Goal: Task Accomplishment & Management: Manage account settings

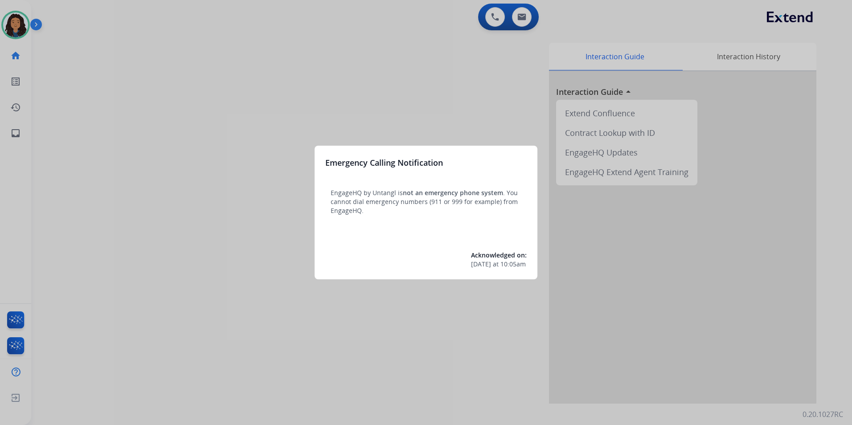
click at [152, 151] on div at bounding box center [426, 212] width 852 height 425
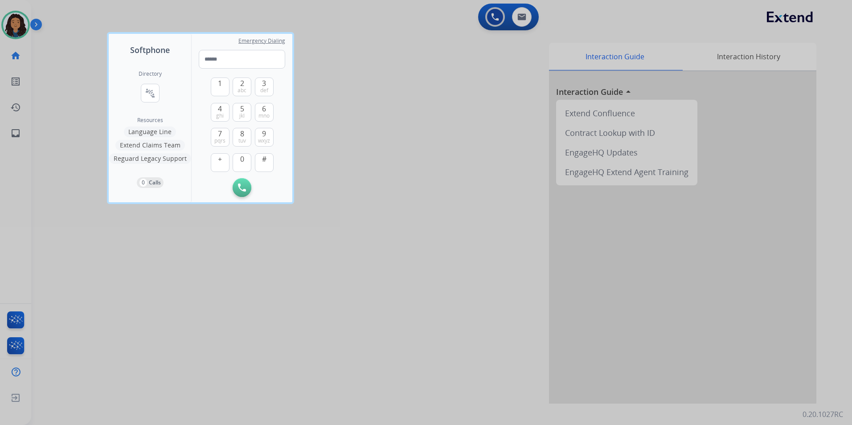
click at [153, 151] on div "Directory connect_without_contact Resource Directory Resources Language Line Ex…" at bounding box center [150, 129] width 82 height 146
drag, startPoint x: 163, startPoint y: 240, endPoint x: 159, endPoint y: 235, distance: 6.3
click at [159, 235] on div at bounding box center [426, 212] width 852 height 425
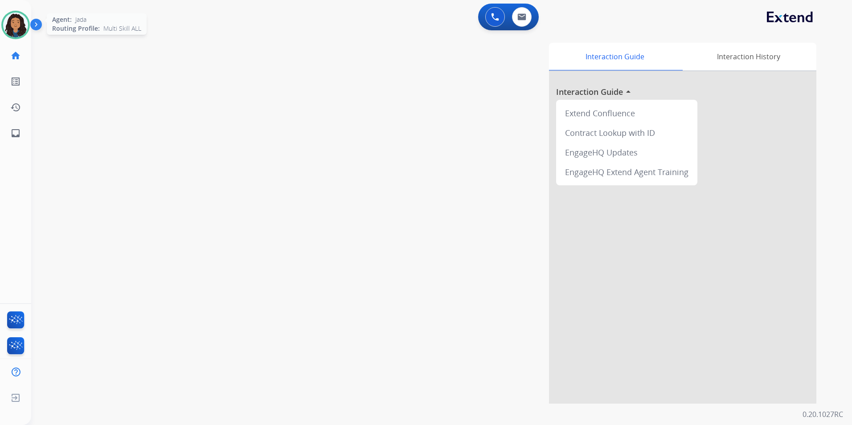
drag, startPoint x: 159, startPoint y: 235, endPoint x: 16, endPoint y: 23, distance: 255.6
click at [16, 23] on img at bounding box center [15, 24] width 25 height 25
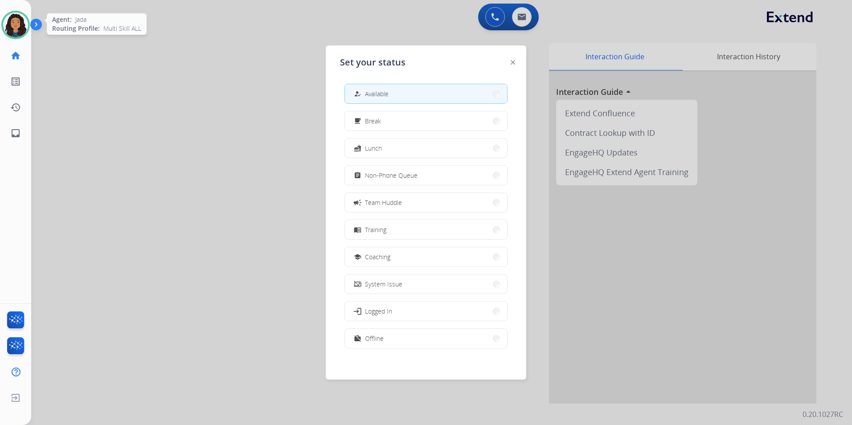
click at [16, 23] on img at bounding box center [15, 24] width 25 height 25
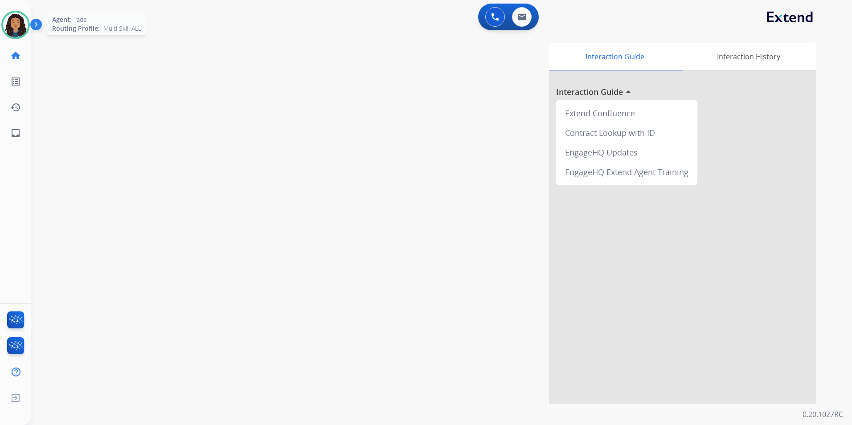
click at [13, 23] on img at bounding box center [15, 24] width 25 height 25
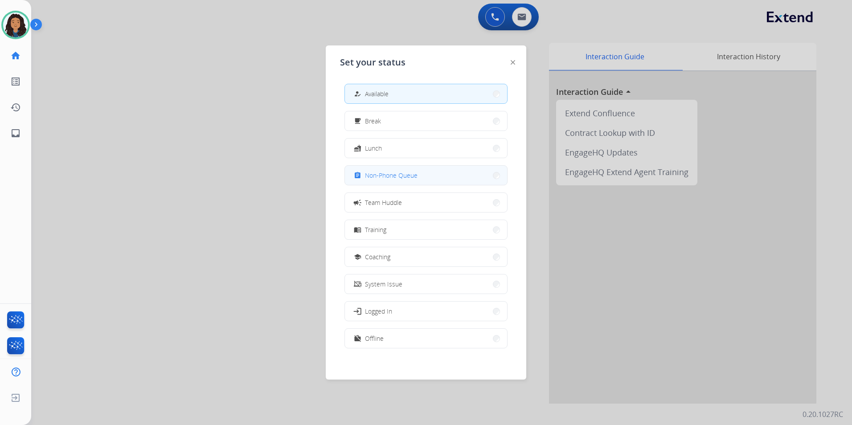
click at [389, 172] on span "Non-Phone Queue" at bounding box center [391, 175] width 53 height 9
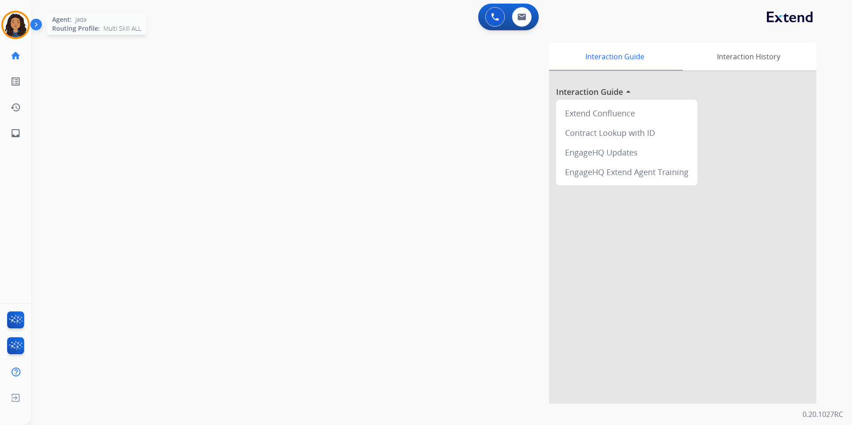
drag, startPoint x: 17, startPoint y: 21, endPoint x: 22, endPoint y: 21, distance: 5.4
click at [17, 21] on img at bounding box center [15, 24] width 25 height 25
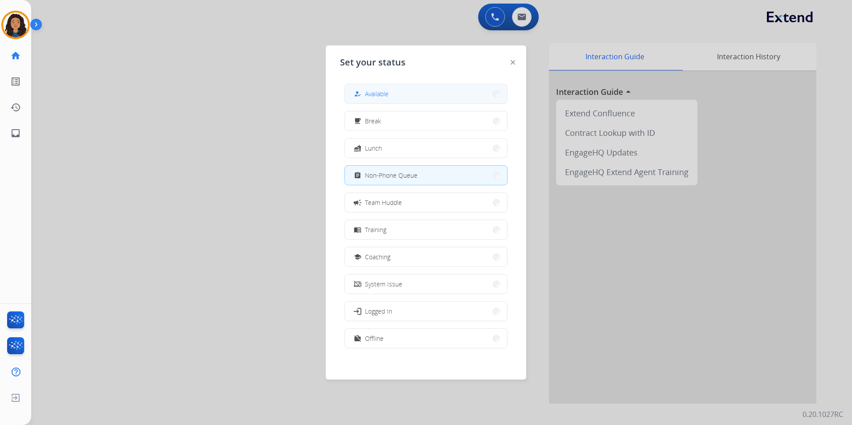
click at [378, 98] on span "Available" at bounding box center [377, 93] width 24 height 9
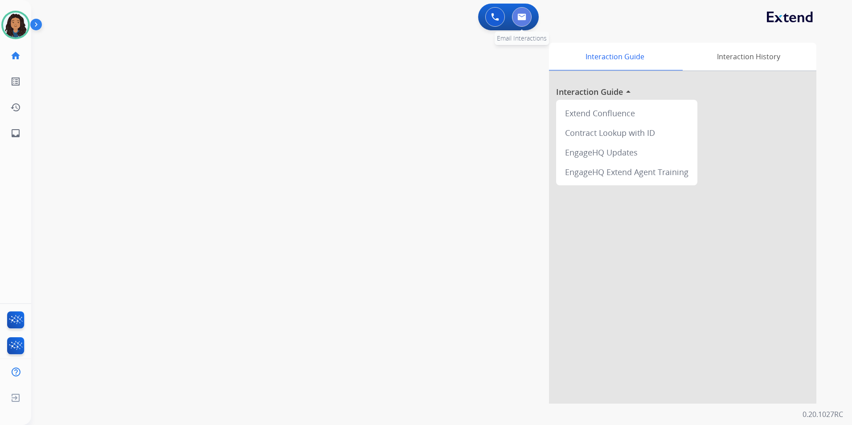
click at [525, 18] on img at bounding box center [521, 16] width 9 height 7
select select "**********"
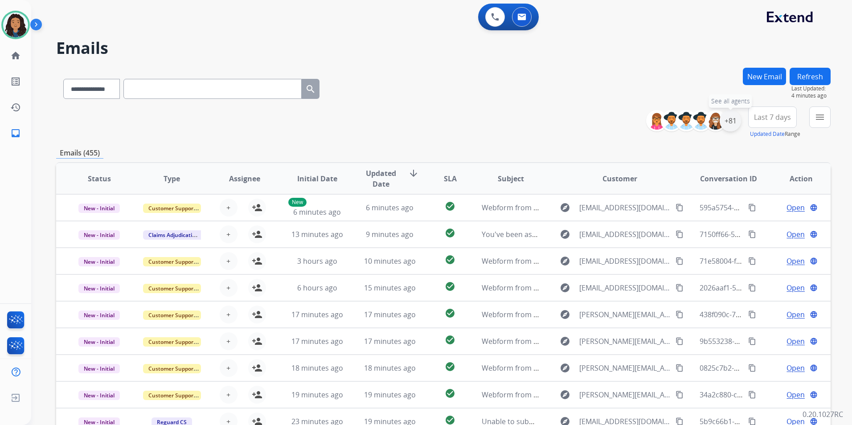
click at [726, 124] on div "+81" at bounding box center [730, 120] width 21 height 21
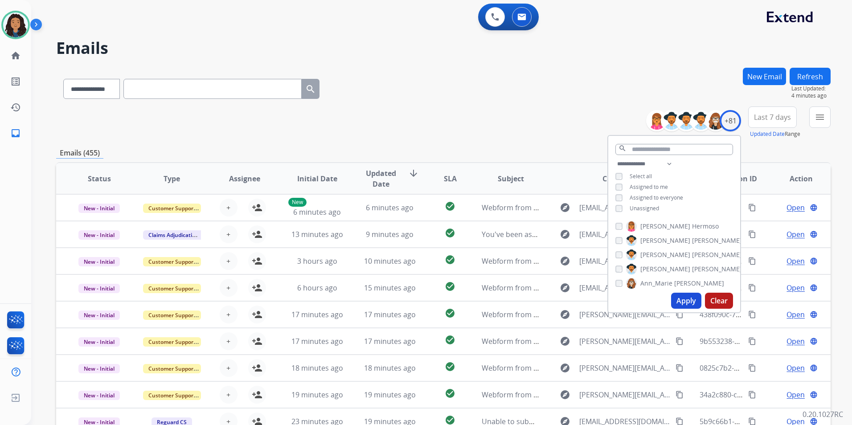
click at [636, 209] on span "Unassigned" at bounding box center [644, 209] width 29 height 8
click at [683, 300] on button "Apply" at bounding box center [686, 301] width 30 height 16
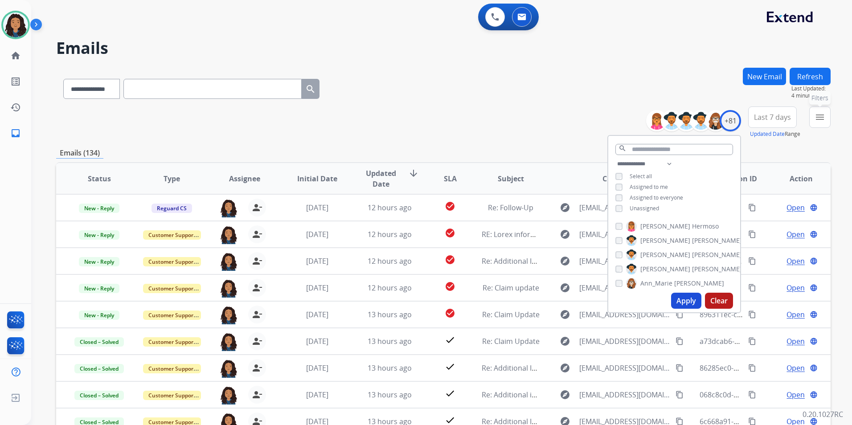
click at [814, 120] on button "menu Filters" at bounding box center [819, 117] width 21 height 21
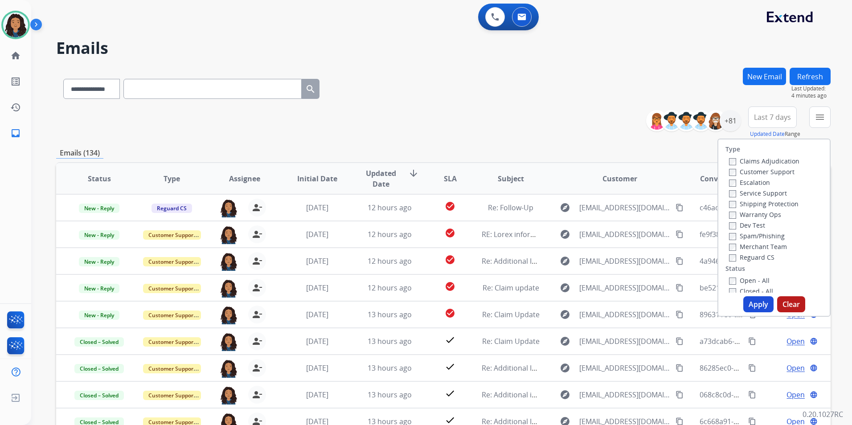
click at [768, 170] on label "Customer Support" at bounding box center [762, 172] width 66 height 8
click at [781, 201] on label "Shipping Protection" at bounding box center [764, 204] width 70 height 8
click at [751, 256] on label "Reguard CS" at bounding box center [751, 257] width 45 height 8
click at [746, 282] on label "Open - All" at bounding box center [749, 280] width 41 height 8
click at [751, 302] on button "Apply" at bounding box center [758, 304] width 30 height 16
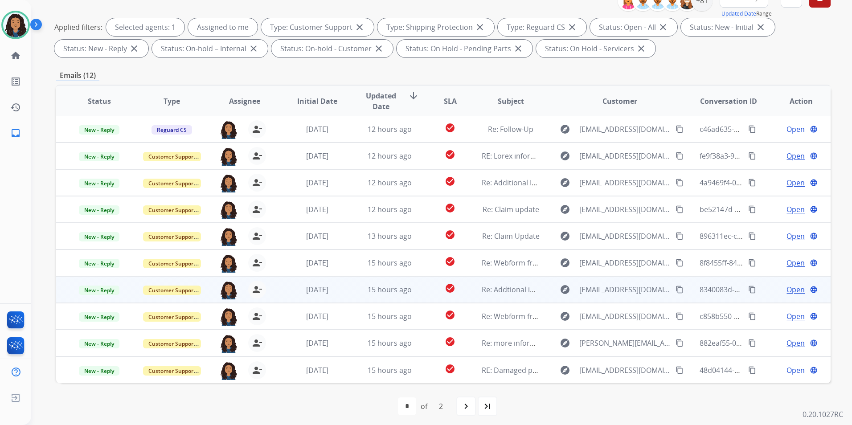
scroll to position [125, 0]
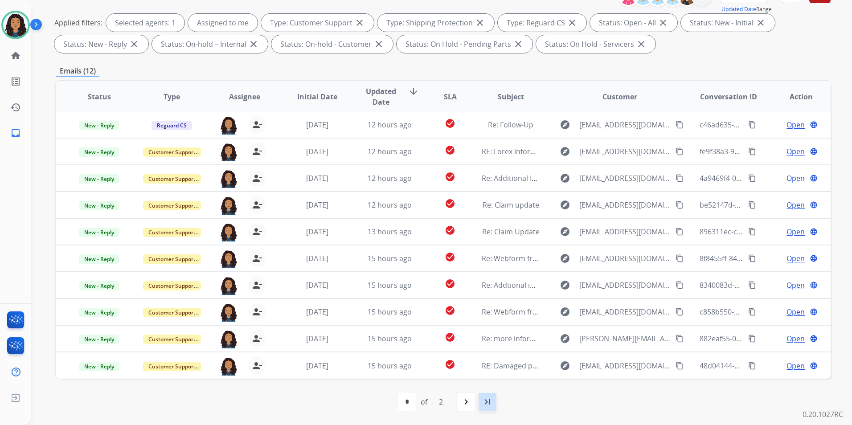
click at [494, 402] on div "last_page" at bounding box center [488, 402] width 20 height 20
select select "*"
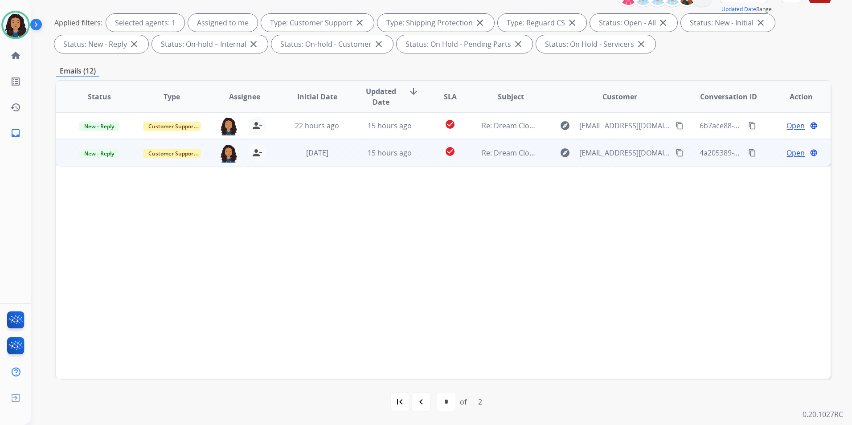
click at [789, 152] on span "Open" at bounding box center [796, 153] width 18 height 11
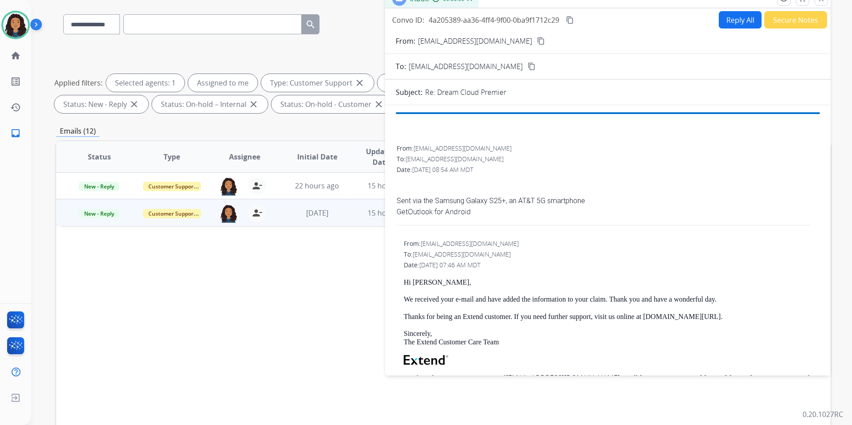
scroll to position [0, 0]
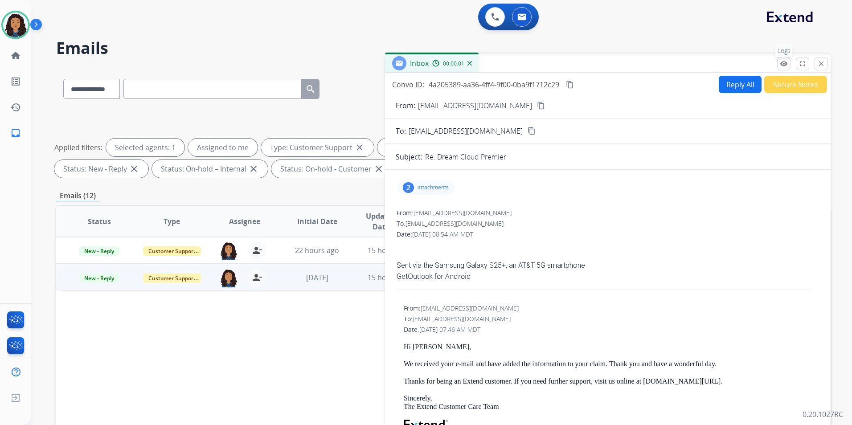
click at [784, 66] on mat-icon "remove_red_eye" at bounding box center [784, 64] width 8 height 8
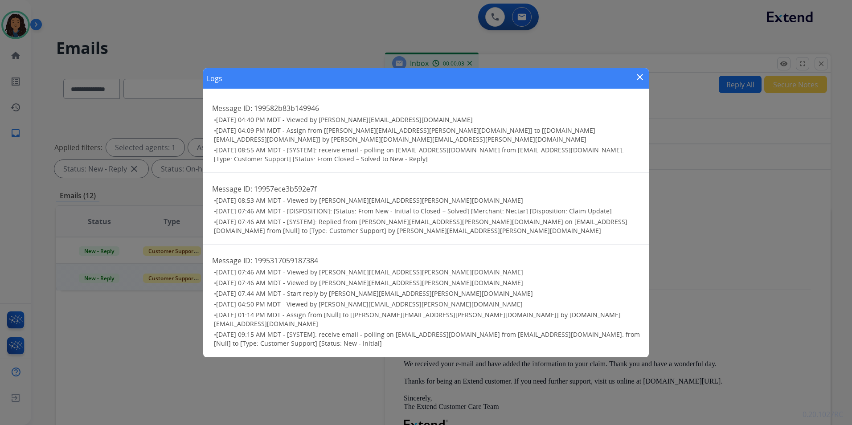
click at [634, 78] on div "Logs close" at bounding box center [426, 78] width 446 height 21
click at [633, 89] on div "Logs close" at bounding box center [426, 78] width 446 height 21
click at [641, 82] on mat-icon "close" at bounding box center [640, 77] width 11 height 11
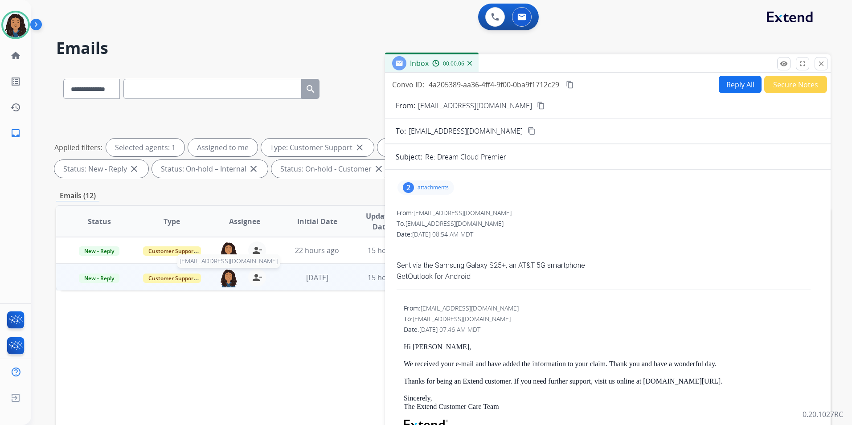
click at [226, 274] on img at bounding box center [229, 278] width 18 height 19
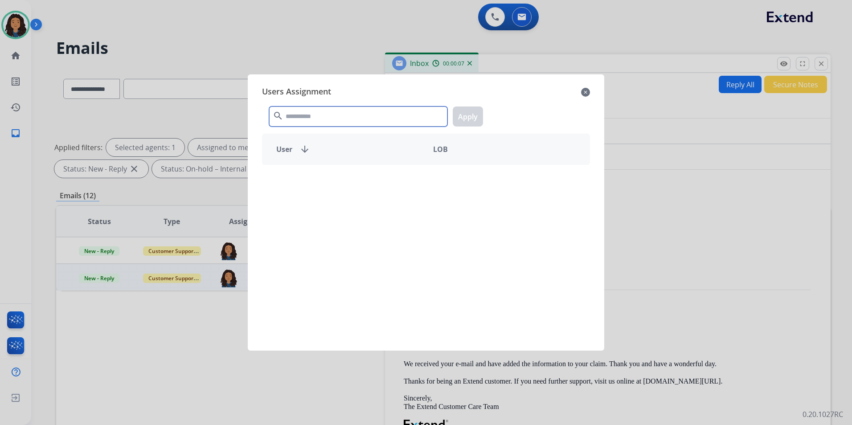
click at [327, 119] on input "text" at bounding box center [358, 117] width 178 height 20
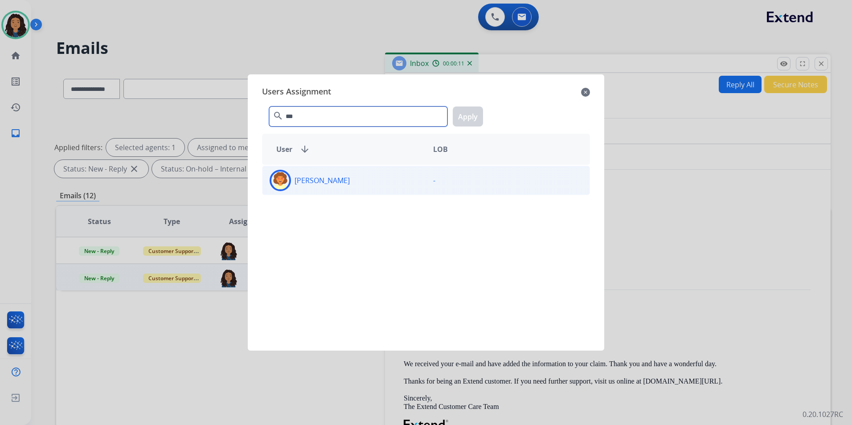
type input "***"
click at [320, 189] on div "[PERSON_NAME]" at bounding box center [344, 180] width 164 height 21
click at [470, 116] on button "Apply" at bounding box center [468, 117] width 30 height 20
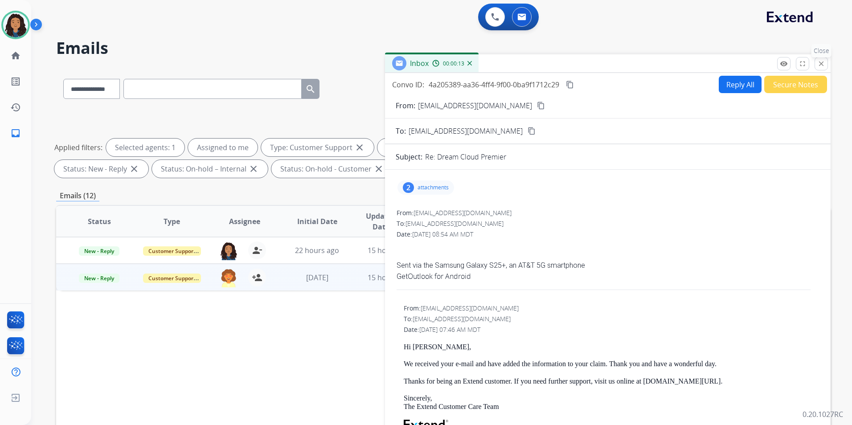
click at [823, 62] on mat-icon "close" at bounding box center [821, 64] width 8 height 8
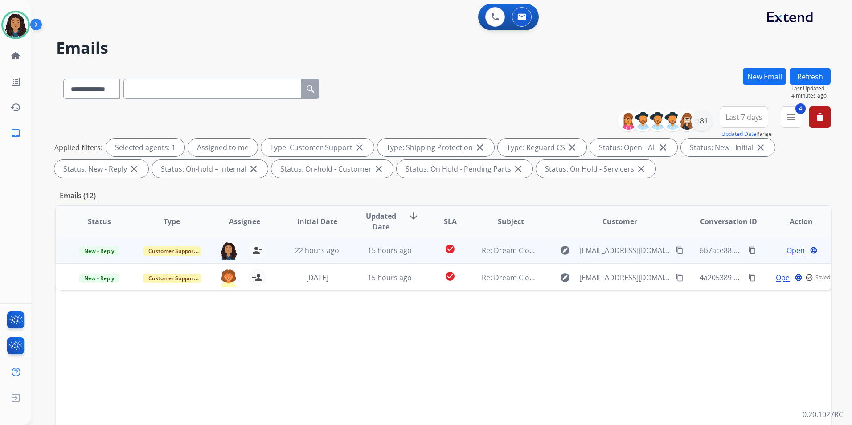
click at [791, 252] on span "Open" at bounding box center [796, 250] width 18 height 11
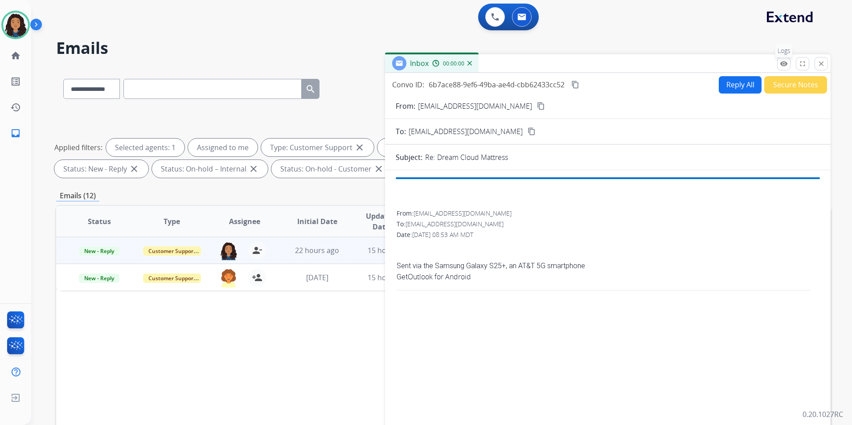
click at [783, 65] on mat-icon "remove_red_eye" at bounding box center [784, 64] width 8 height 8
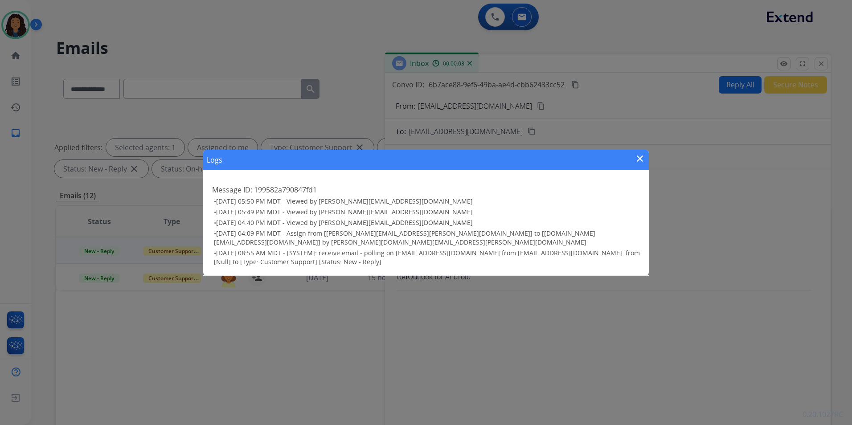
click at [637, 161] on mat-icon "close" at bounding box center [640, 158] width 11 height 11
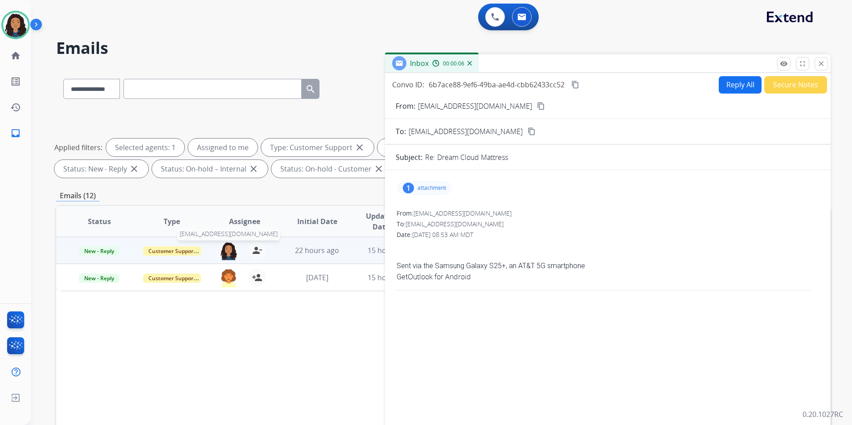
click at [234, 244] on img at bounding box center [229, 251] width 18 height 19
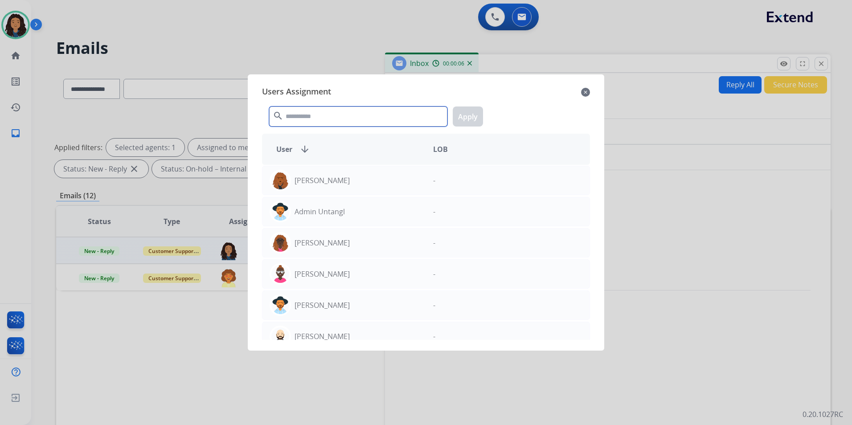
click at [386, 119] on input "text" at bounding box center [358, 117] width 178 height 20
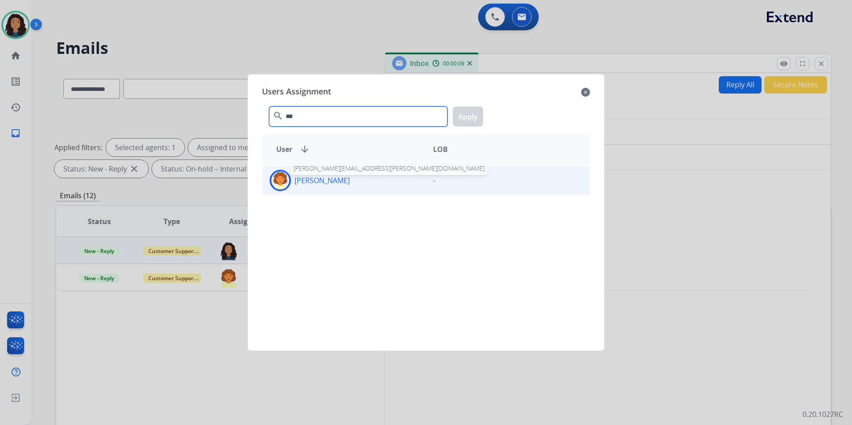
type input "***"
drag, startPoint x: 331, startPoint y: 183, endPoint x: 463, endPoint y: 103, distance: 154.5
click at [332, 179] on p "[PERSON_NAME]" at bounding box center [322, 180] width 55 height 11
click at [469, 120] on button "Apply" at bounding box center [468, 117] width 30 height 20
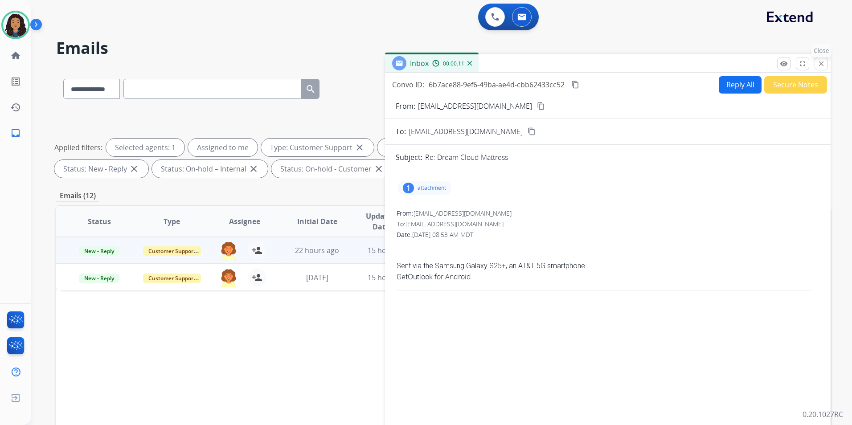
click at [819, 67] on mat-icon "close" at bounding box center [821, 64] width 8 height 8
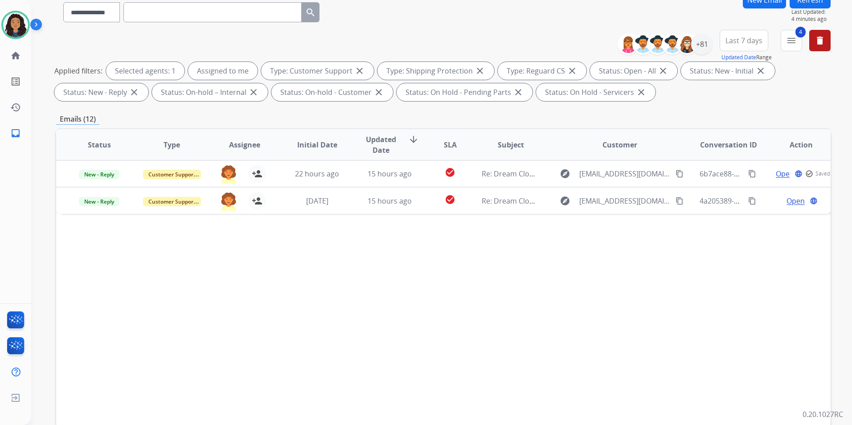
scroll to position [125, 0]
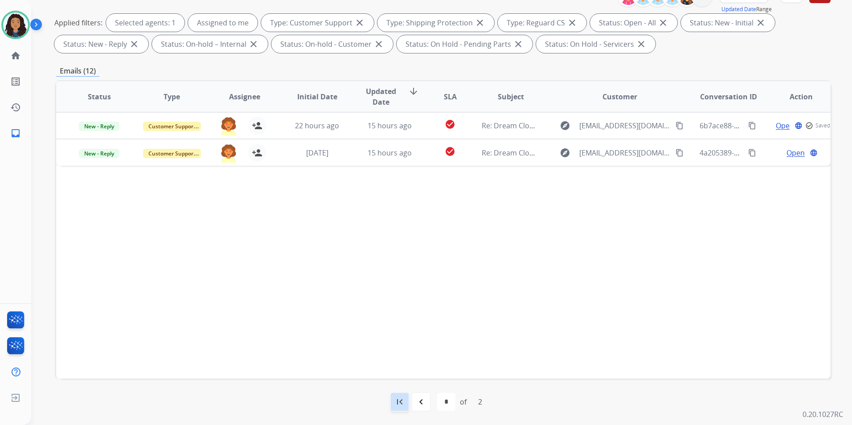
drag, startPoint x: 396, startPoint y: 401, endPoint x: 402, endPoint y: 390, distance: 13.0
click at [396, 400] on mat-icon "first_page" at bounding box center [399, 402] width 11 height 11
select select "*"
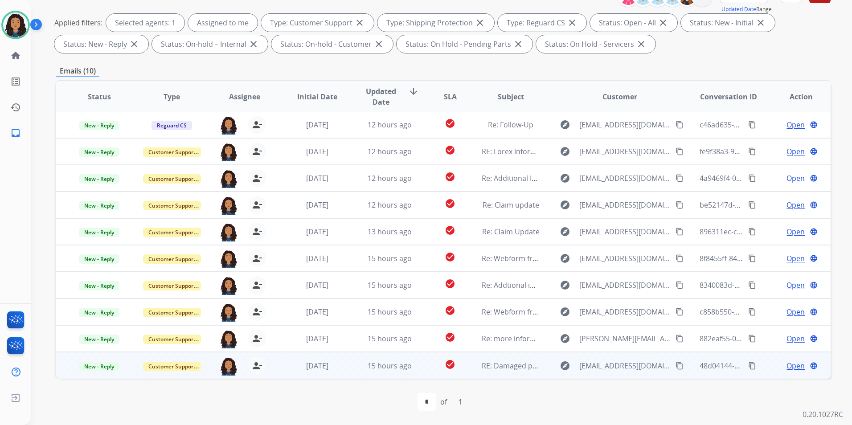
click at [787, 366] on span "Open" at bounding box center [796, 366] width 18 height 11
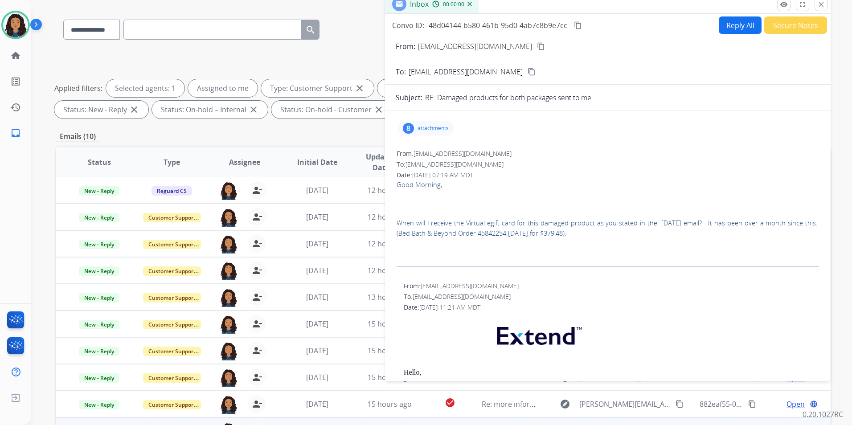
scroll to position [0, 0]
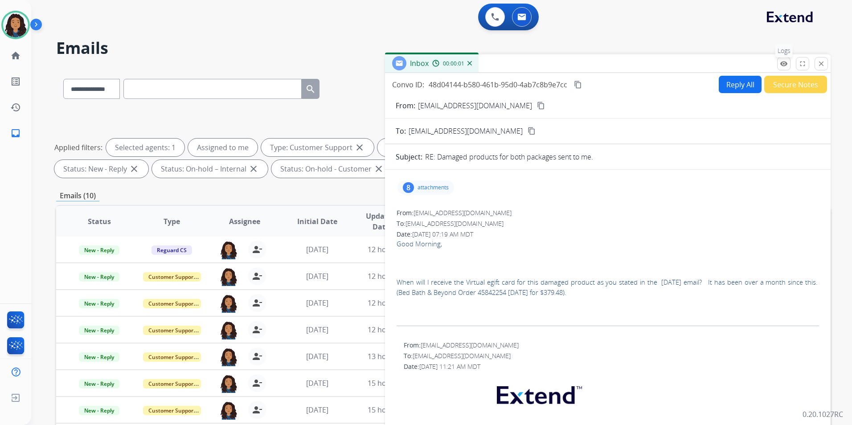
click at [787, 69] on button "remove_red_eye Logs" at bounding box center [783, 63] width 13 height 13
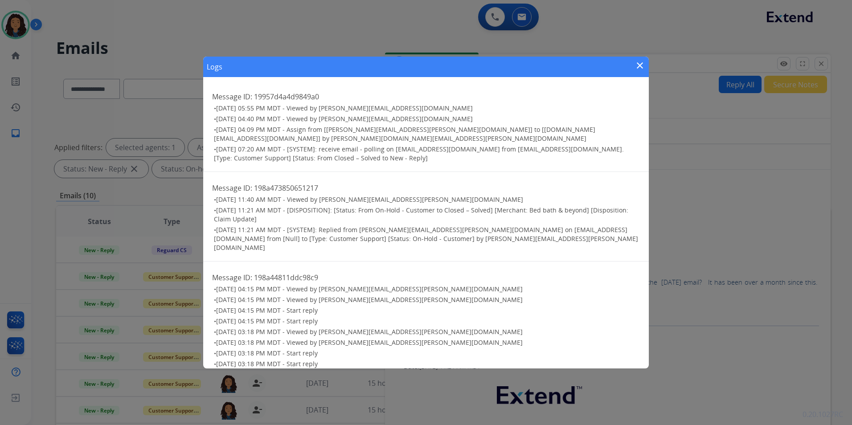
click at [639, 64] on mat-icon "close" at bounding box center [640, 65] width 11 height 11
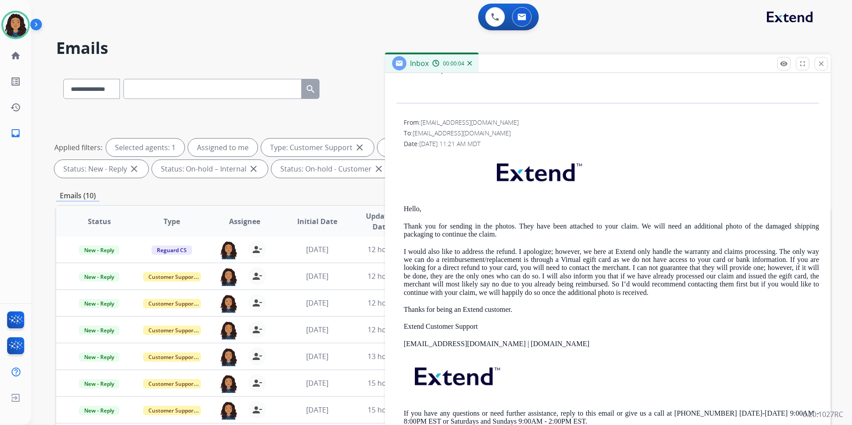
scroll to position [125, 0]
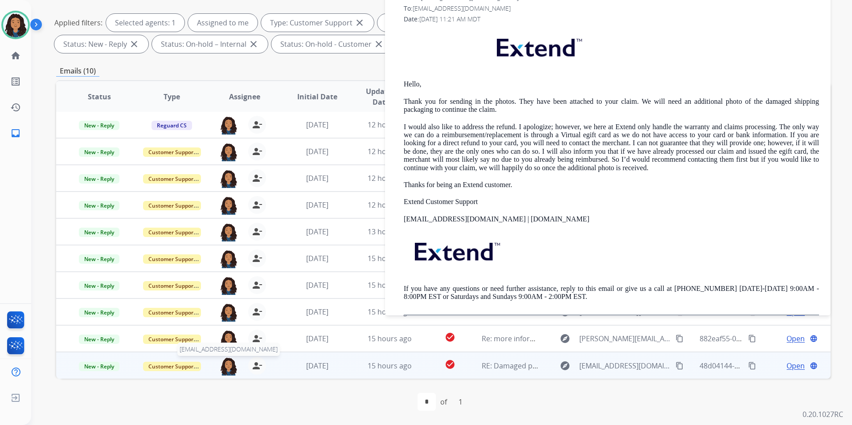
click at [227, 359] on img at bounding box center [229, 366] width 18 height 19
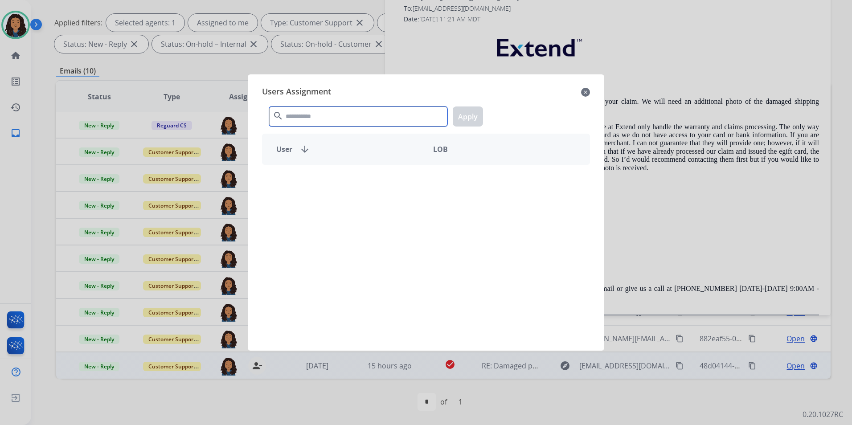
click at [310, 116] on input "text" at bounding box center [358, 117] width 178 height 20
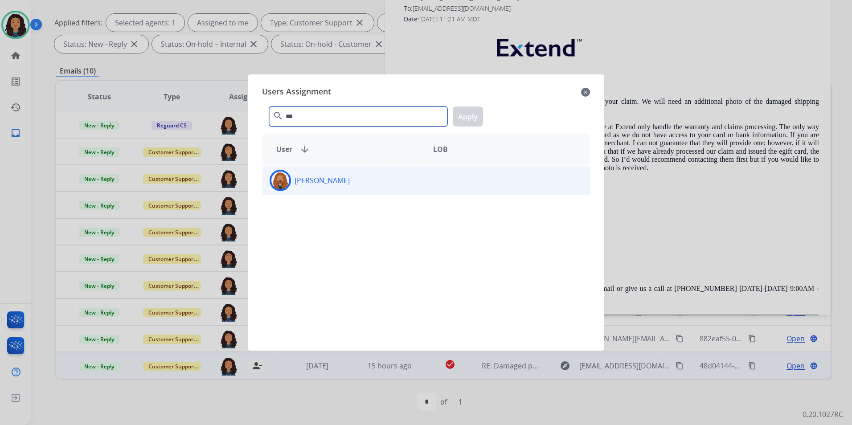
type input "***"
click at [292, 183] on div "[PERSON_NAME]" at bounding box center [344, 180] width 164 height 21
click at [482, 116] on div "*** search Apply" at bounding box center [426, 114] width 328 height 31
click at [459, 113] on button "Apply" at bounding box center [468, 117] width 30 height 20
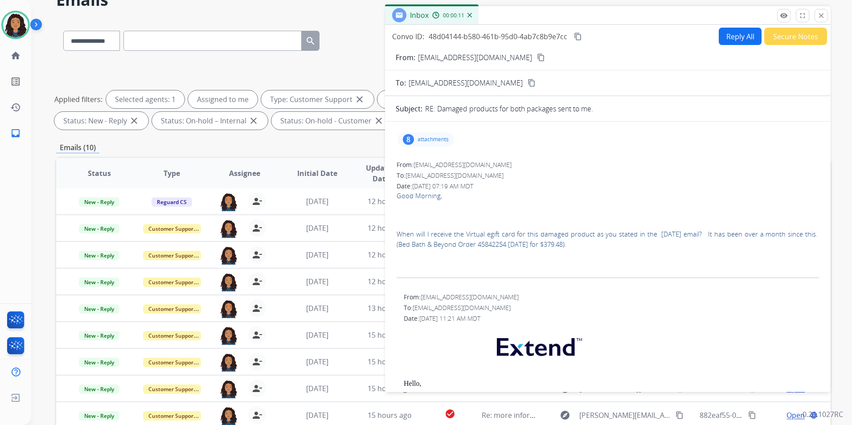
scroll to position [0, 0]
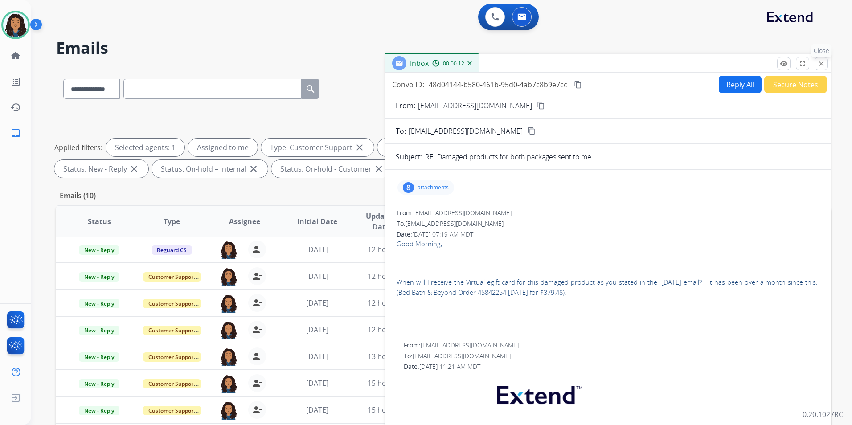
click at [818, 65] on mat-icon "close" at bounding box center [821, 64] width 8 height 8
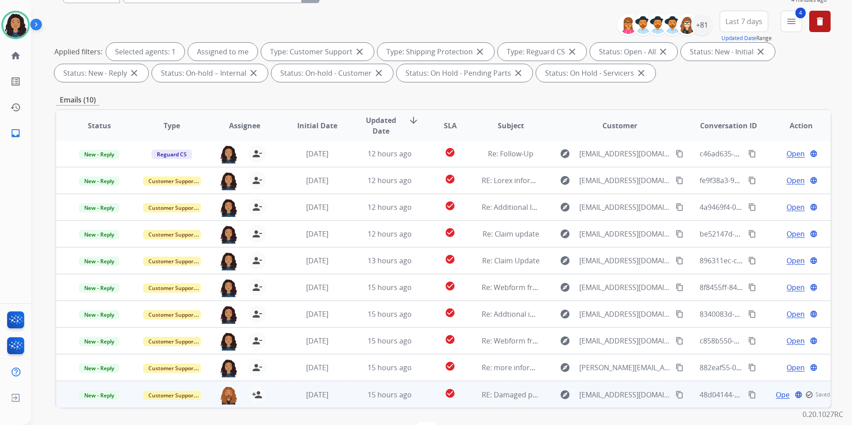
scroll to position [125, 0]
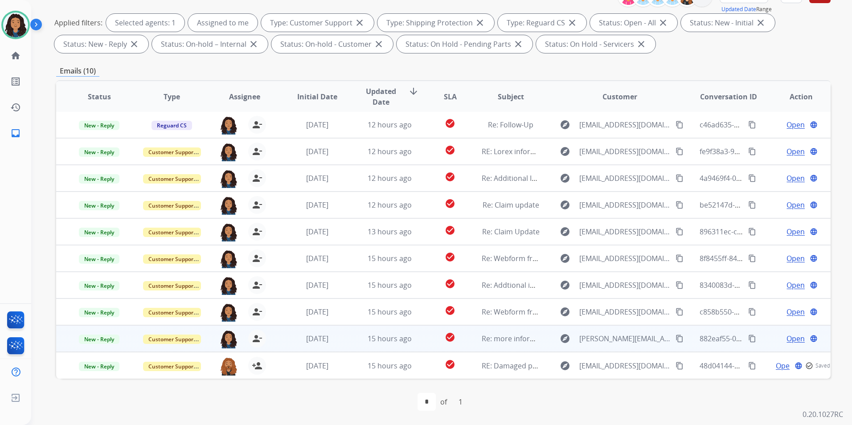
click at [789, 340] on span "Open" at bounding box center [796, 338] width 18 height 11
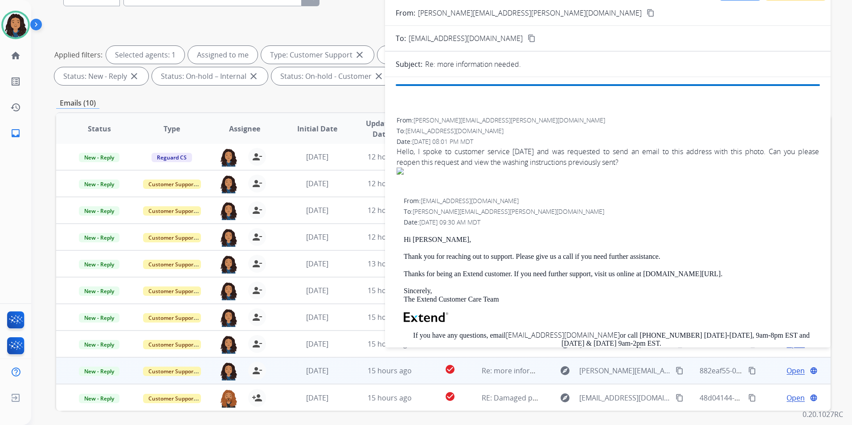
scroll to position [0, 0]
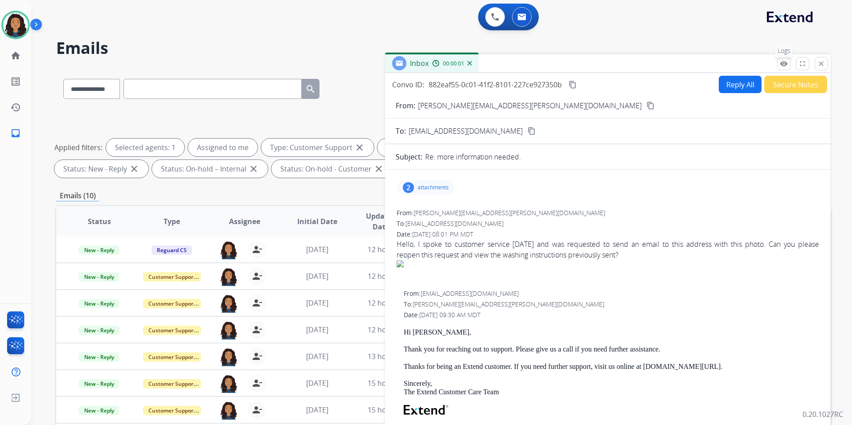
click at [779, 68] on button "remove_red_eye Logs" at bounding box center [783, 63] width 13 height 13
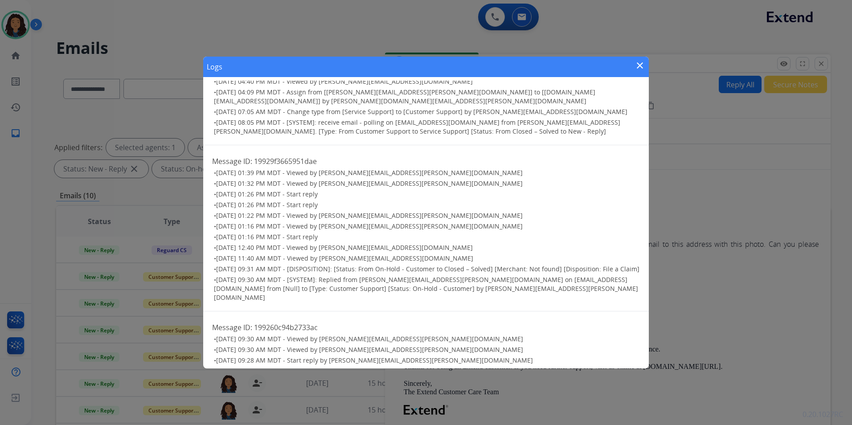
scroll to position [18, 0]
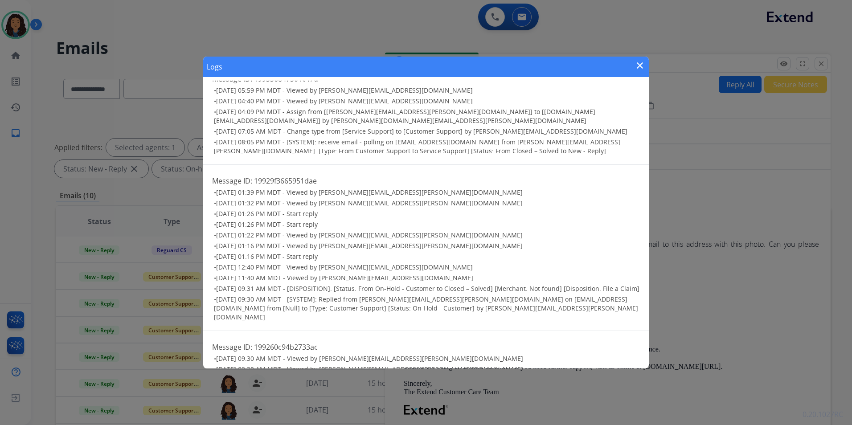
click at [641, 63] on mat-icon "close" at bounding box center [640, 65] width 11 height 11
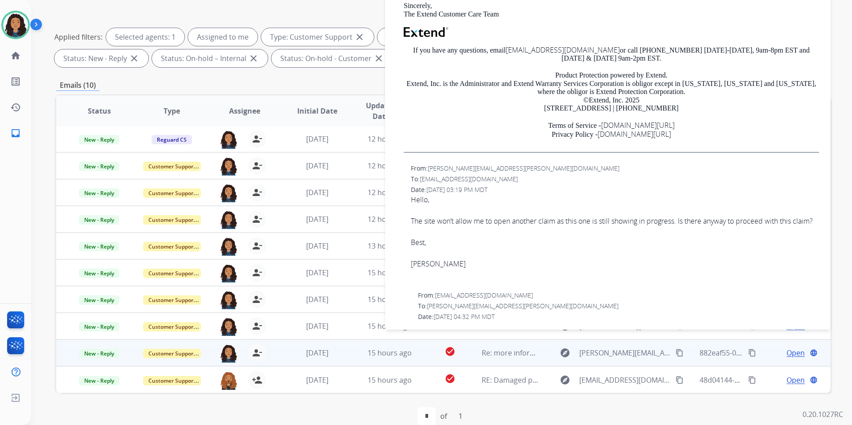
scroll to position [125, 0]
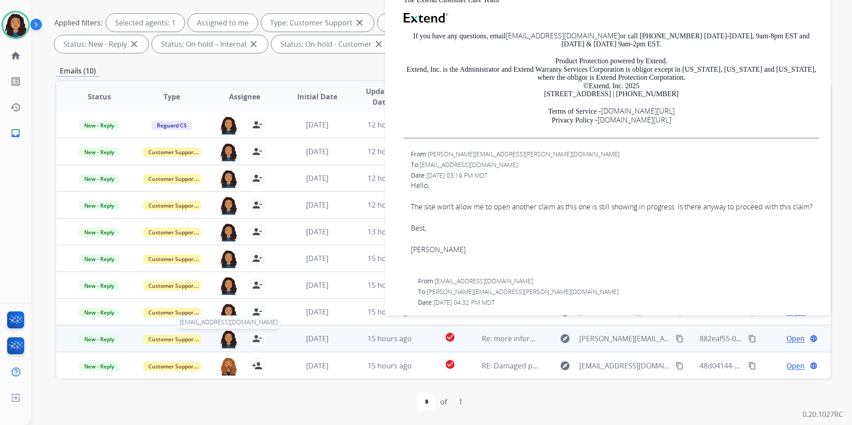
click at [225, 335] on img at bounding box center [229, 339] width 18 height 19
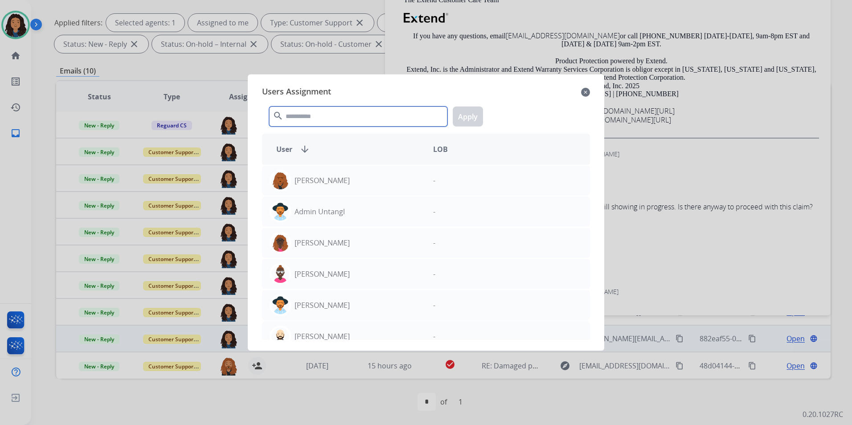
click at [341, 121] on input "text" at bounding box center [358, 117] width 178 height 20
type input "********"
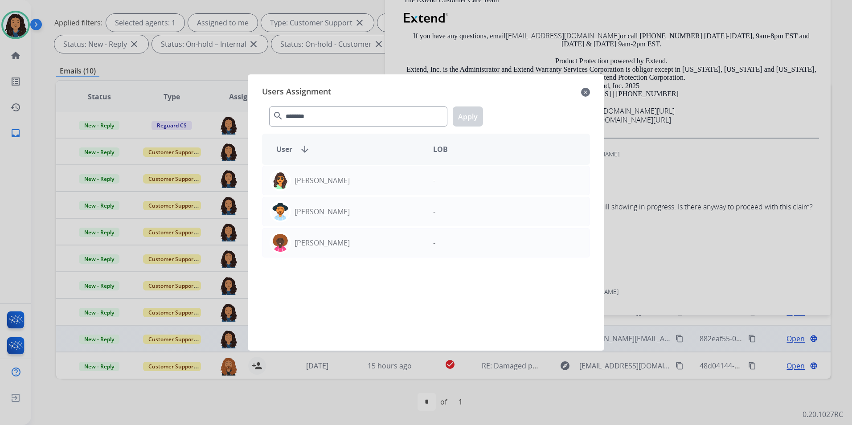
click at [589, 96] on mat-icon "close" at bounding box center [585, 92] width 9 height 11
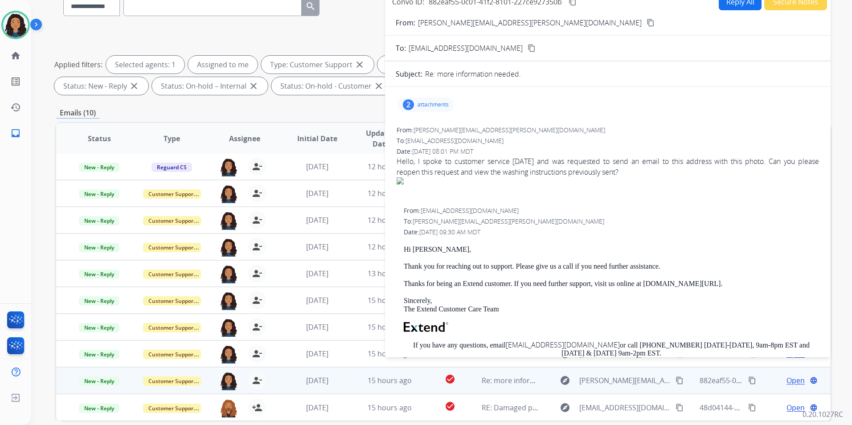
scroll to position [0, 0]
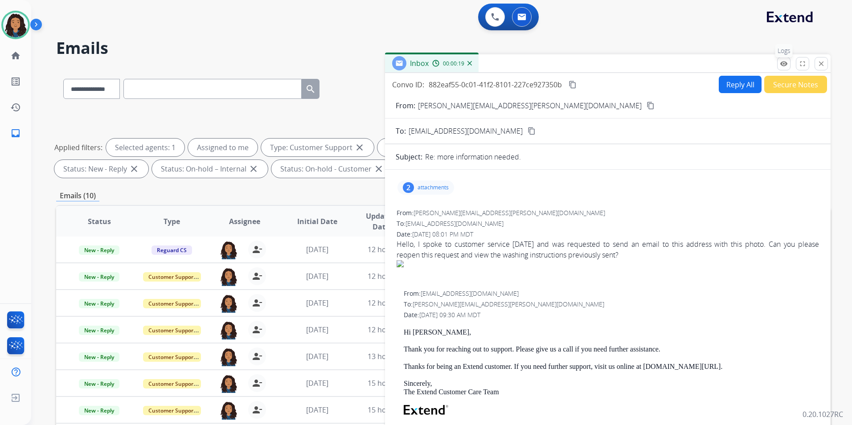
click at [789, 67] on button "remove_red_eye Logs" at bounding box center [783, 63] width 13 height 13
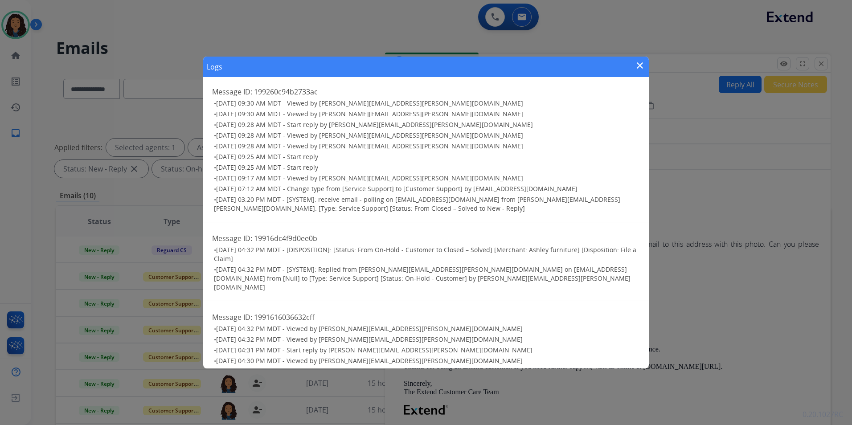
scroll to position [374, 0]
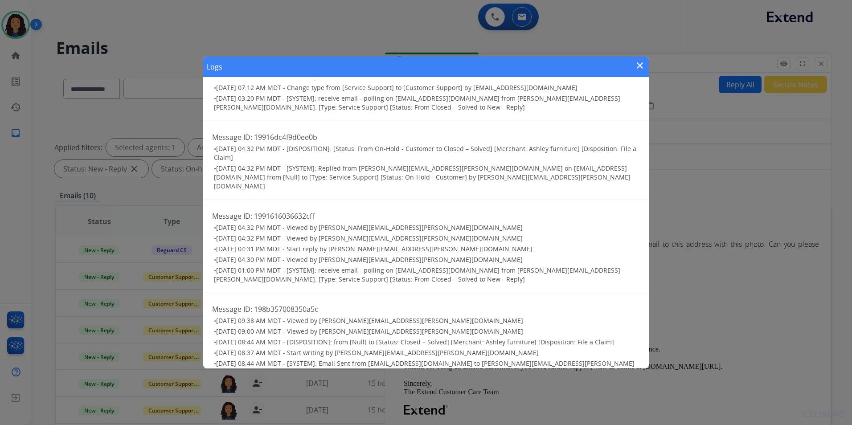
click at [640, 65] on mat-icon "close" at bounding box center [640, 65] width 11 height 11
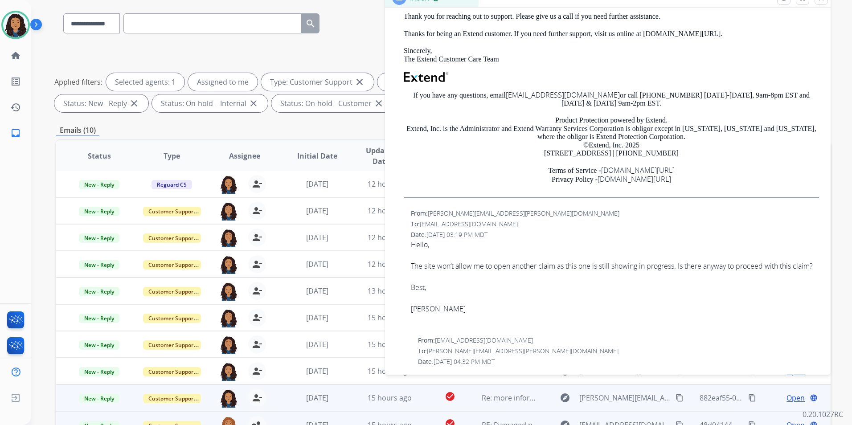
scroll to position [125, 0]
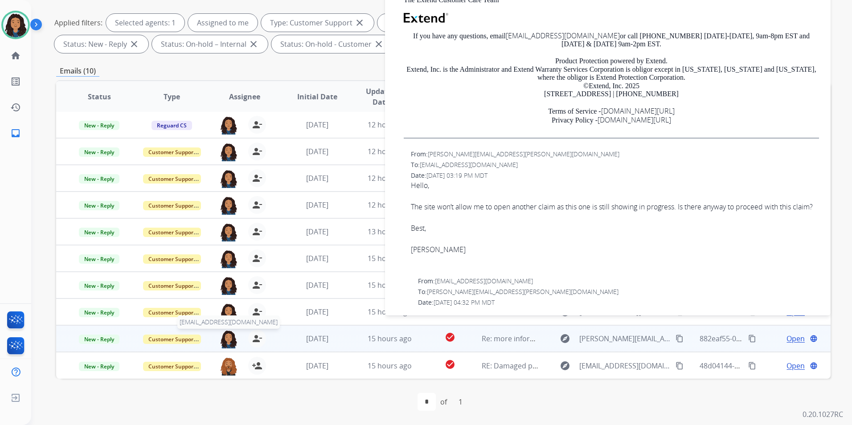
click at [226, 340] on img at bounding box center [229, 339] width 18 height 19
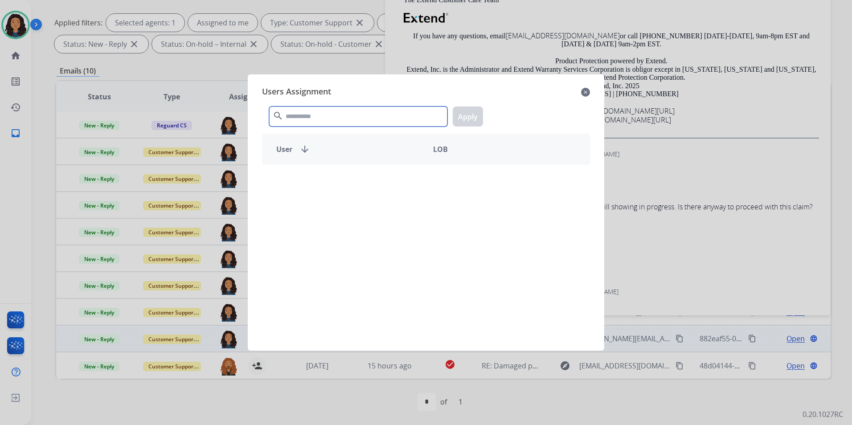
click at [324, 116] on input "text" at bounding box center [358, 117] width 178 height 20
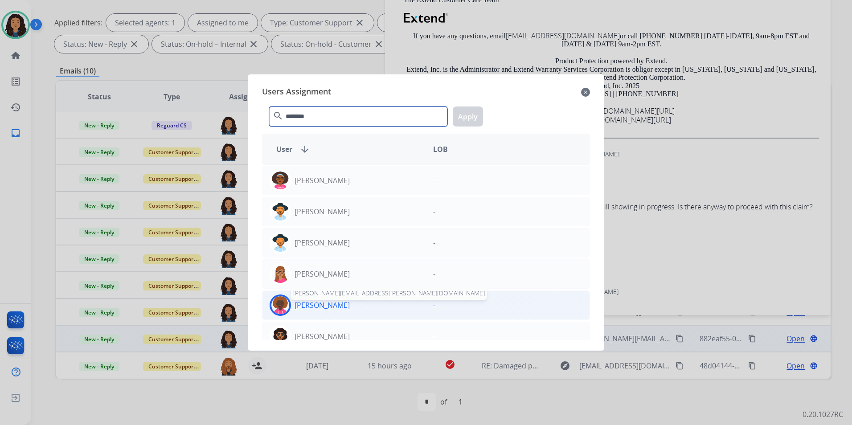
type input "********"
click at [314, 305] on p "[PERSON_NAME]" at bounding box center [322, 305] width 55 height 11
click at [480, 114] on button "Apply" at bounding box center [468, 117] width 30 height 20
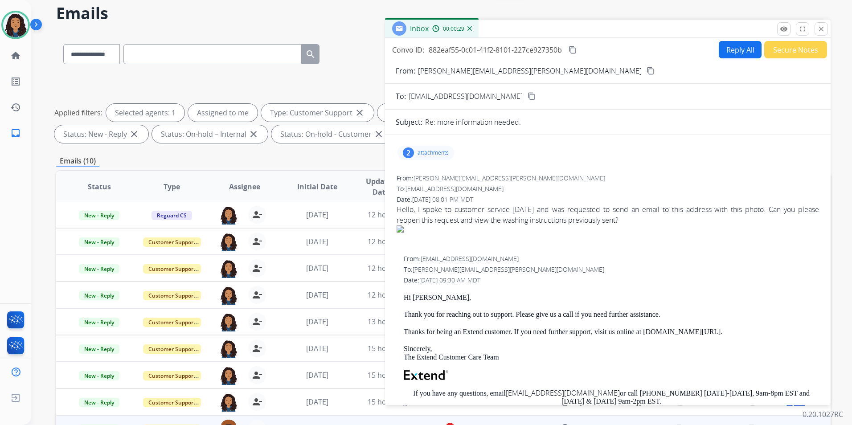
scroll to position [0, 0]
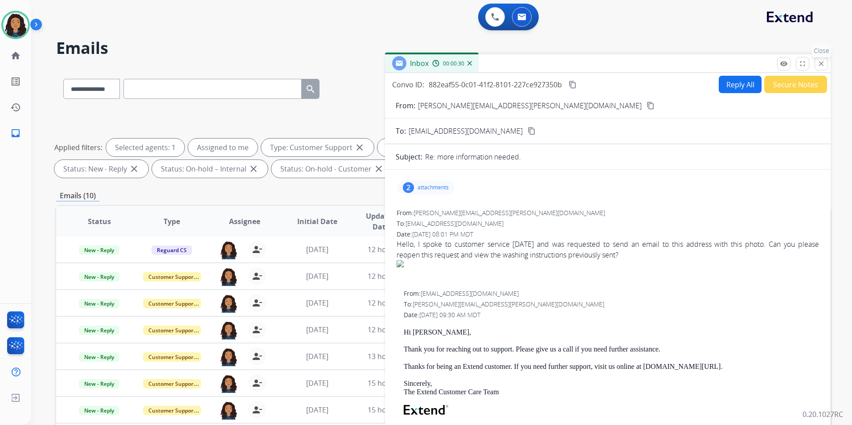
click at [818, 66] on mat-icon "close" at bounding box center [821, 64] width 8 height 8
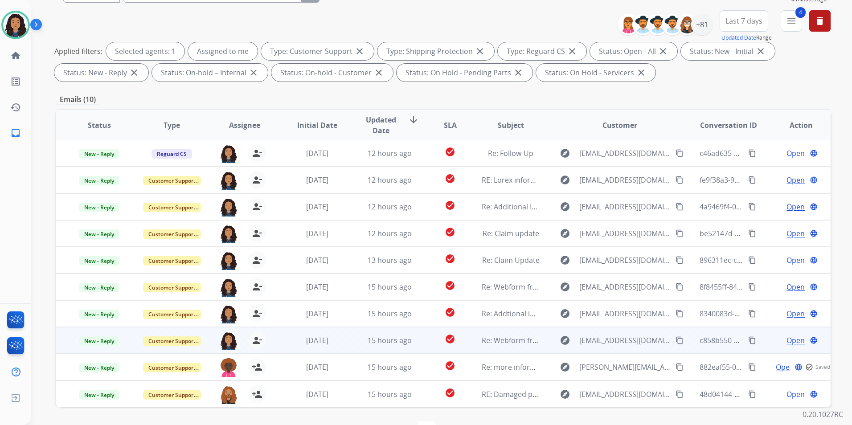
scroll to position [125, 0]
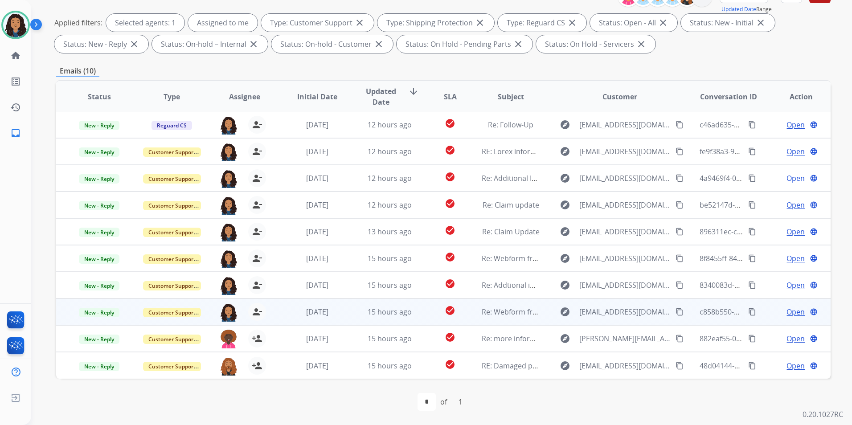
click at [792, 313] on span "Open" at bounding box center [796, 312] width 18 height 11
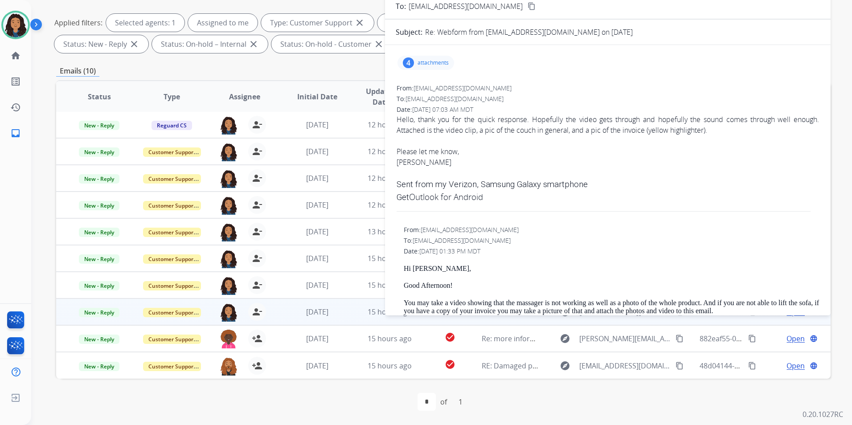
scroll to position [0, 0]
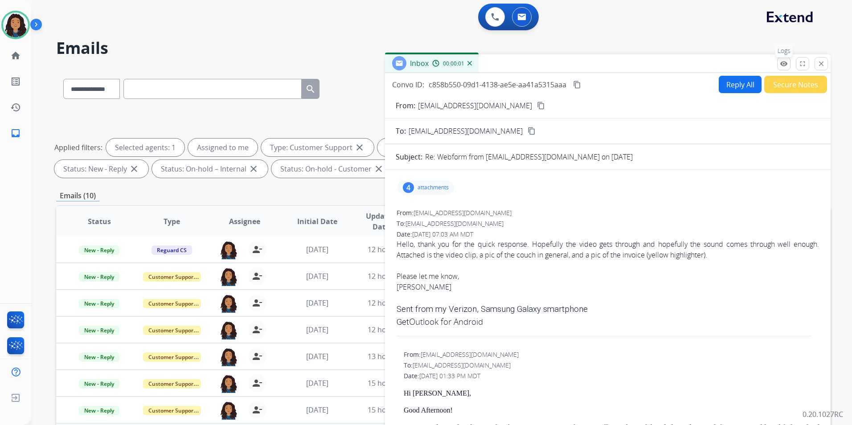
click at [784, 65] on mat-icon "remove_red_eye" at bounding box center [784, 64] width 8 height 8
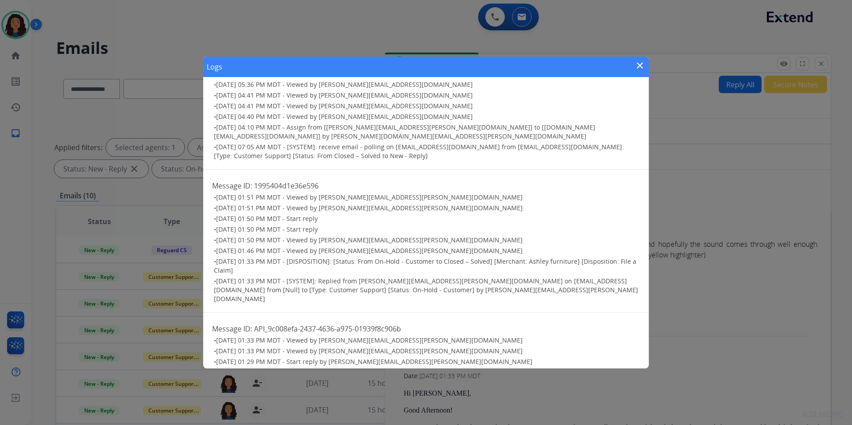
click at [642, 66] on mat-icon "close" at bounding box center [640, 65] width 11 height 11
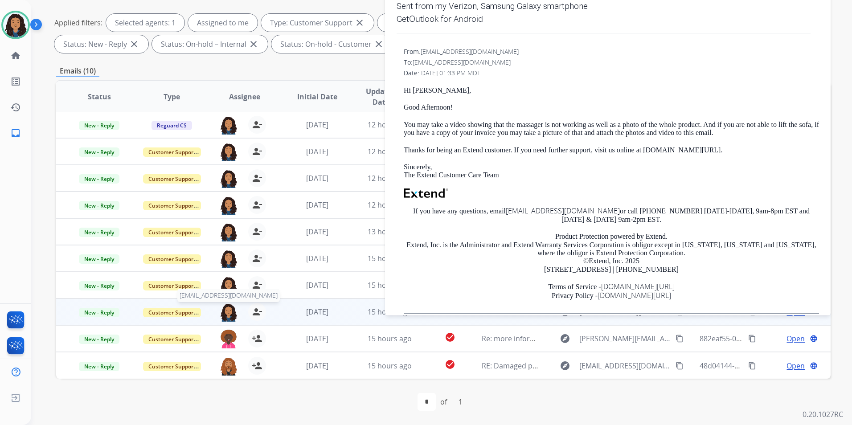
click at [233, 314] on img at bounding box center [229, 312] width 18 height 19
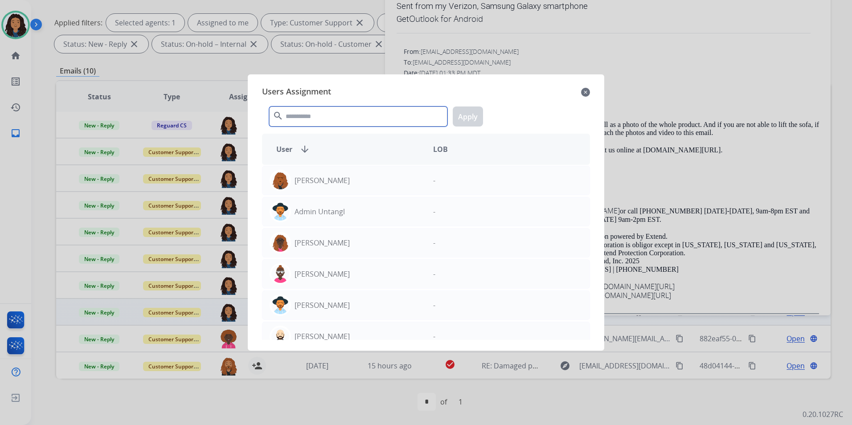
click at [331, 121] on input "text" at bounding box center [358, 117] width 178 height 20
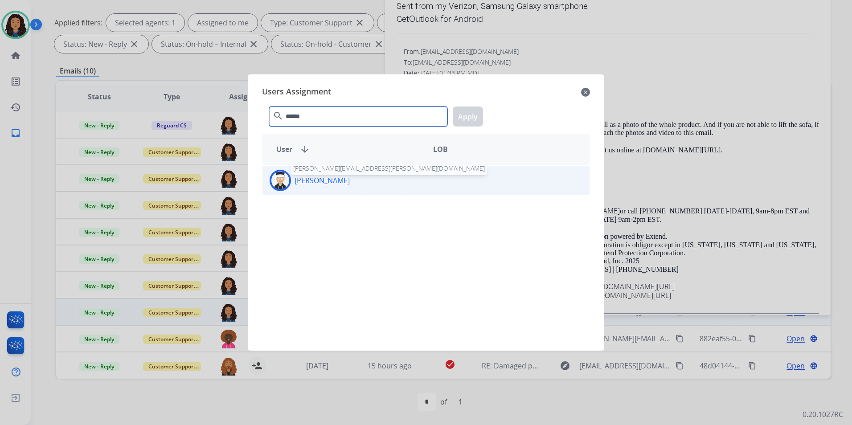
type input "******"
click at [337, 180] on p "[PERSON_NAME]" at bounding box center [322, 180] width 55 height 11
click at [478, 116] on button "Apply" at bounding box center [468, 117] width 30 height 20
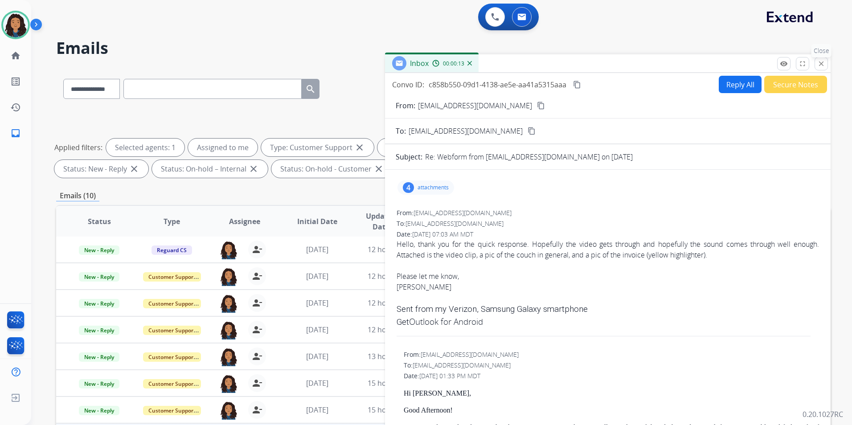
click at [818, 70] on button "close Close" at bounding box center [821, 63] width 13 height 13
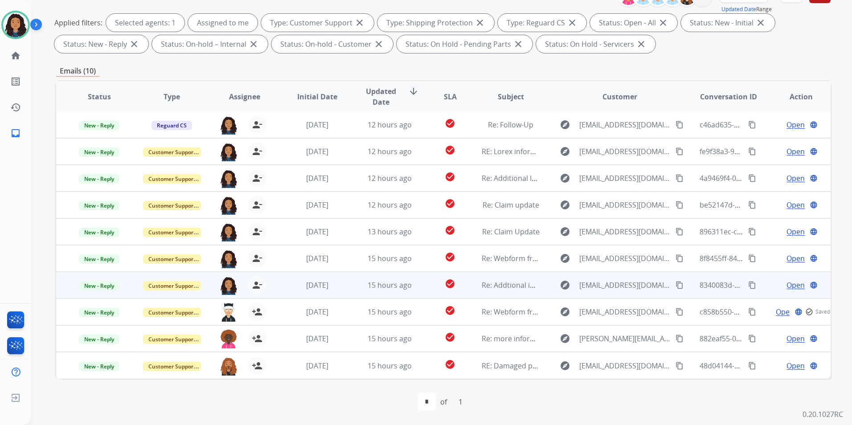
click at [787, 286] on span "Open" at bounding box center [796, 285] width 18 height 11
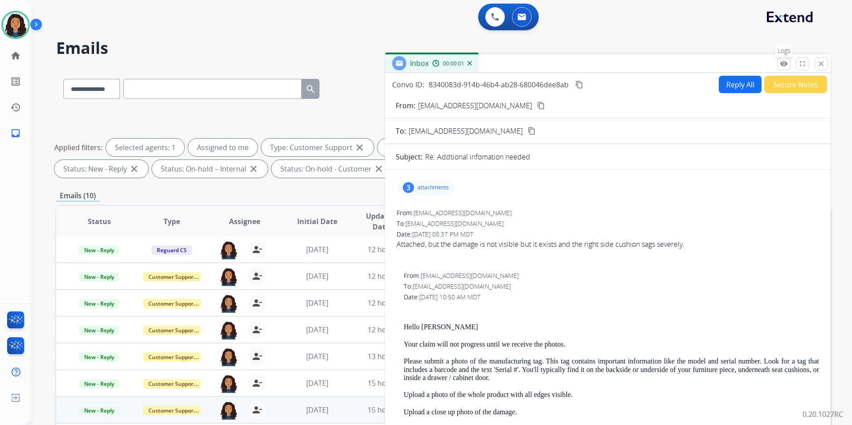
click at [786, 65] on mat-icon "remove_red_eye" at bounding box center [784, 64] width 8 height 8
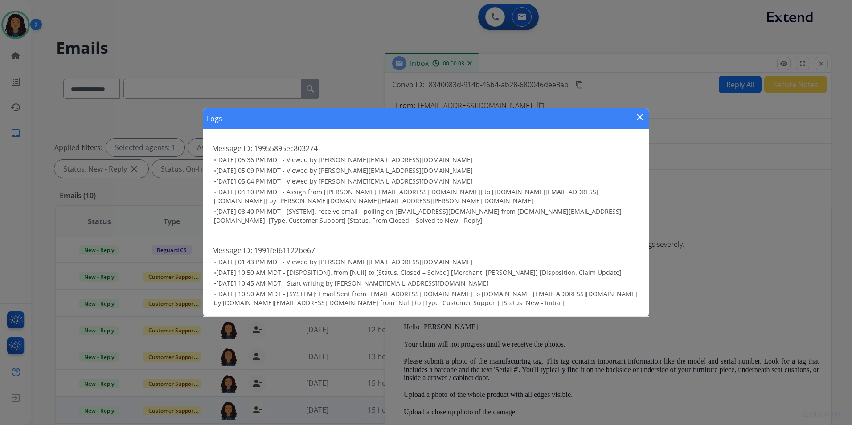
click at [640, 118] on mat-icon "close" at bounding box center [640, 117] width 11 height 11
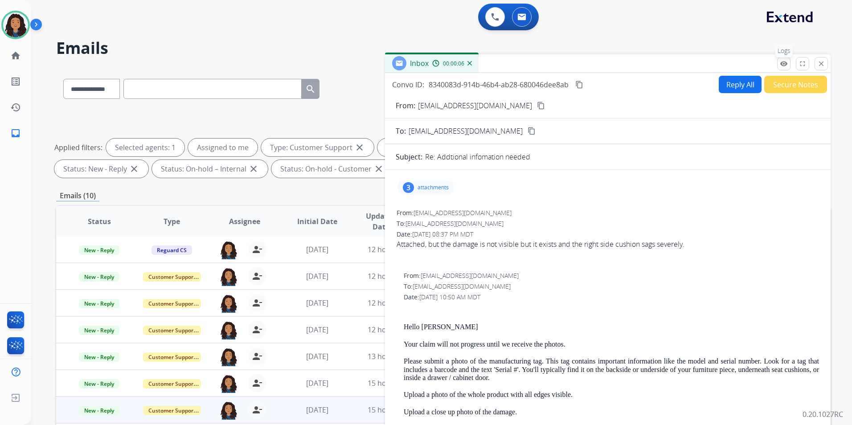
click at [783, 69] on button "remove_red_eye Logs" at bounding box center [783, 63] width 13 height 13
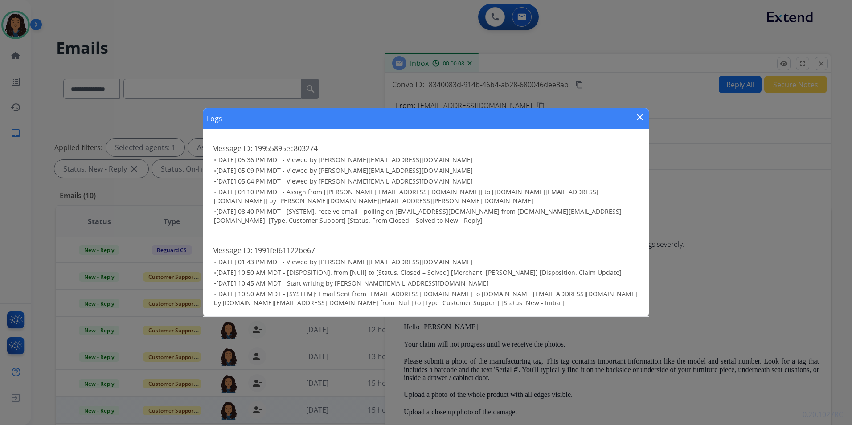
click at [819, 63] on div "Logs close Message ID: 19955895ec803274 • [DATE] 05:36 PM MDT - Viewed by [PERS…" at bounding box center [426, 212] width 852 height 425
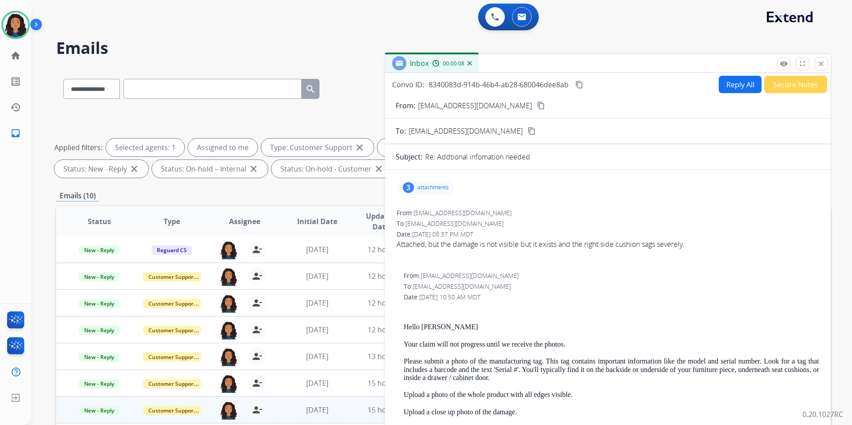
click at [819, 63] on mat-icon "close" at bounding box center [821, 64] width 8 height 8
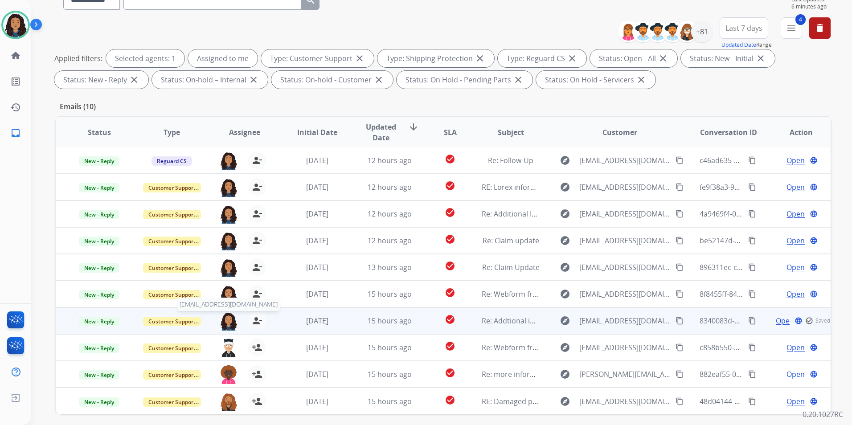
click at [227, 321] on img at bounding box center [229, 321] width 18 height 19
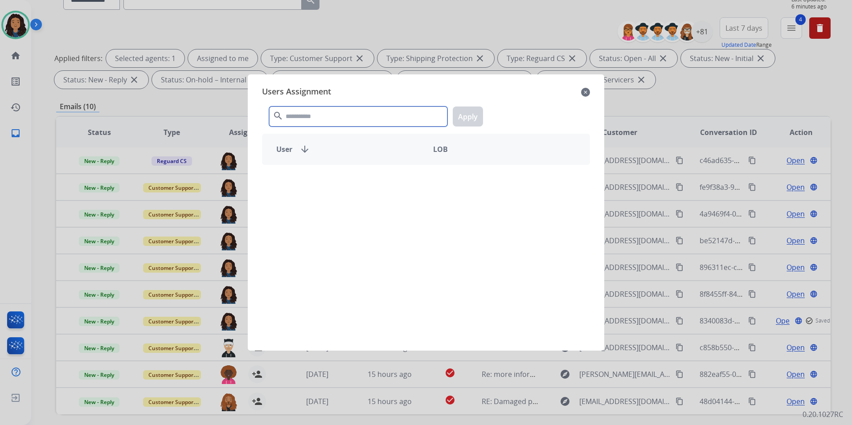
click at [340, 119] on input "text" at bounding box center [358, 117] width 178 height 20
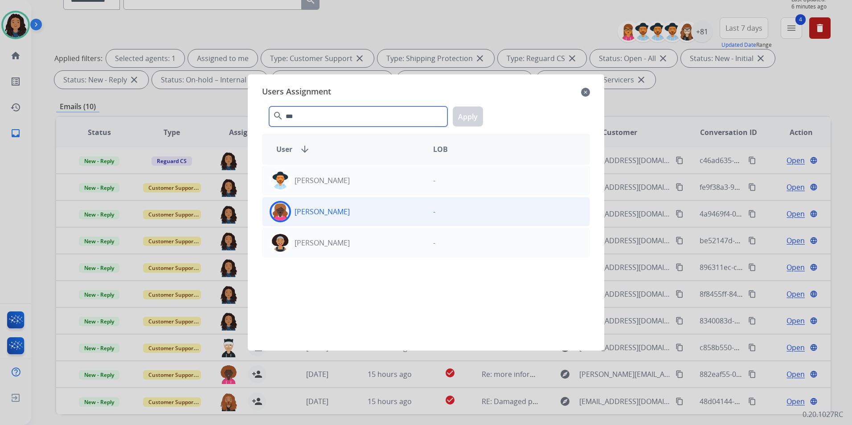
type input "***"
click at [369, 217] on div "[PERSON_NAME]" at bounding box center [344, 211] width 164 height 21
click at [476, 111] on button "Apply" at bounding box center [468, 117] width 30 height 20
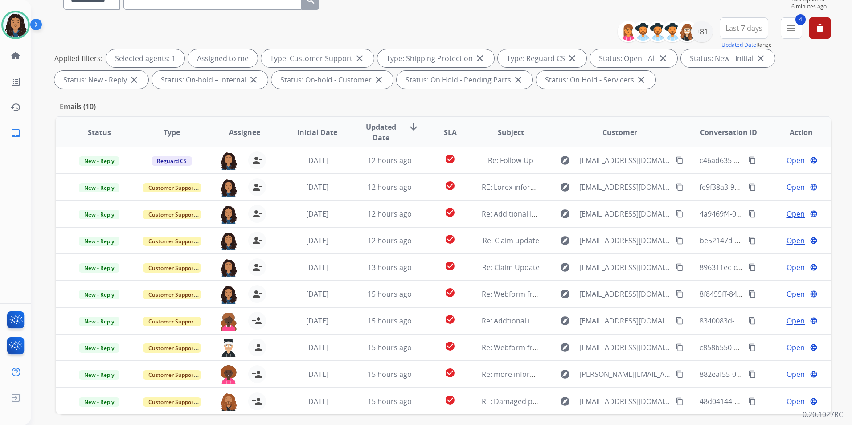
scroll to position [45, 0]
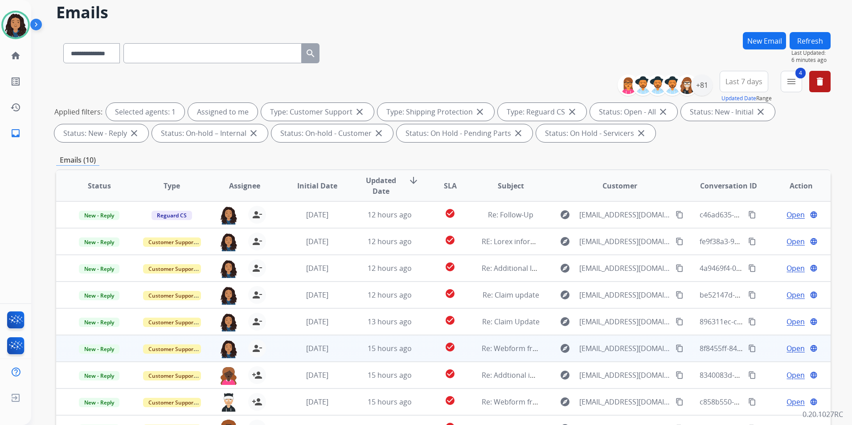
click at [790, 349] on span "Open" at bounding box center [796, 348] width 18 height 11
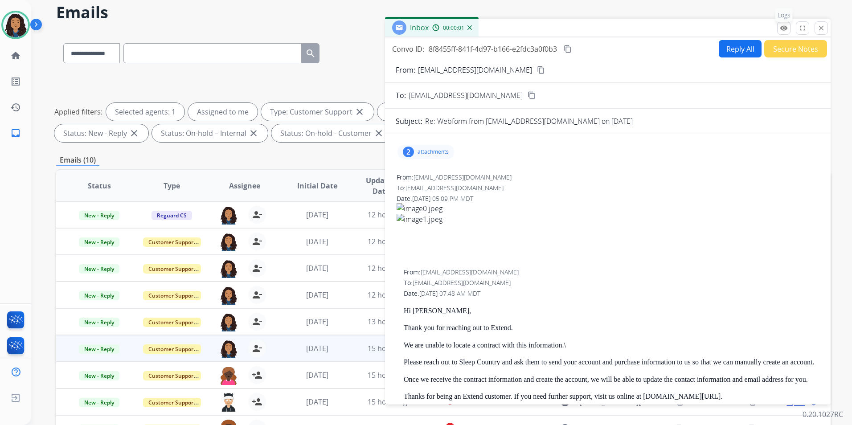
click at [787, 28] on mat-icon "remove_red_eye" at bounding box center [784, 28] width 8 height 8
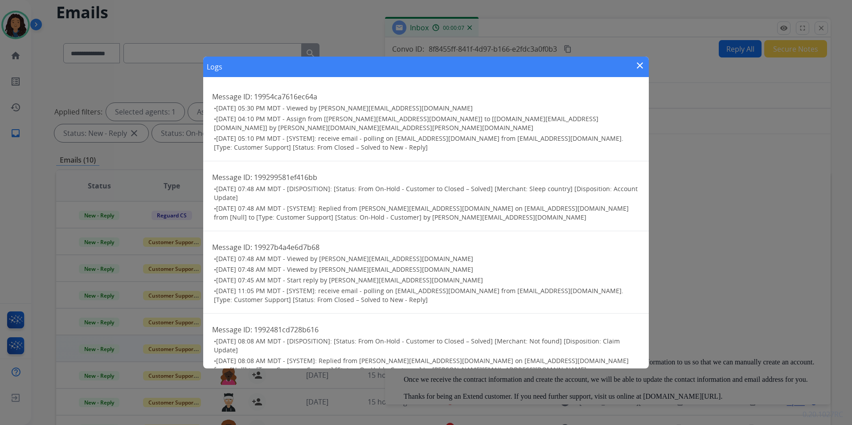
click at [640, 58] on div "Logs close" at bounding box center [426, 67] width 446 height 21
click at [639, 66] on mat-icon "close" at bounding box center [640, 65] width 11 height 11
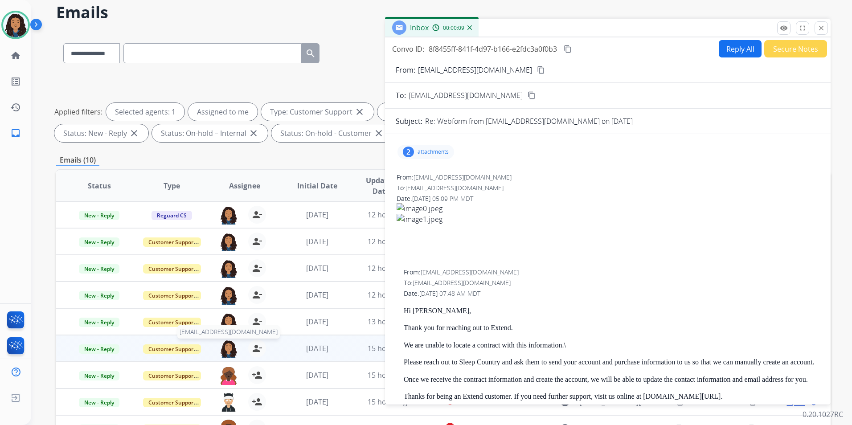
click at [229, 352] on img at bounding box center [229, 349] width 18 height 19
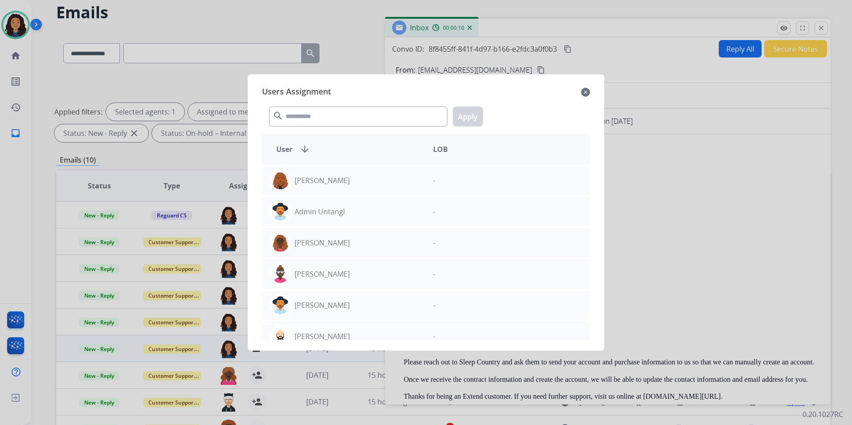
click at [590, 91] on mat-icon "close" at bounding box center [585, 92] width 9 height 11
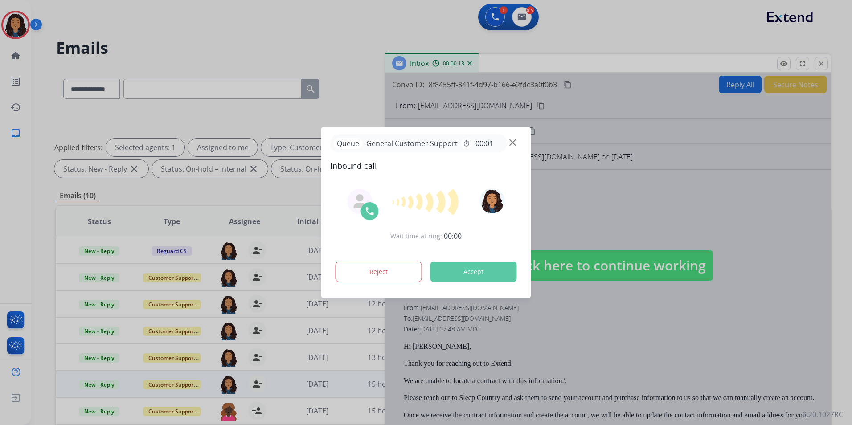
click at [821, 63] on div at bounding box center [426, 212] width 852 height 425
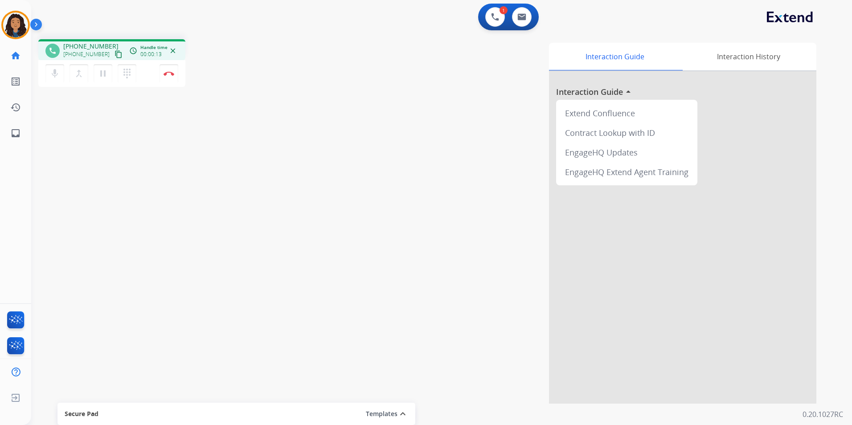
click at [115, 58] on mat-icon "content_copy" at bounding box center [119, 54] width 8 height 8
click at [169, 76] on button "Disconnect" at bounding box center [169, 73] width 19 height 19
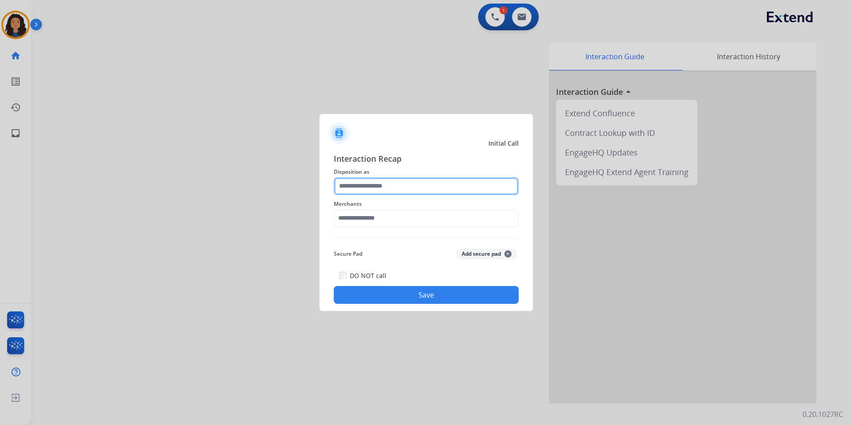
click at [359, 191] on input "text" at bounding box center [426, 186] width 185 height 18
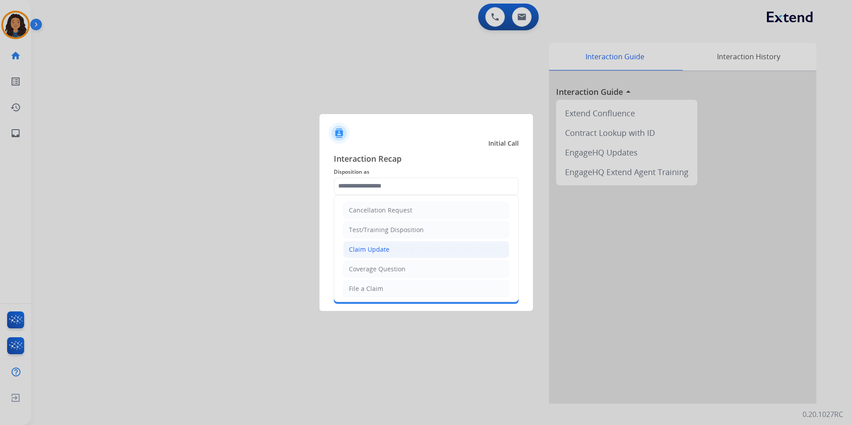
click at [402, 247] on li "Claim Update" at bounding box center [426, 249] width 166 height 17
type input "**********"
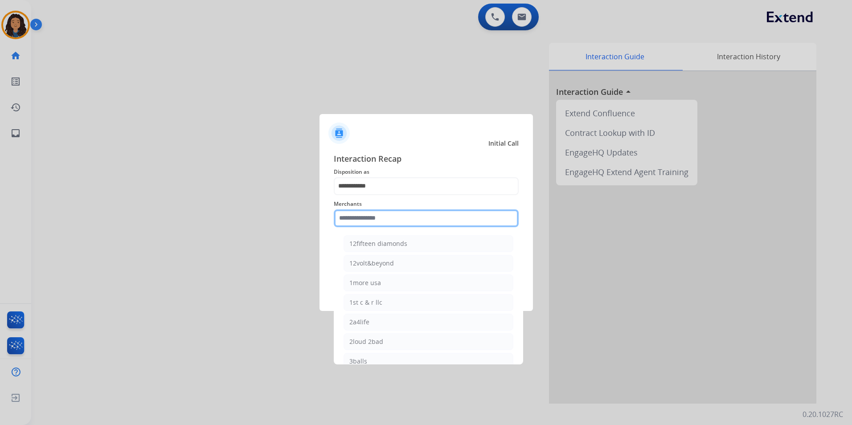
click at [390, 224] on input "text" at bounding box center [426, 218] width 185 height 18
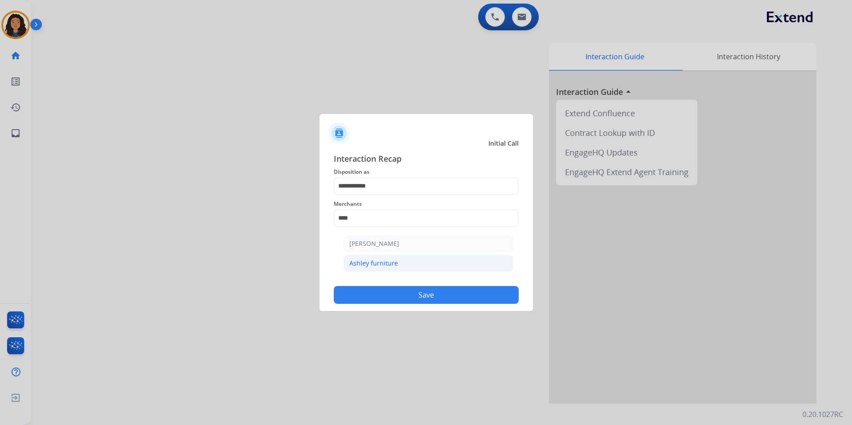
click at [418, 265] on li "Ashley furniture" at bounding box center [429, 263] width 170 height 17
type input "**********"
click at [395, 303] on div "DO NOT call Save" at bounding box center [426, 287] width 185 height 34
click at [190, 182] on div at bounding box center [426, 212] width 852 height 425
click at [355, 299] on button "Save" at bounding box center [426, 295] width 185 height 18
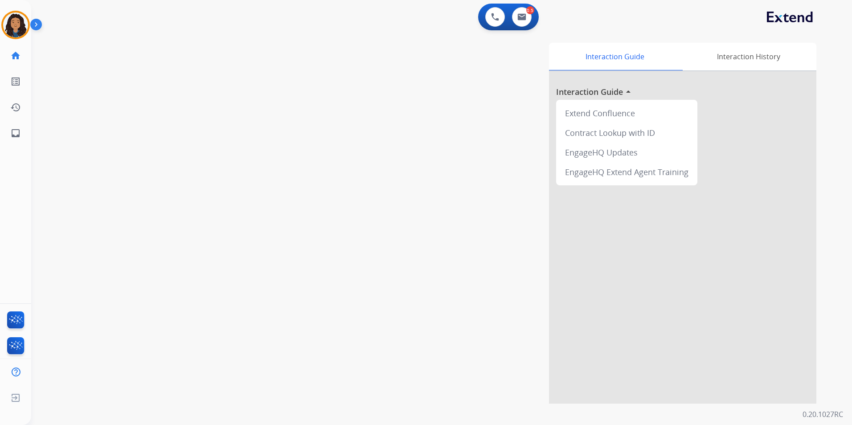
click at [262, 212] on div "swap_horiz Break voice bridge close_fullscreen Connect 3-Way Call merge_type Se…" at bounding box center [431, 218] width 800 height 372
drag, startPoint x: 261, startPoint y: 210, endPoint x: 252, endPoint y: 107, distance: 104.2
click at [260, 206] on div "swap_horiz Break voice bridge close_fullscreen Connect 3-Way Call merge_type Se…" at bounding box center [431, 218] width 800 height 372
click at [523, 24] on button at bounding box center [522, 17] width 20 height 20
select select "**********"
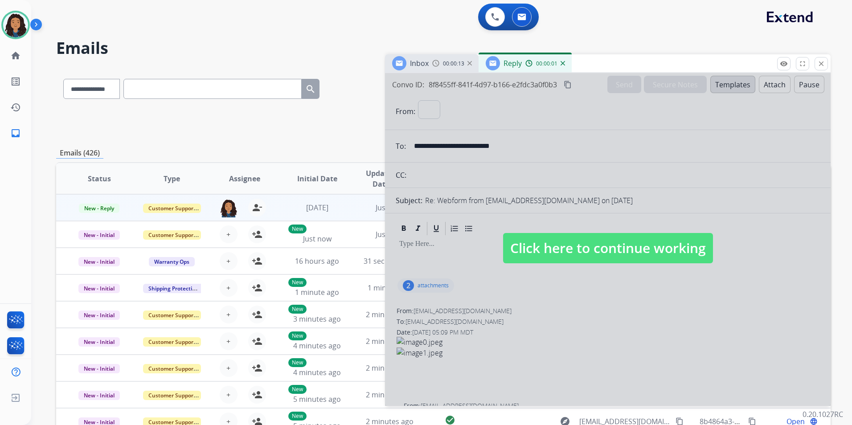
select select "**********"
click at [631, 241] on span "Click here to continue working" at bounding box center [608, 248] width 210 height 30
select select
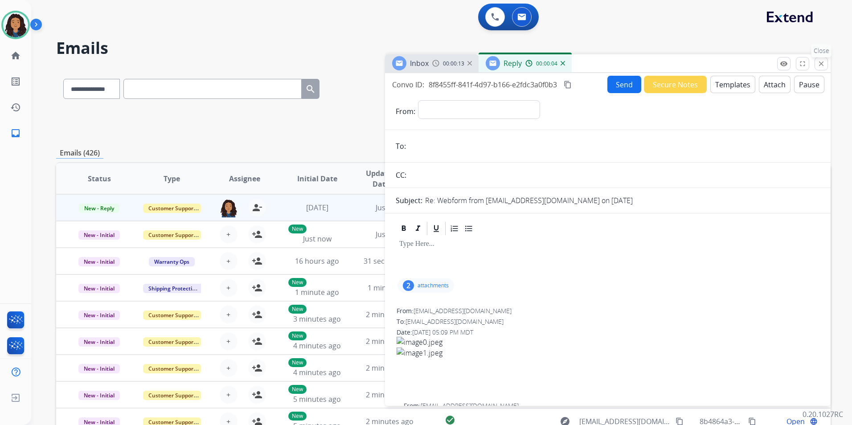
click at [817, 64] on button "close Close" at bounding box center [821, 63] width 13 height 13
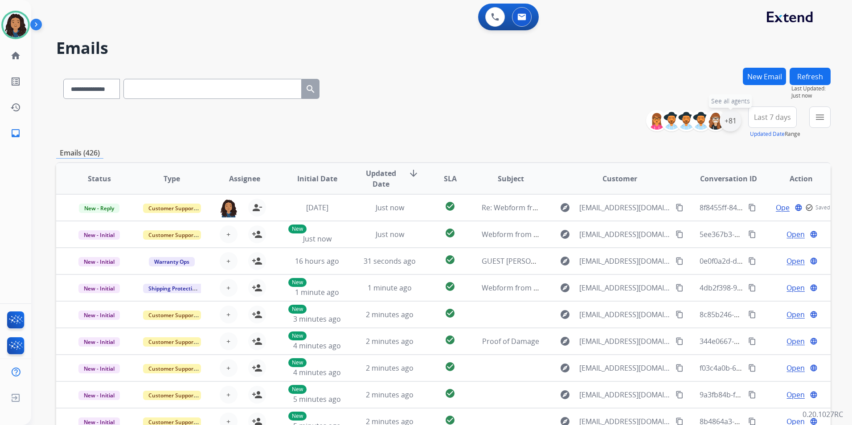
click at [729, 123] on div "+81" at bounding box center [730, 120] width 21 height 21
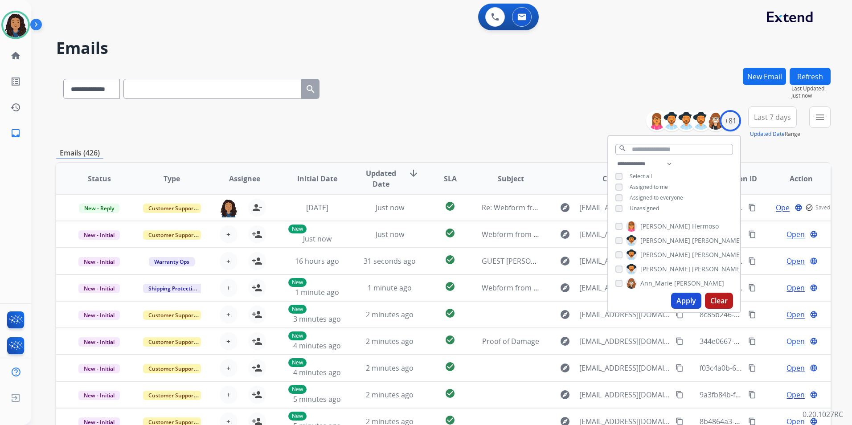
drag, startPoint x: 632, startPoint y: 210, endPoint x: 670, endPoint y: 250, distance: 55.5
click at [632, 209] on span "Unassigned" at bounding box center [644, 209] width 29 height 8
click at [690, 310] on div "Apply Clear" at bounding box center [674, 300] width 132 height 23
drag, startPoint x: 688, startPoint y: 303, endPoint x: 698, endPoint y: 283, distance: 22.1
click at [687, 300] on button "Apply" at bounding box center [686, 301] width 30 height 16
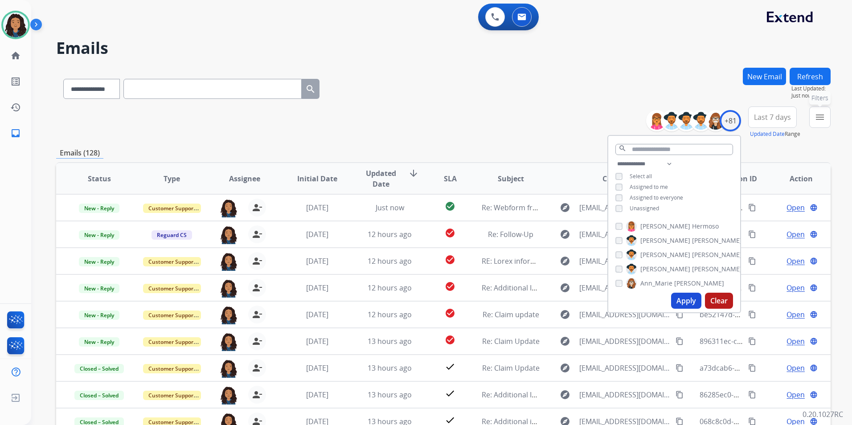
click at [811, 124] on button "menu Filters" at bounding box center [819, 117] width 21 height 21
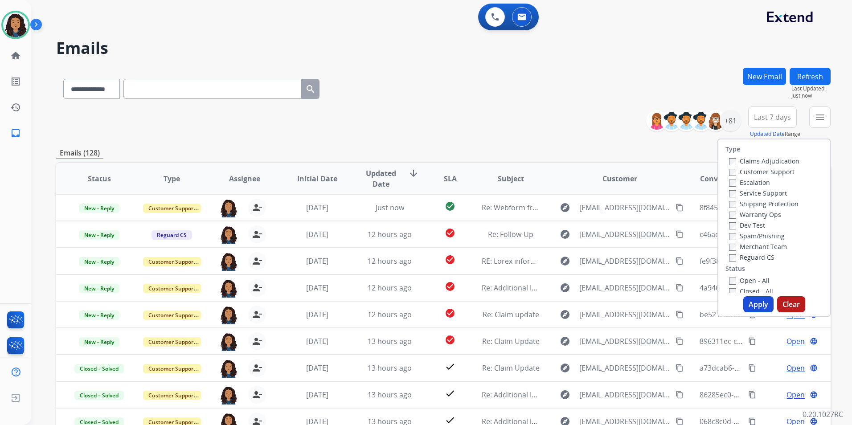
click at [777, 175] on label "Customer Support" at bounding box center [762, 172] width 66 height 8
click at [775, 202] on label "Shipping Protection" at bounding box center [764, 204] width 70 height 8
click at [756, 257] on label "Reguard CS" at bounding box center [751, 257] width 45 height 8
click at [753, 278] on label "Open - All" at bounding box center [749, 280] width 41 height 8
click at [756, 305] on button "Apply" at bounding box center [758, 304] width 30 height 16
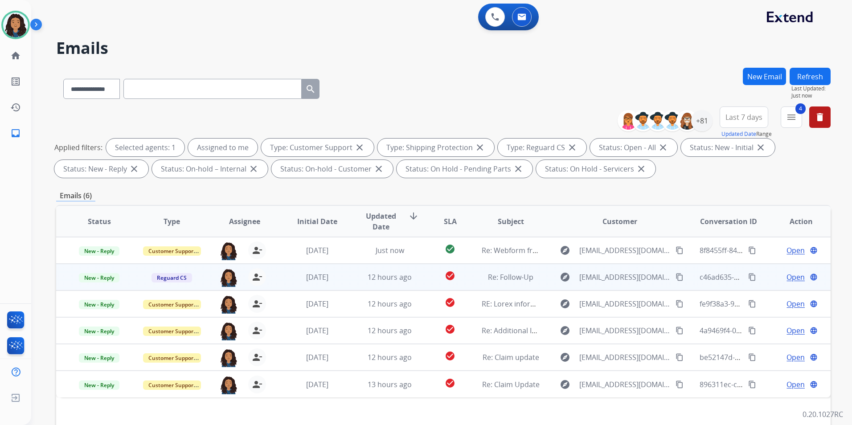
click at [791, 278] on span "Open" at bounding box center [796, 277] width 18 height 11
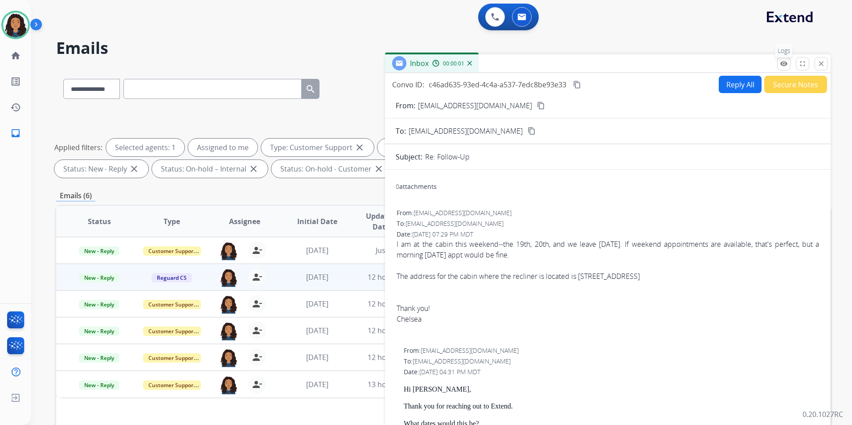
click at [786, 63] on mat-icon "remove_red_eye" at bounding box center [784, 64] width 8 height 8
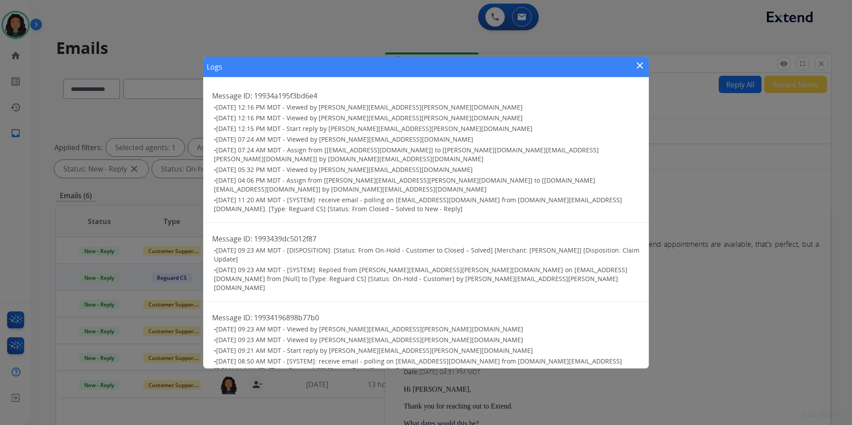
scroll to position [345, 0]
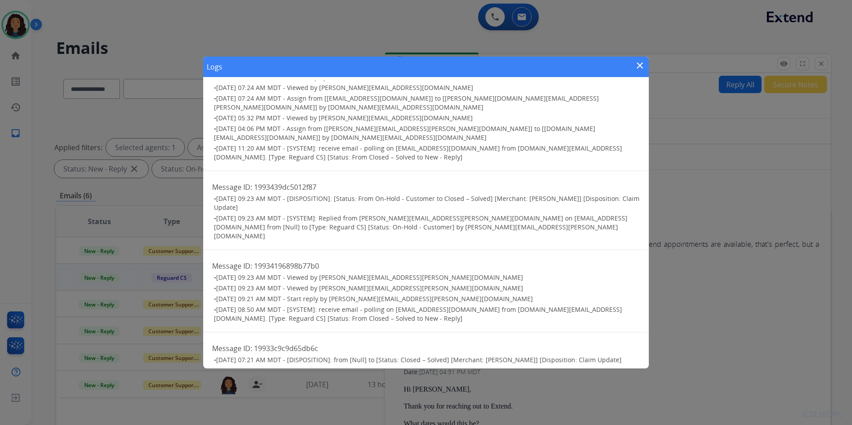
click at [642, 64] on mat-icon "close" at bounding box center [640, 65] width 11 height 11
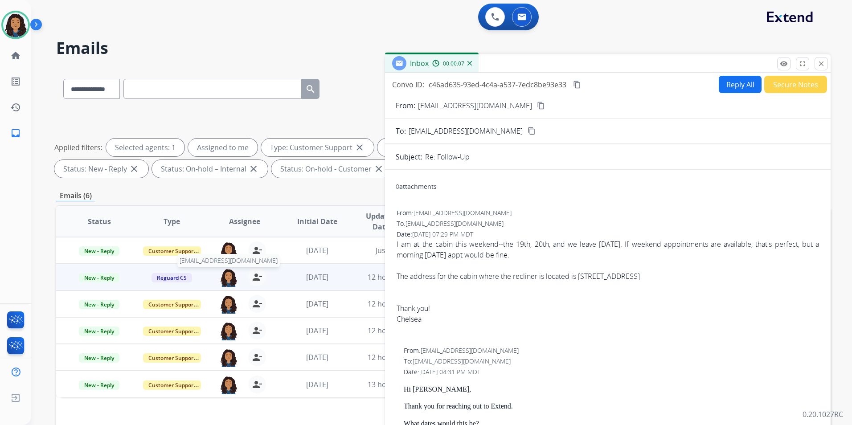
click at [226, 282] on img at bounding box center [229, 277] width 18 height 19
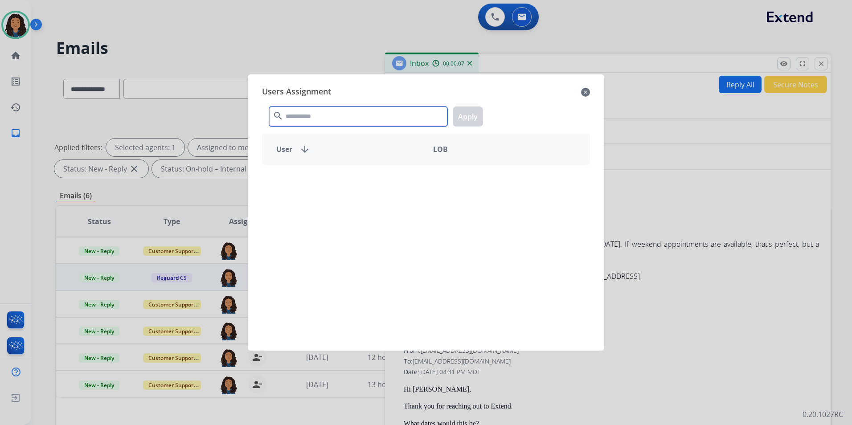
click at [405, 119] on input "text" at bounding box center [358, 117] width 178 height 20
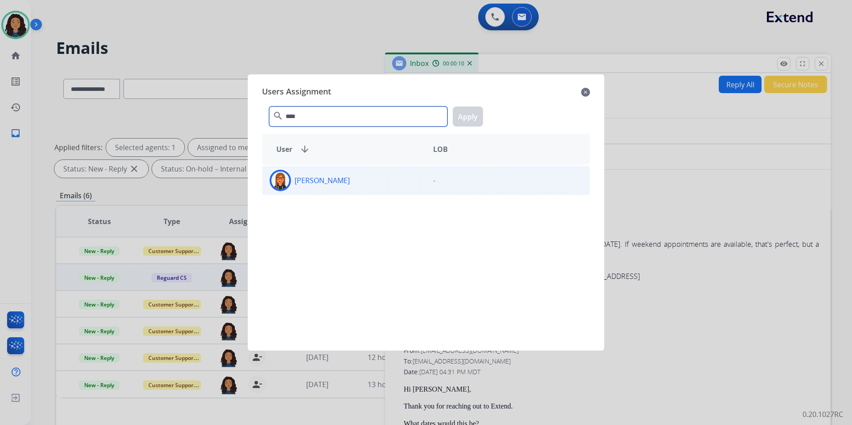
type input "****"
click at [361, 182] on div "[PERSON_NAME]" at bounding box center [344, 180] width 164 height 21
click at [462, 116] on button "Apply" at bounding box center [468, 117] width 30 height 20
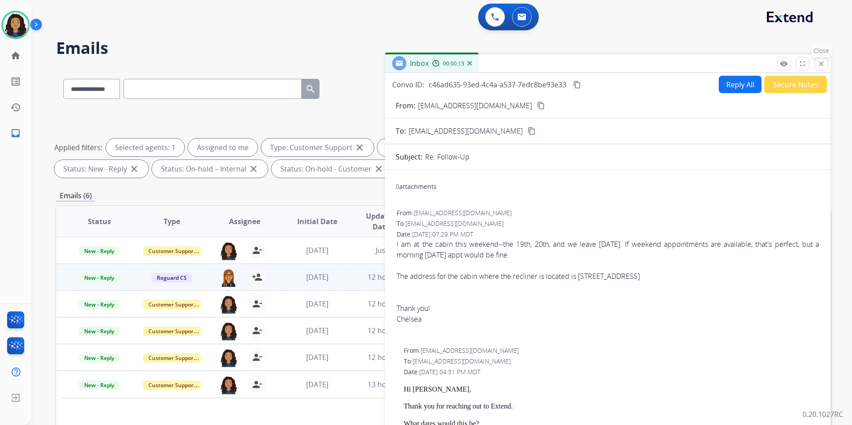
click at [822, 65] on mat-icon "close" at bounding box center [821, 64] width 8 height 8
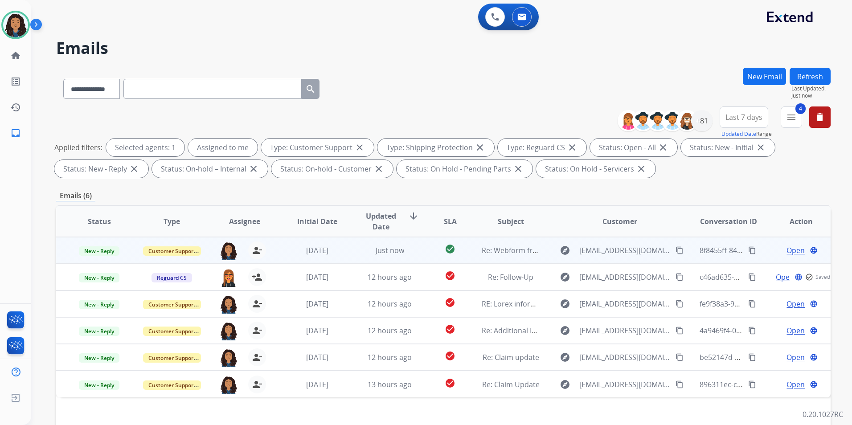
click at [793, 249] on span "Open" at bounding box center [796, 250] width 18 height 11
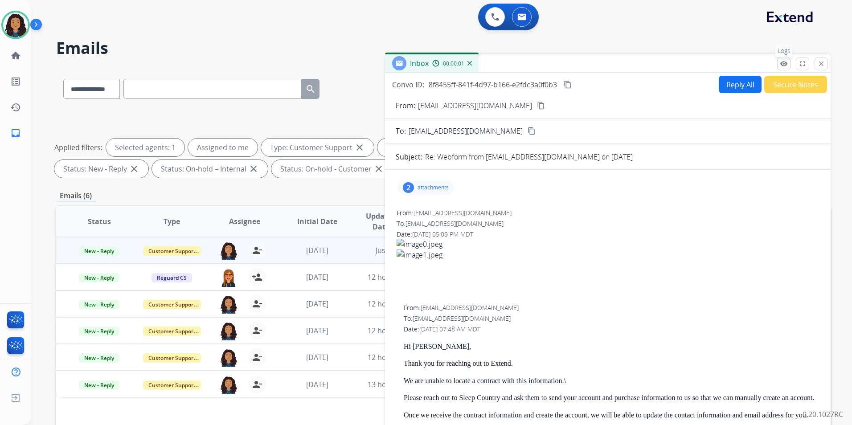
click at [780, 63] on mat-icon "remove_red_eye" at bounding box center [784, 64] width 8 height 8
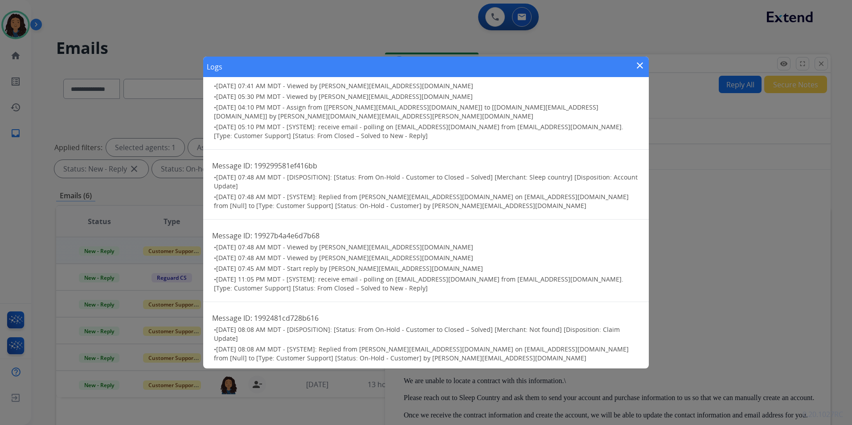
scroll to position [133, 0]
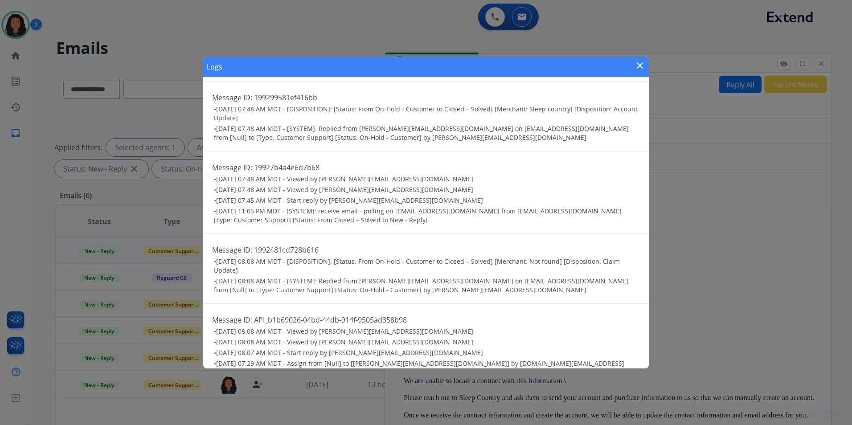
click at [639, 64] on mat-icon "close" at bounding box center [640, 65] width 11 height 11
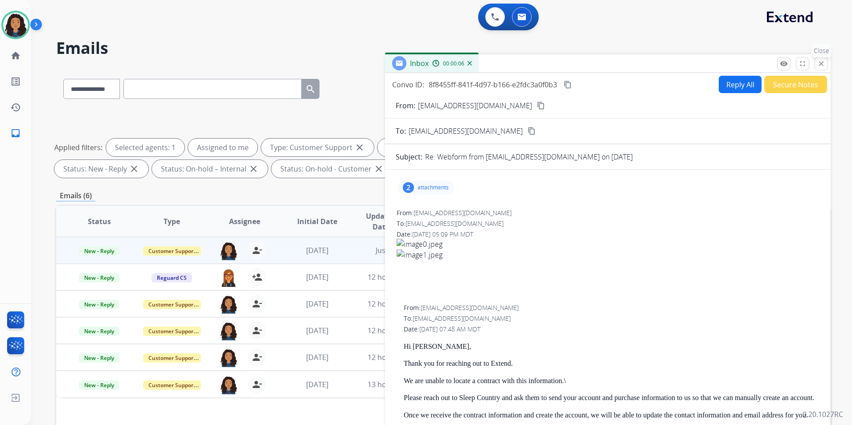
click at [819, 63] on mat-icon "close" at bounding box center [821, 64] width 8 height 8
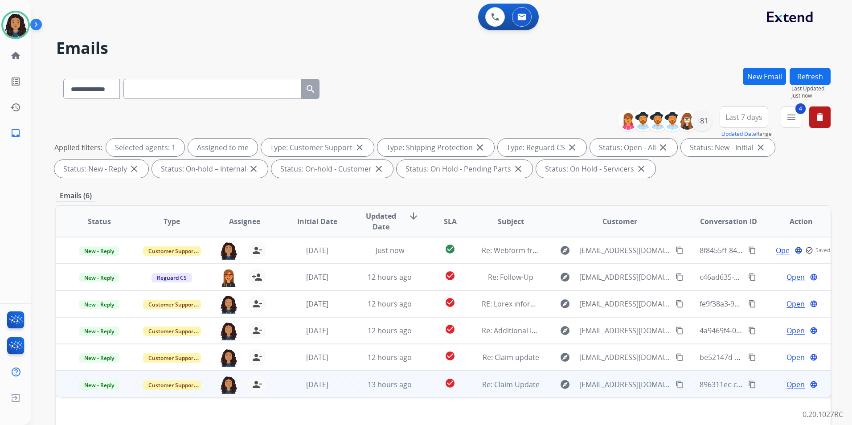
click at [791, 384] on span "Open" at bounding box center [796, 384] width 18 height 11
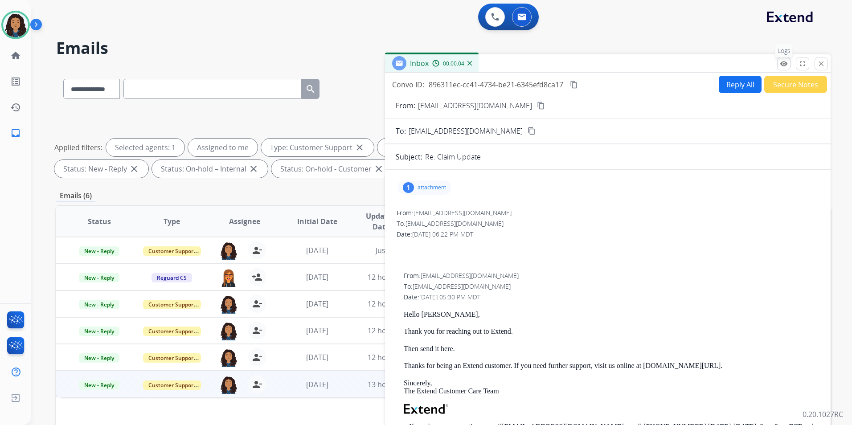
click at [785, 67] on mat-icon "remove_red_eye" at bounding box center [784, 64] width 8 height 8
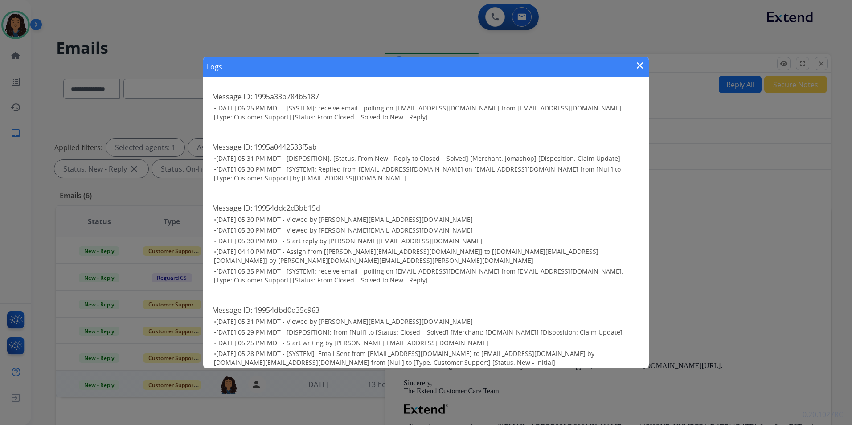
click at [636, 66] on mat-icon "close" at bounding box center [640, 65] width 11 height 11
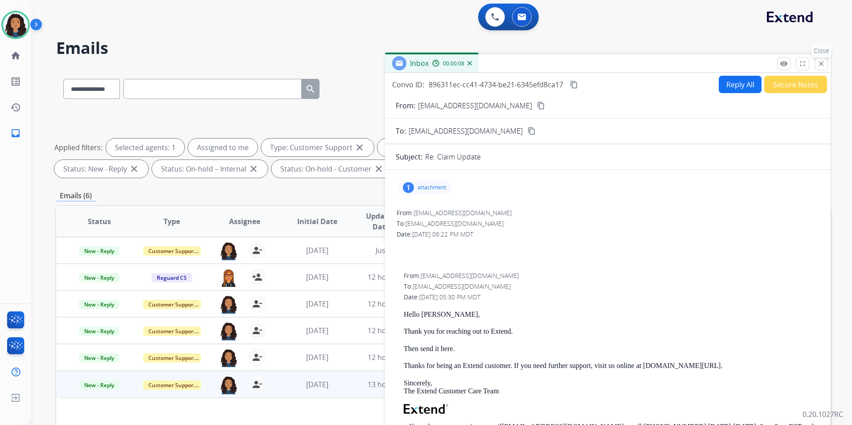
click at [820, 62] on mat-icon "close" at bounding box center [821, 64] width 8 height 8
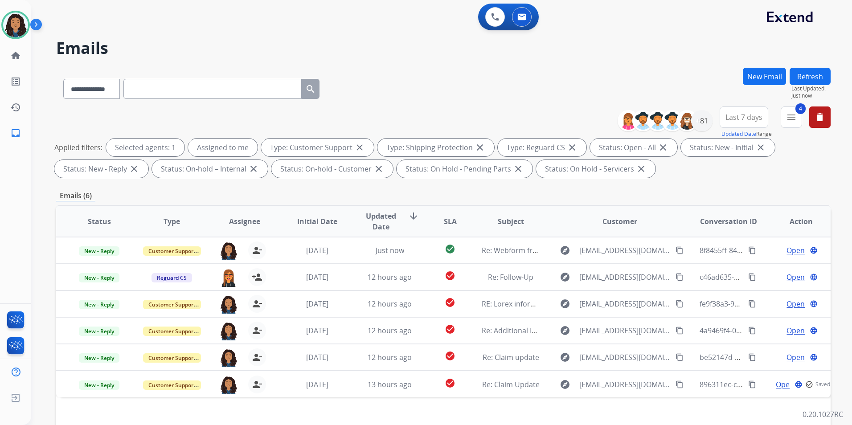
click at [813, 73] on button "Refresh" at bounding box center [810, 76] width 41 height 17
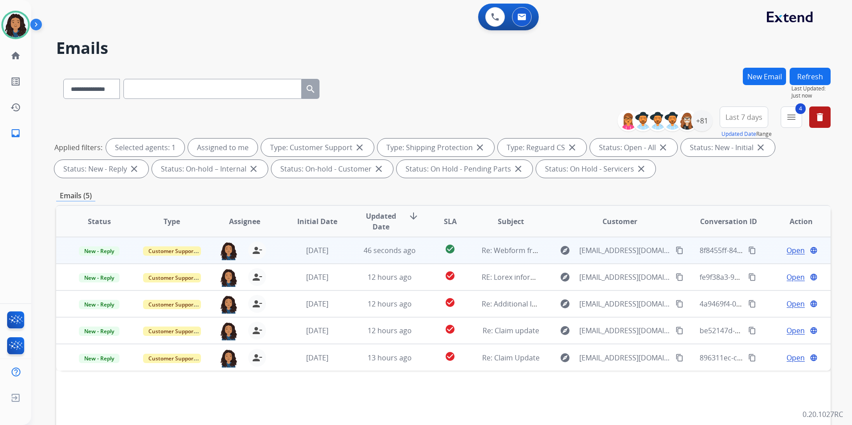
click at [787, 250] on span "Open" at bounding box center [796, 250] width 18 height 11
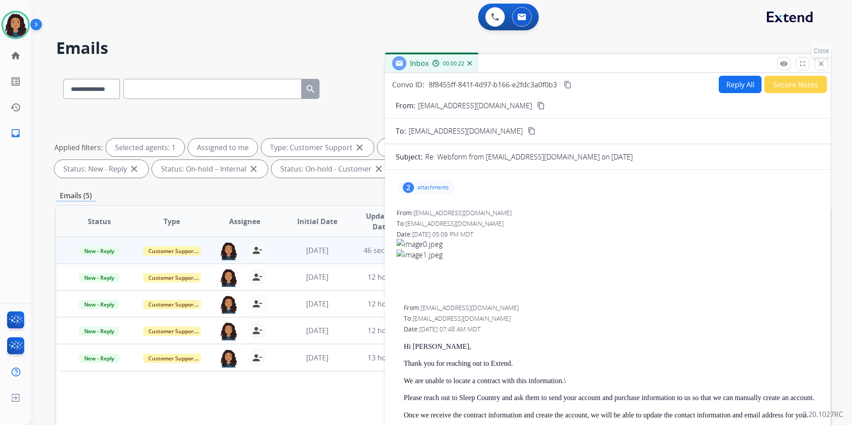
click at [819, 63] on mat-icon "close" at bounding box center [821, 64] width 8 height 8
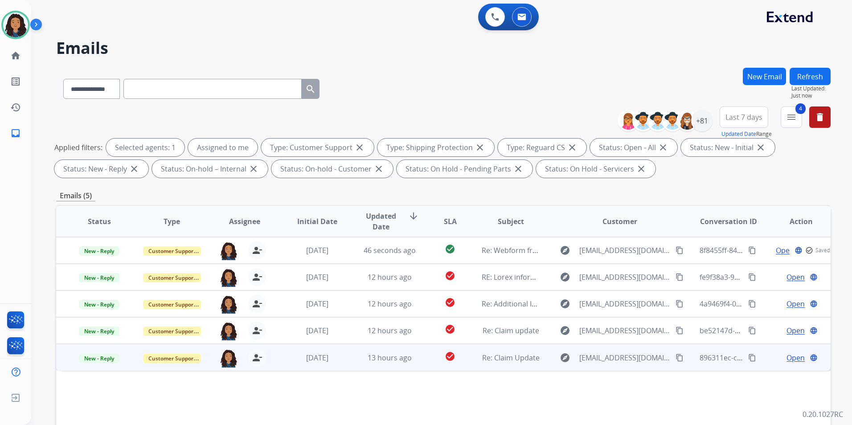
click at [787, 357] on span "Open" at bounding box center [796, 358] width 18 height 11
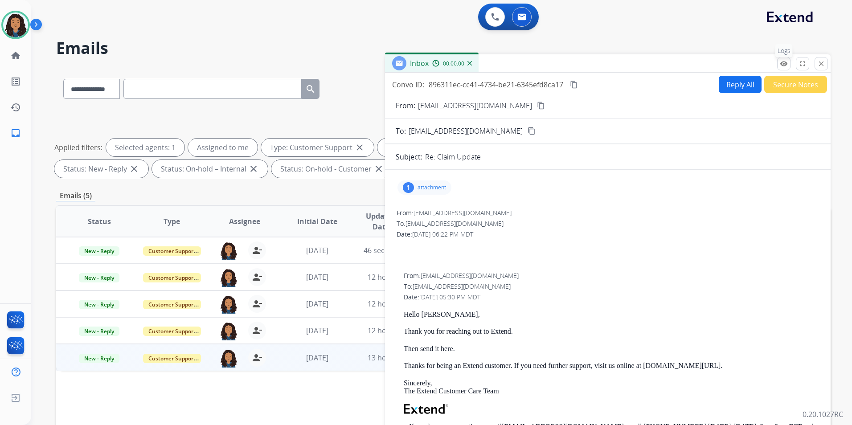
click at [783, 53] on p "Logs" at bounding box center [783, 50] width 17 height 13
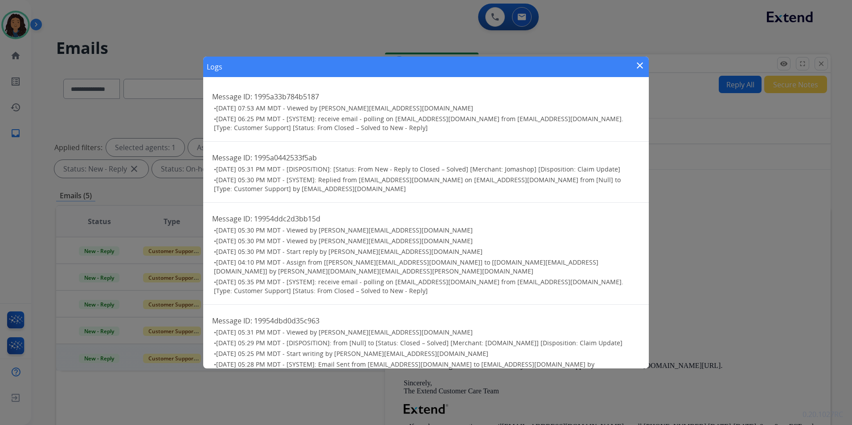
scroll to position [10, 0]
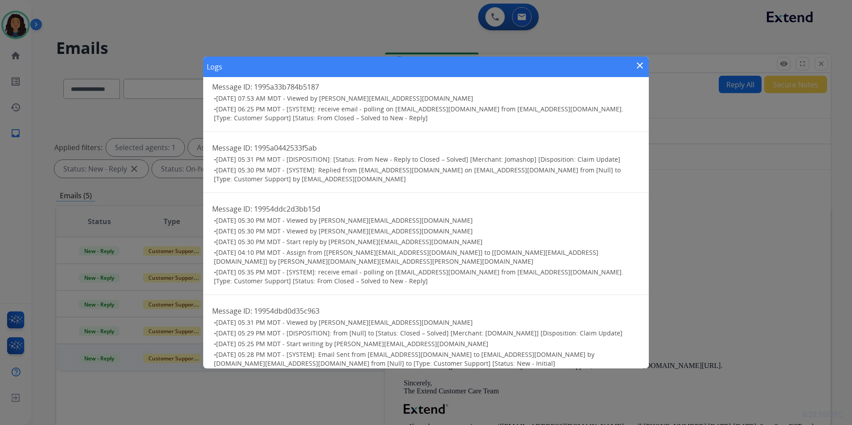
click at [645, 65] on mat-icon "close" at bounding box center [640, 65] width 11 height 11
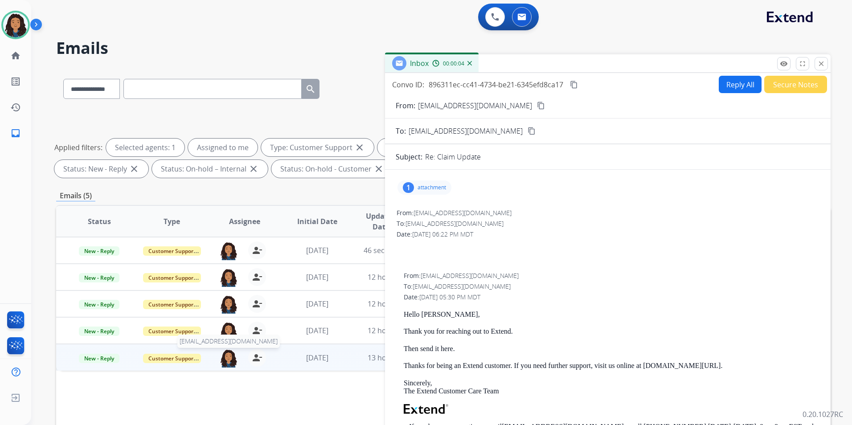
click at [227, 360] on img at bounding box center [229, 358] width 18 height 19
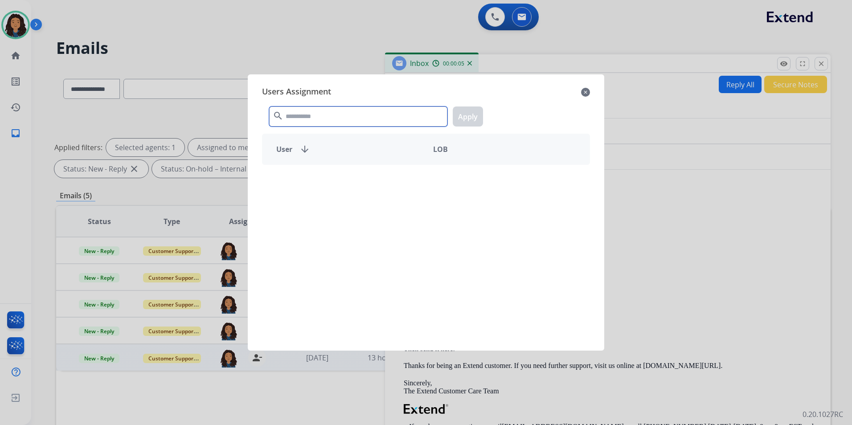
click at [367, 119] on input "text" at bounding box center [358, 117] width 178 height 20
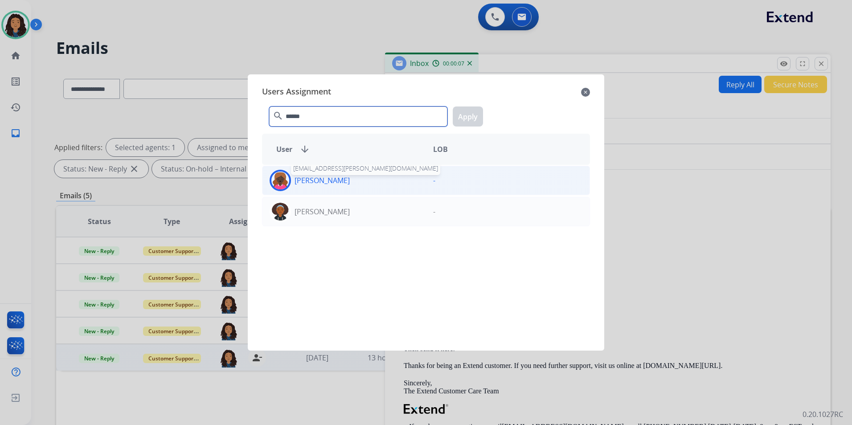
type input "******"
click at [348, 180] on p "[PERSON_NAME]" at bounding box center [322, 180] width 55 height 11
click at [460, 115] on button "Apply" at bounding box center [468, 117] width 30 height 20
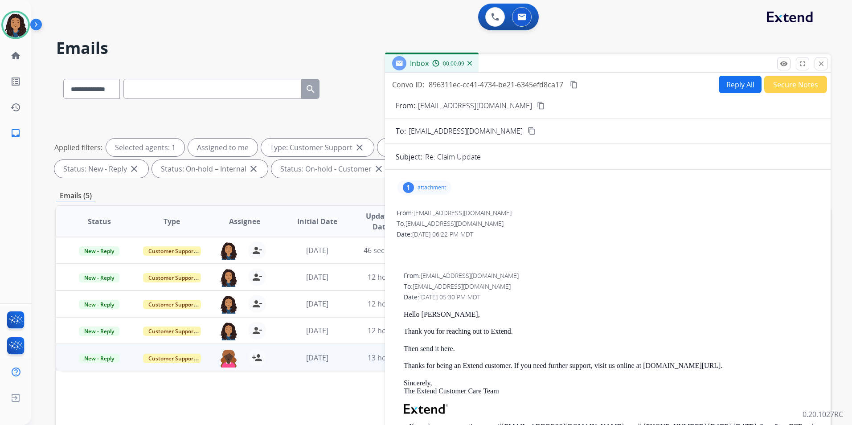
click at [828, 66] on div "Inbox 00:00:09" at bounding box center [608, 63] width 446 height 19
click at [822, 63] on mat-icon "close" at bounding box center [821, 64] width 8 height 8
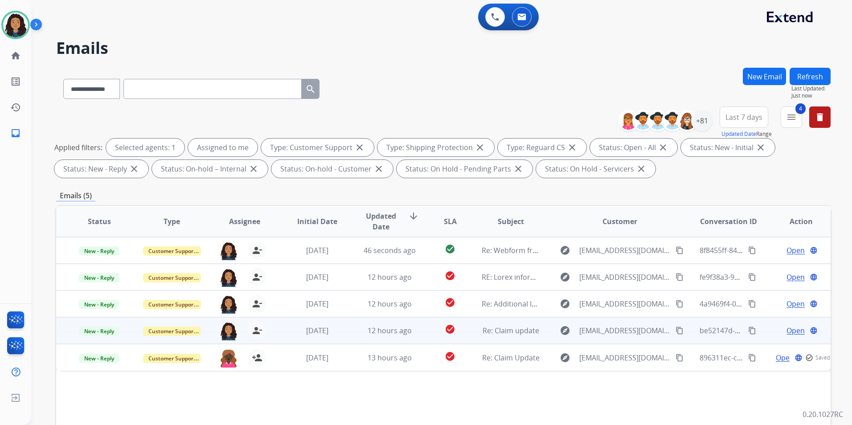
click at [794, 332] on span "Open" at bounding box center [796, 330] width 18 height 11
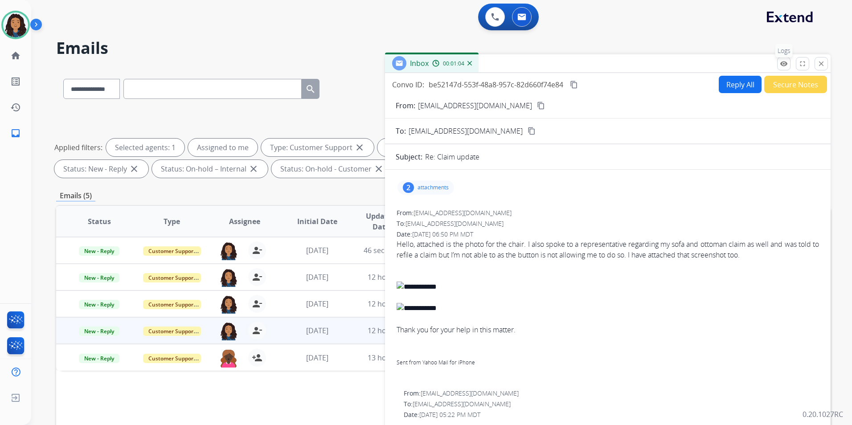
click at [787, 64] on mat-icon "remove_red_eye" at bounding box center [784, 64] width 8 height 8
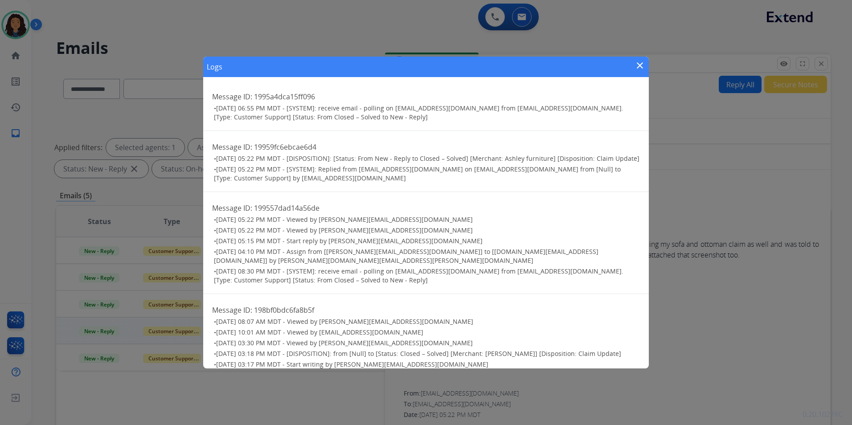
scroll to position [29, 0]
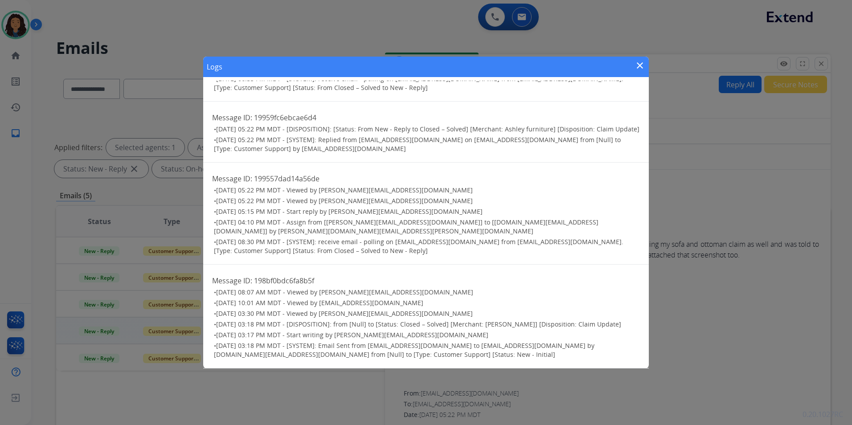
click at [637, 62] on mat-icon "close" at bounding box center [640, 65] width 11 height 11
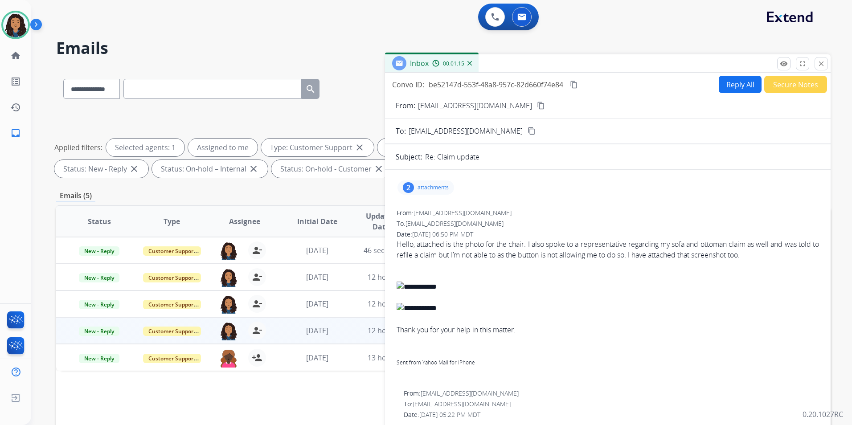
click at [537, 104] on mat-icon "content_copy" at bounding box center [541, 106] width 8 height 8
click at [784, 63] on mat-icon "remove_red_eye" at bounding box center [784, 64] width 8 height 8
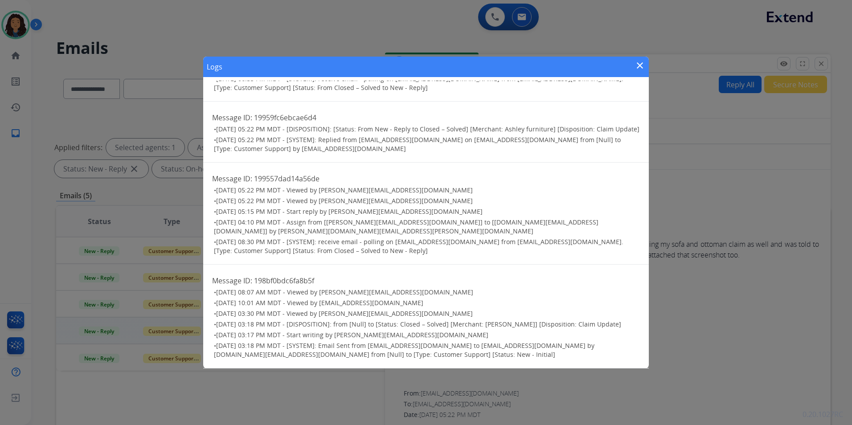
click at [639, 60] on div "Logs close" at bounding box center [426, 67] width 446 height 21
drag, startPoint x: 639, startPoint y: 63, endPoint x: 607, endPoint y: 83, distance: 38.2
click at [640, 64] on mat-icon "close" at bounding box center [640, 65] width 11 height 11
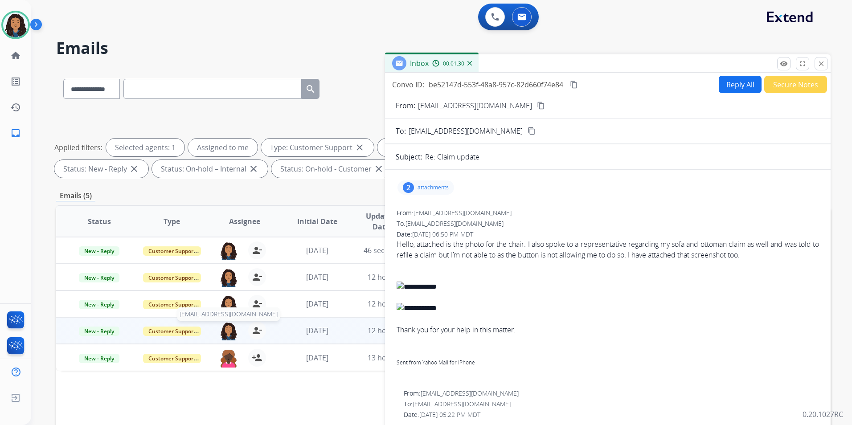
click at [222, 328] on img at bounding box center [229, 331] width 18 height 19
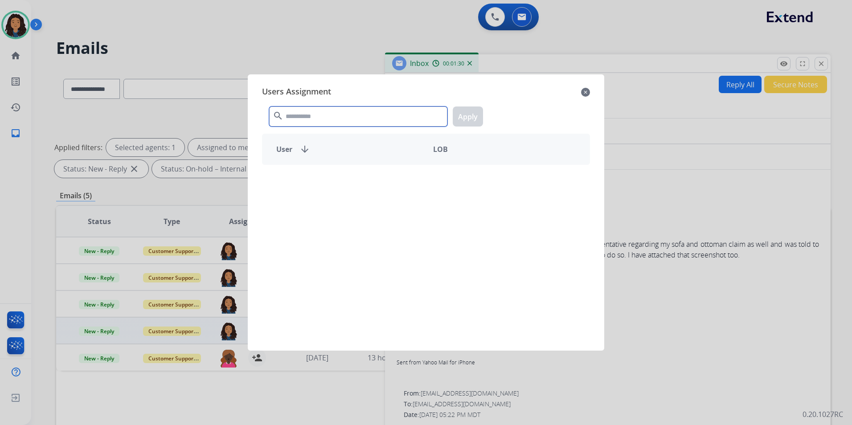
click at [354, 118] on input "text" at bounding box center [358, 117] width 178 height 20
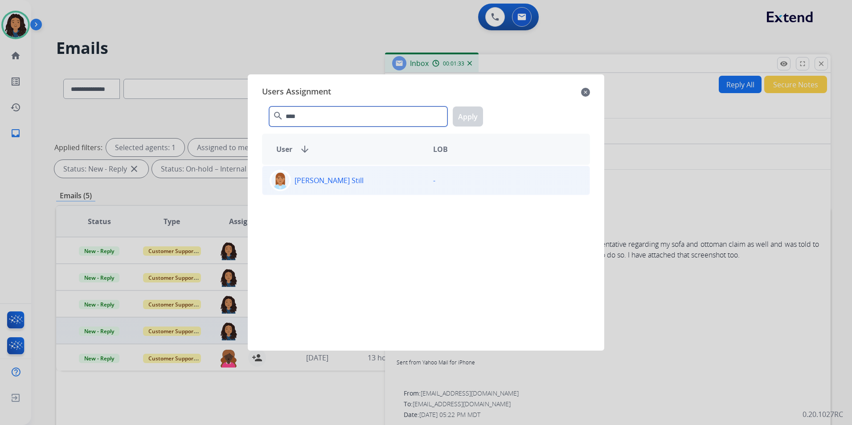
type input "****"
click at [378, 172] on div "[PERSON_NAME] Still -" at bounding box center [426, 180] width 328 height 29
click at [481, 113] on button "Apply" at bounding box center [468, 117] width 30 height 20
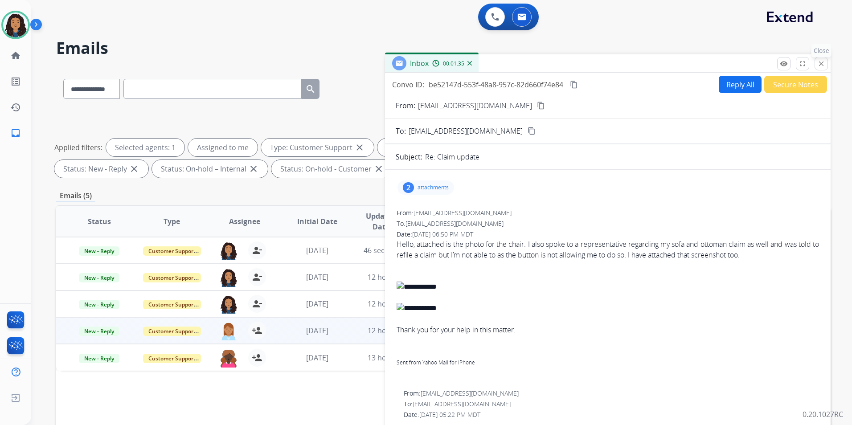
click at [820, 60] on mat-icon "close" at bounding box center [821, 64] width 8 height 8
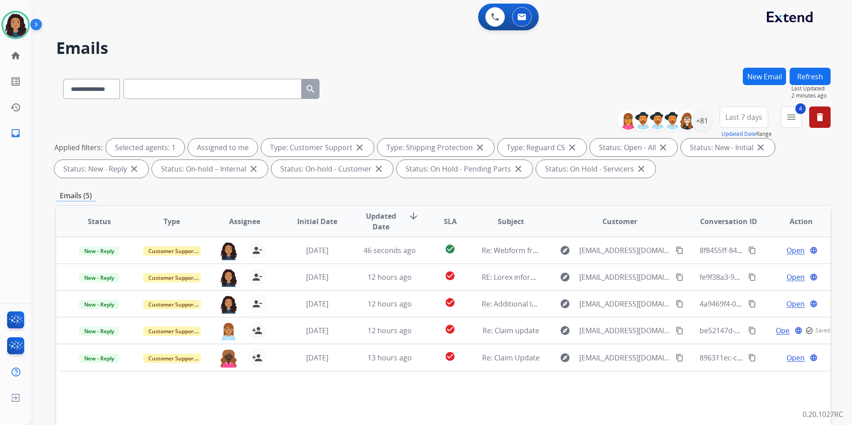
click at [818, 74] on button "Refresh" at bounding box center [810, 76] width 41 height 17
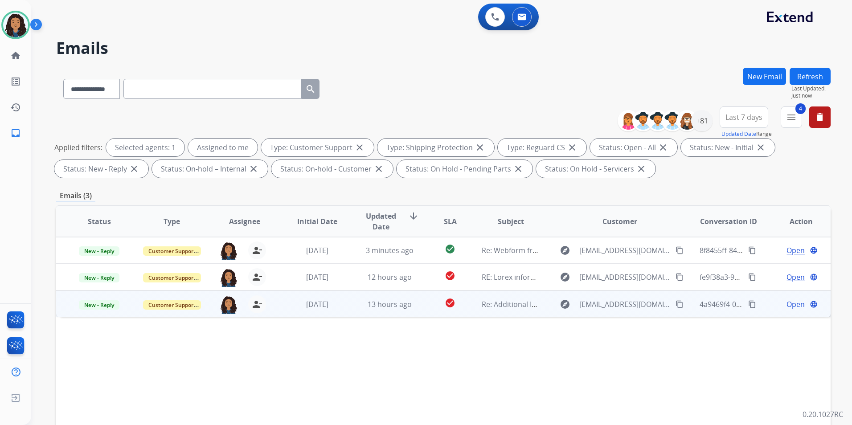
click at [792, 303] on span "Open" at bounding box center [796, 304] width 18 height 11
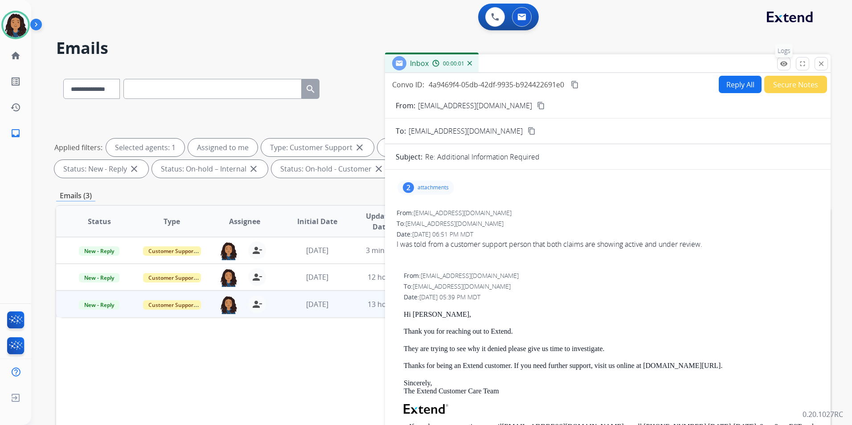
click at [784, 69] on button "remove_red_eye Logs" at bounding box center [783, 63] width 13 height 13
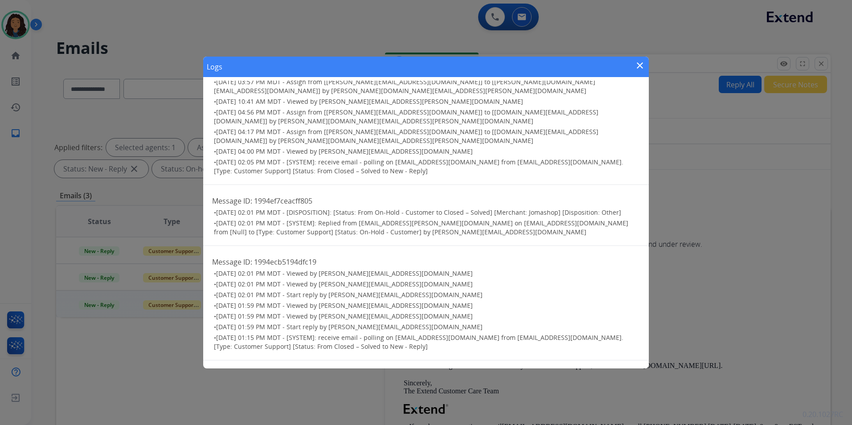
scroll to position [339, 0]
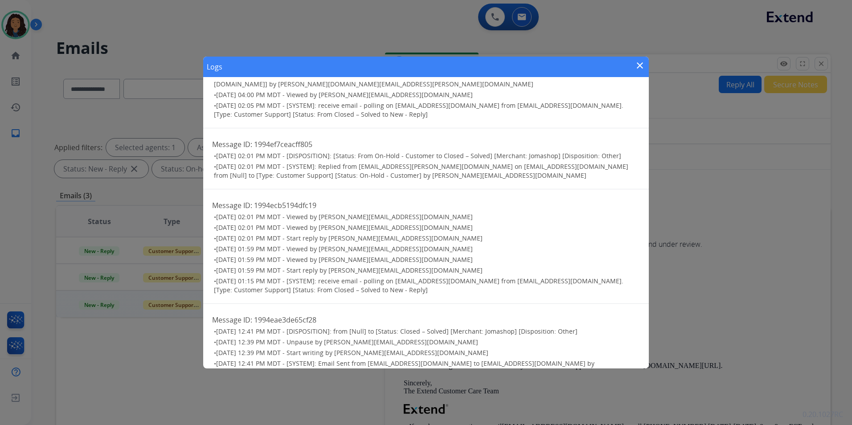
click at [639, 65] on mat-icon "close" at bounding box center [640, 65] width 11 height 11
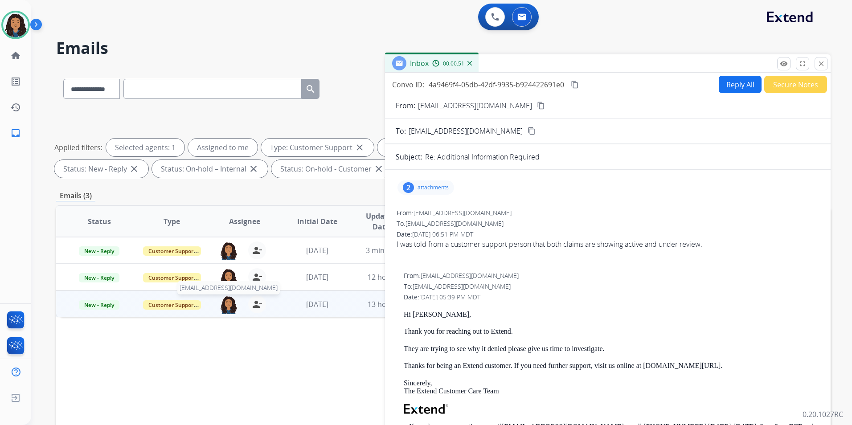
click at [226, 311] on img at bounding box center [229, 304] width 18 height 19
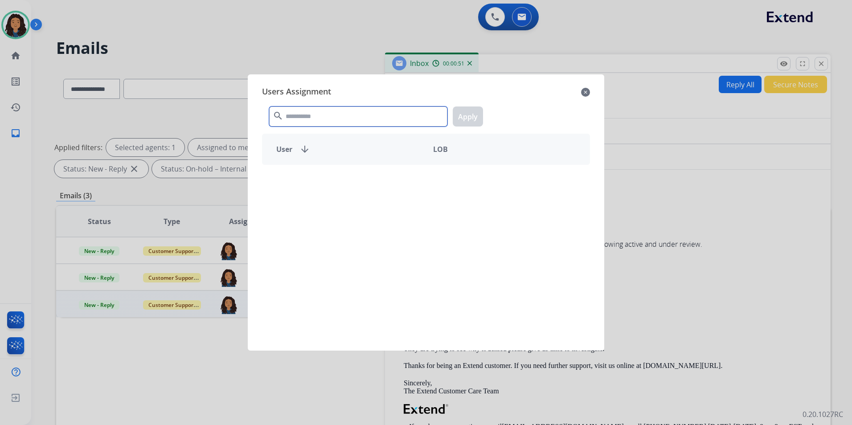
click at [418, 108] on input "text" at bounding box center [358, 117] width 178 height 20
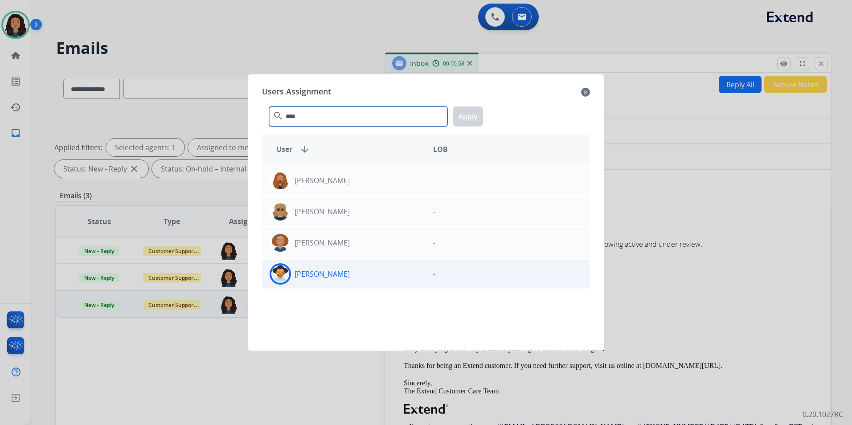
type input "****"
click at [356, 279] on div "[PERSON_NAME]" at bounding box center [344, 273] width 164 height 21
click at [466, 118] on button "Apply" at bounding box center [468, 117] width 30 height 20
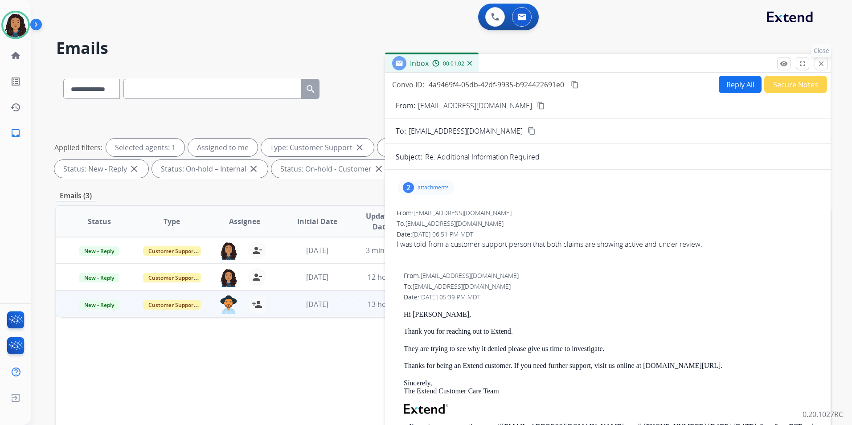
click at [818, 61] on mat-icon "close" at bounding box center [821, 64] width 8 height 8
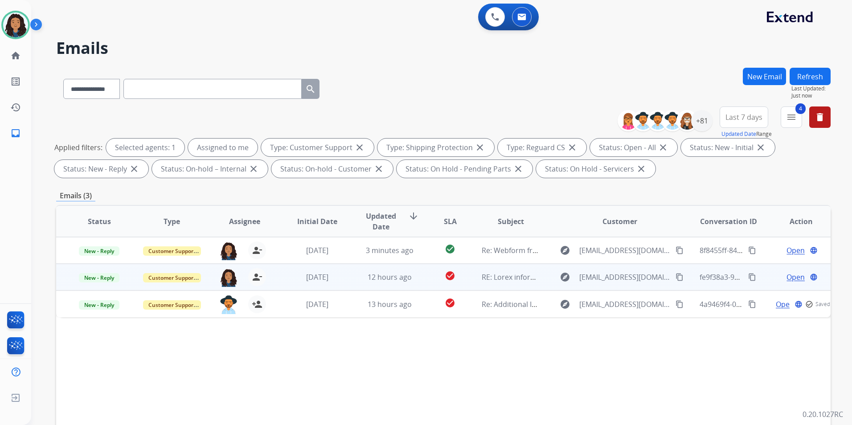
click at [796, 278] on span "Open" at bounding box center [796, 277] width 18 height 11
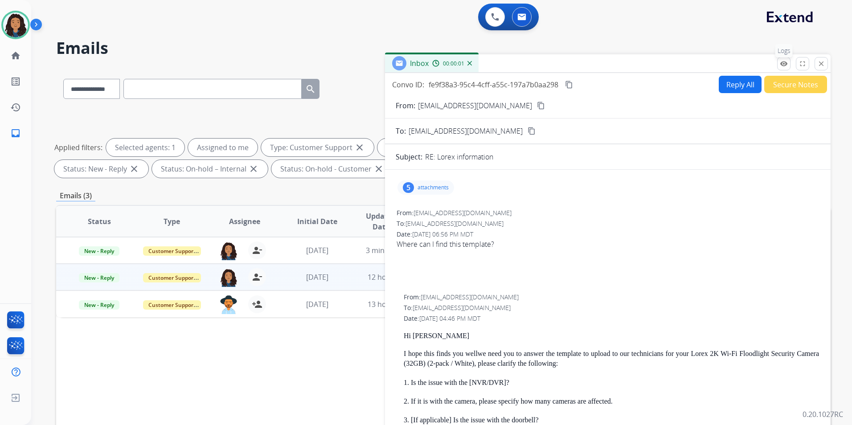
click at [787, 70] on button "remove_red_eye Logs" at bounding box center [783, 63] width 13 height 13
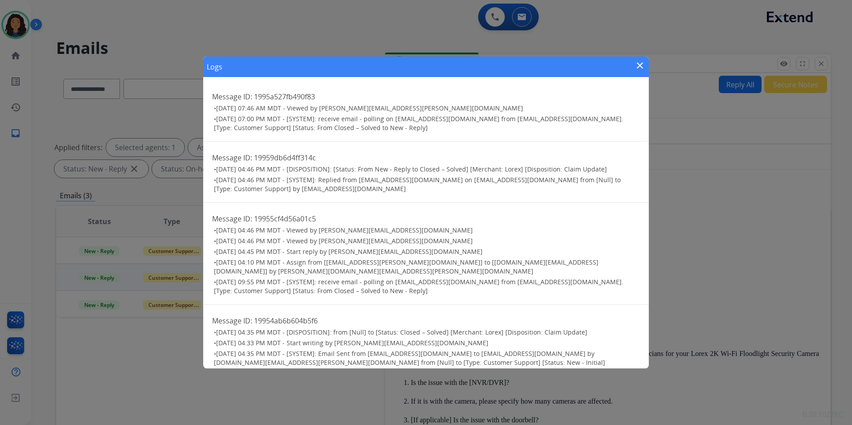
click at [637, 65] on mat-icon "close" at bounding box center [640, 65] width 11 height 11
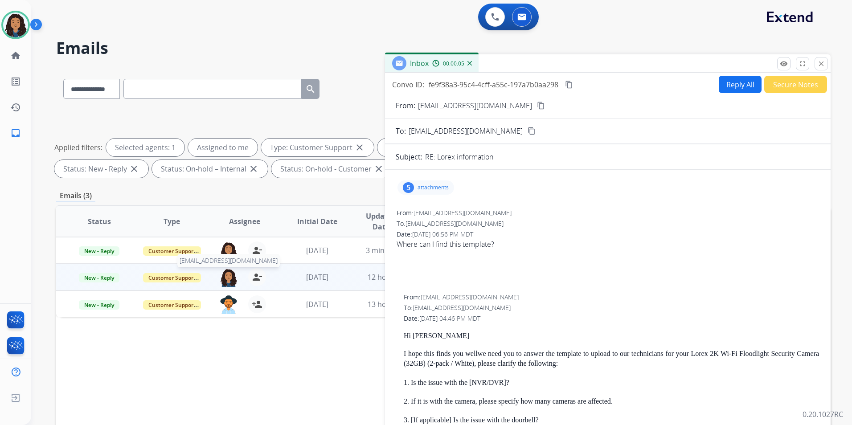
click at [228, 277] on img at bounding box center [229, 277] width 18 height 19
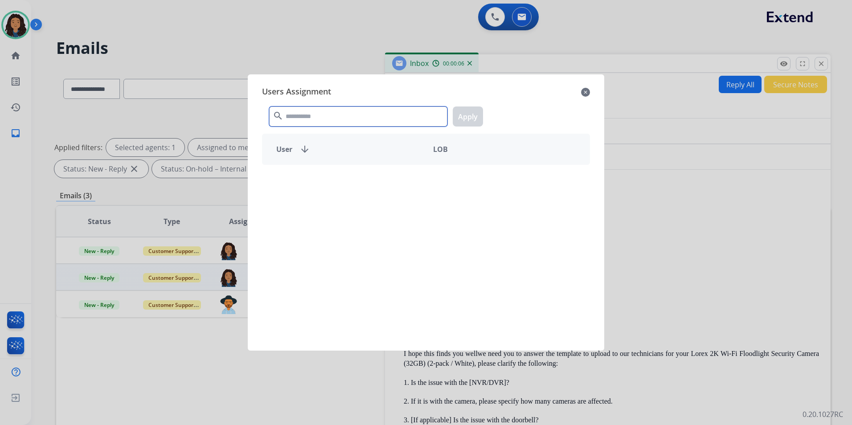
click at [414, 117] on input "text" at bounding box center [358, 117] width 178 height 20
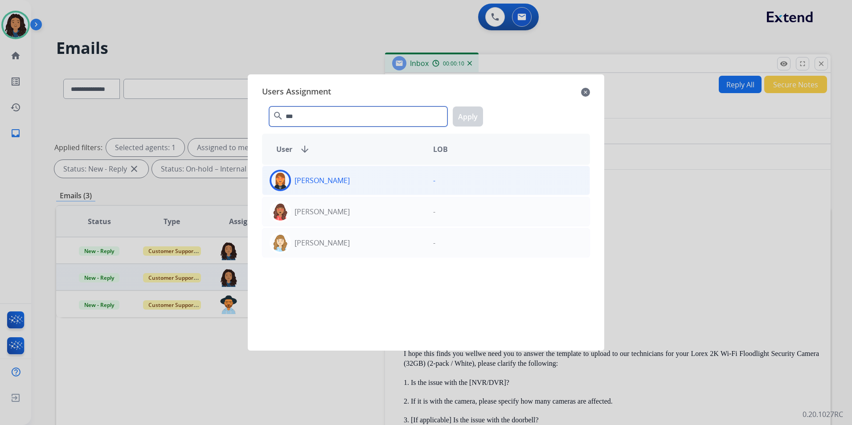
type input "***"
click at [356, 173] on div "[PERSON_NAME]" at bounding box center [344, 180] width 164 height 21
click at [474, 111] on button "Apply" at bounding box center [468, 117] width 30 height 20
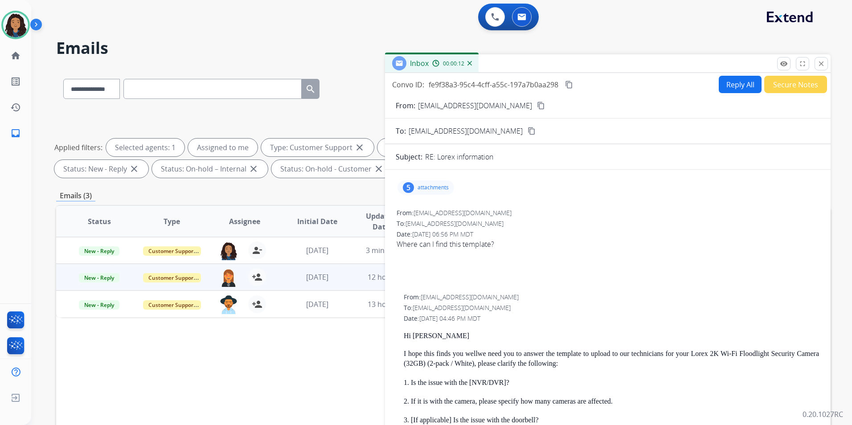
click at [821, 66] on mat-icon "close" at bounding box center [821, 64] width 8 height 8
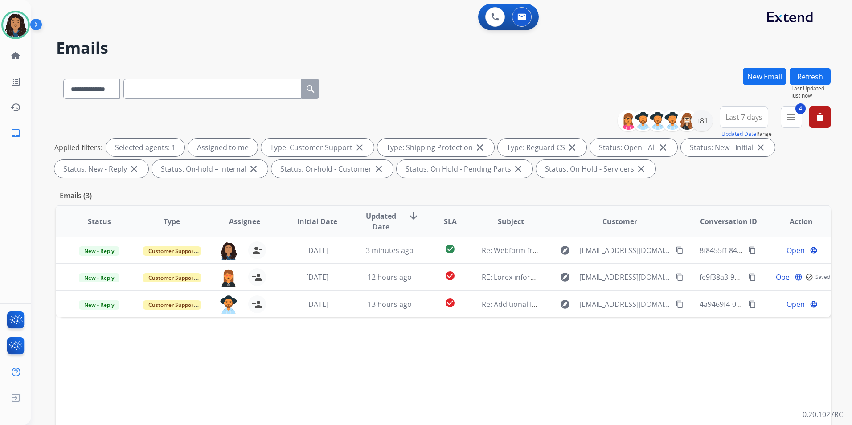
click at [819, 74] on button "Refresh" at bounding box center [810, 76] width 41 height 17
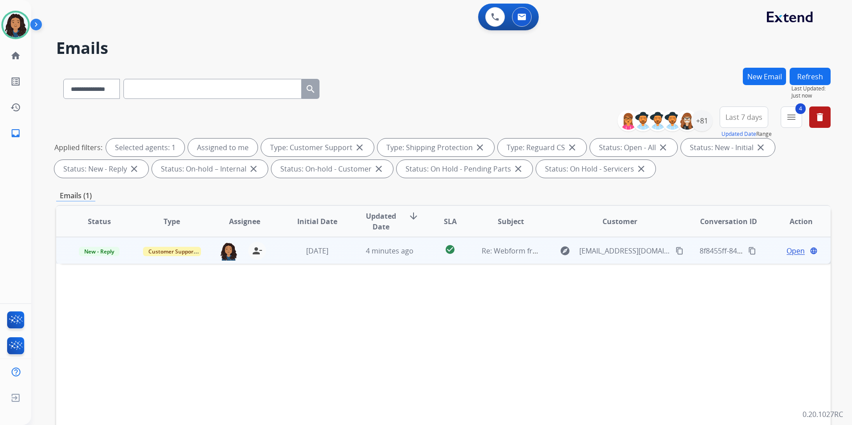
click at [789, 249] on span "Open" at bounding box center [796, 251] width 18 height 11
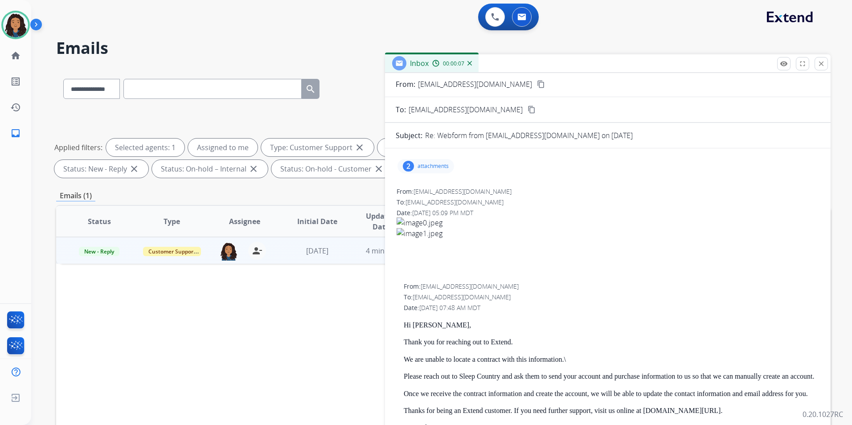
scroll to position [0, 0]
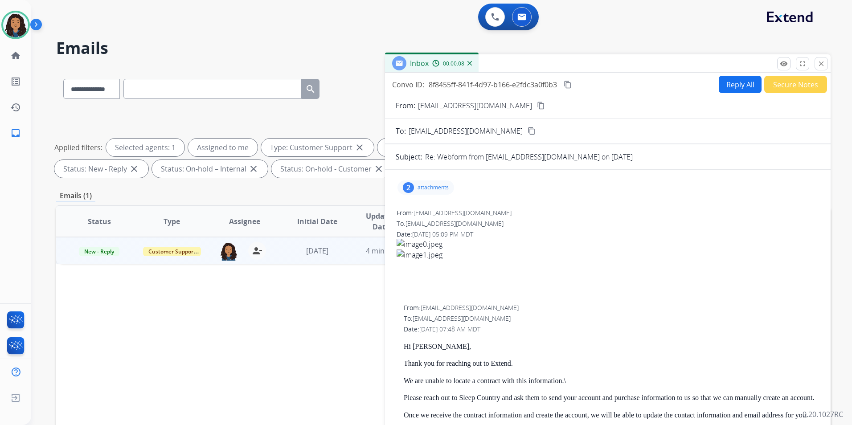
click at [417, 193] on div "2 attachments" at bounding box center [426, 187] width 57 height 14
click at [436, 179] on div "2 attachments image0.jpeg download [DATE] 06:09 PM image1.jpeg download [DATE] …" at bounding box center [608, 187] width 424 height 21
click at [437, 184] on div "2 attachments image0.jpeg download [DATE] 06:09 PM image1.jpeg download [DATE] …" at bounding box center [426, 187] width 57 height 14
click at [537, 105] on mat-icon "content_copy" at bounding box center [541, 106] width 8 height 8
click at [422, 196] on div "2 attachments" at bounding box center [608, 187] width 424 height 21
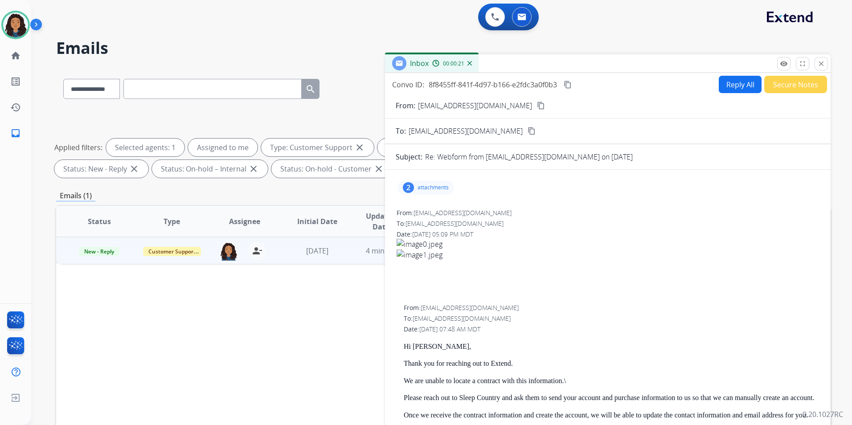
click at [423, 188] on p "attachments" at bounding box center [433, 187] width 31 height 7
click at [505, 242] on mat-icon "download" at bounding box center [506, 242] width 8 height 8
click at [509, 207] on mat-icon "download" at bounding box center [506, 209] width 8 height 8
click at [439, 185] on p "attachments" at bounding box center [433, 187] width 31 height 7
click at [99, 249] on span "New - Reply" at bounding box center [99, 251] width 41 height 9
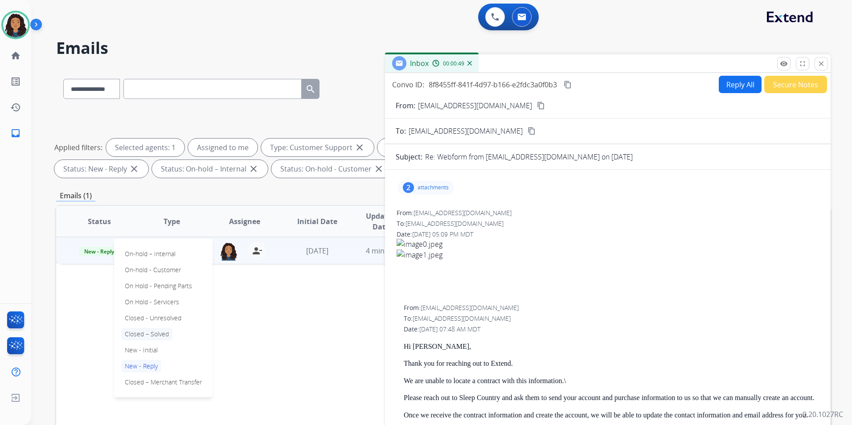
click at [144, 335] on p "Closed – Solved" at bounding box center [146, 334] width 51 height 12
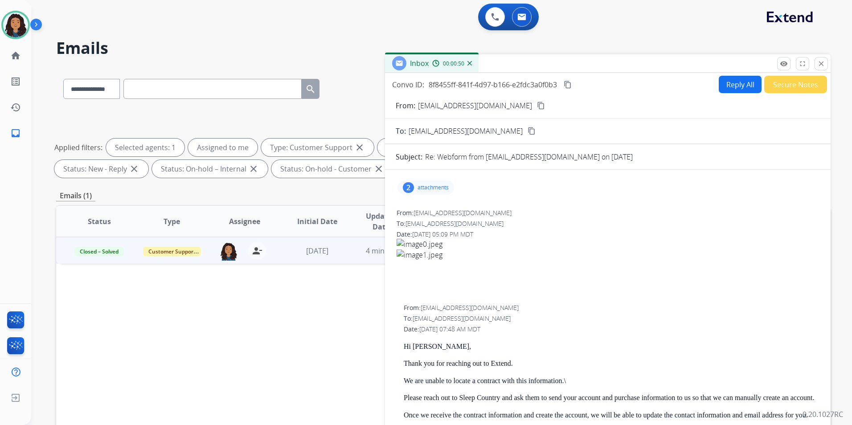
click at [785, 79] on button "Secure Notes" at bounding box center [795, 84] width 63 height 17
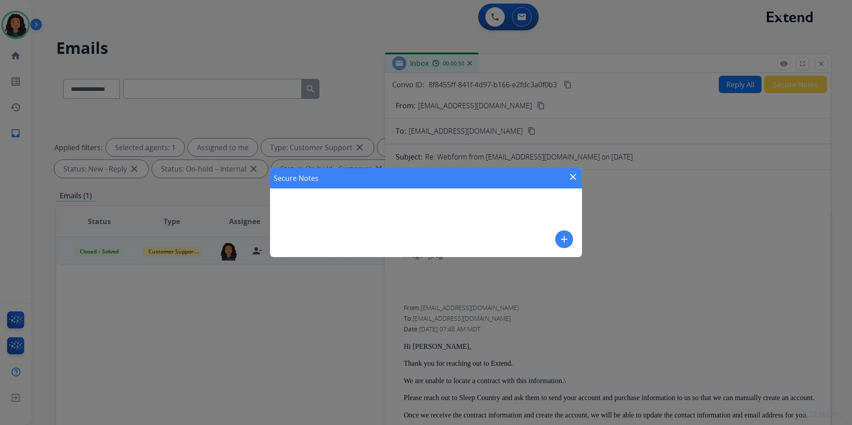
click at [561, 236] on mat-icon "add" at bounding box center [564, 239] width 11 height 11
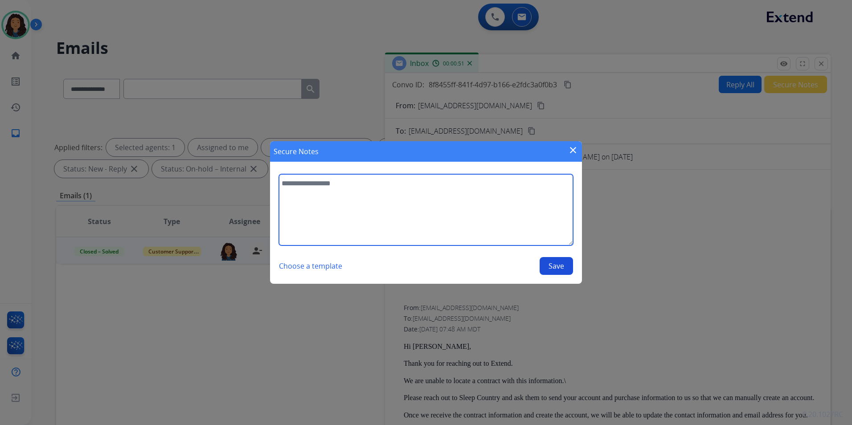
click at [466, 216] on textarea at bounding box center [426, 209] width 294 height 71
type textarea "**********"
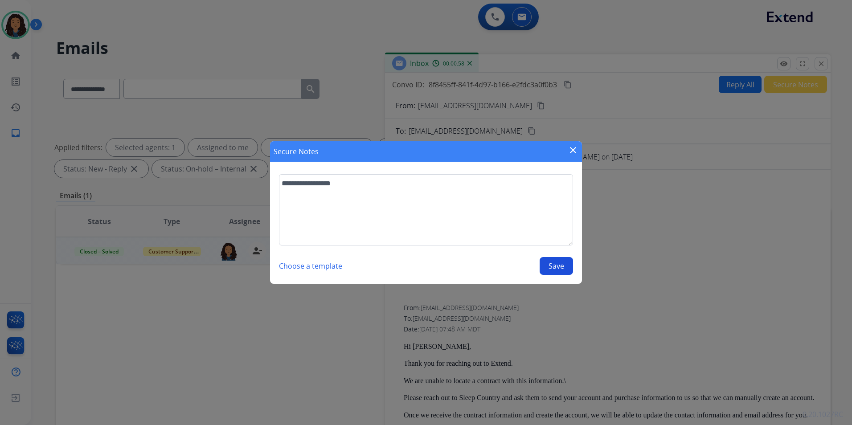
click at [557, 266] on button "Save" at bounding box center [556, 266] width 33 height 18
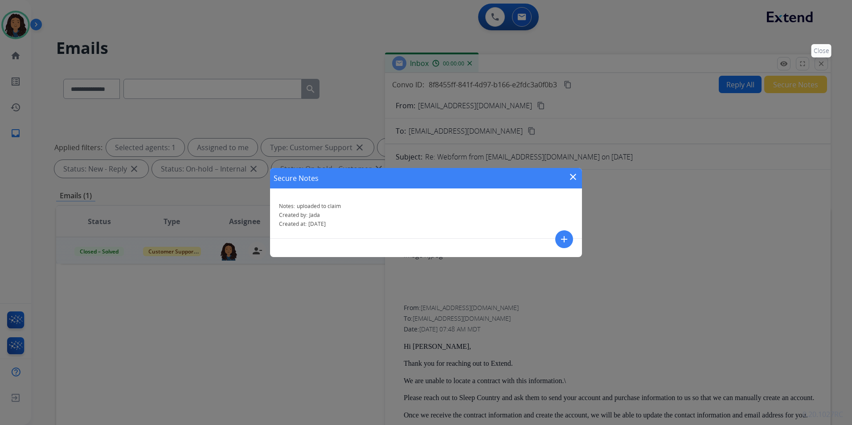
click at [821, 65] on div "Secure Notes close Notes: uploaded to claim Created by: [PERSON_NAME] Created a…" at bounding box center [426, 212] width 852 height 425
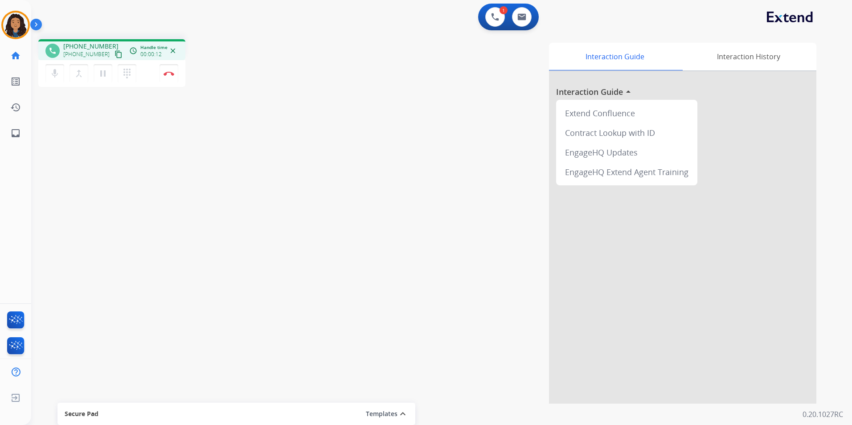
click at [115, 55] on mat-icon "content_copy" at bounding box center [119, 54] width 8 height 8
click at [115, 53] on mat-icon "content_copy" at bounding box center [119, 54] width 8 height 8
click at [168, 73] on img at bounding box center [169, 73] width 11 height 4
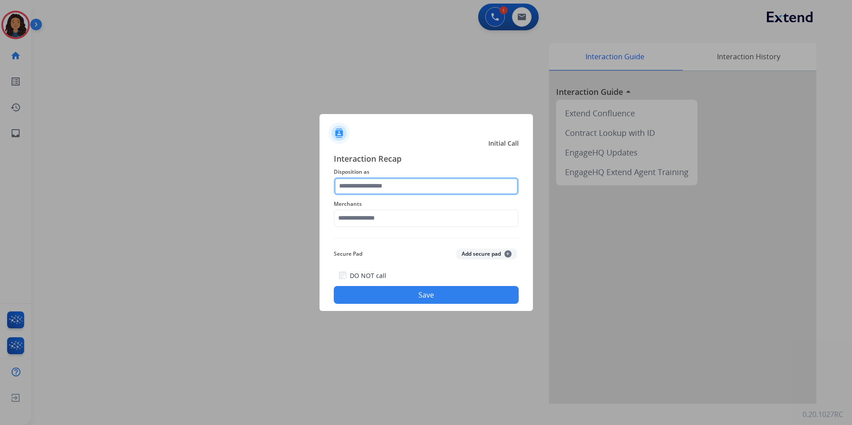
click at [409, 180] on input "text" at bounding box center [426, 186] width 185 height 18
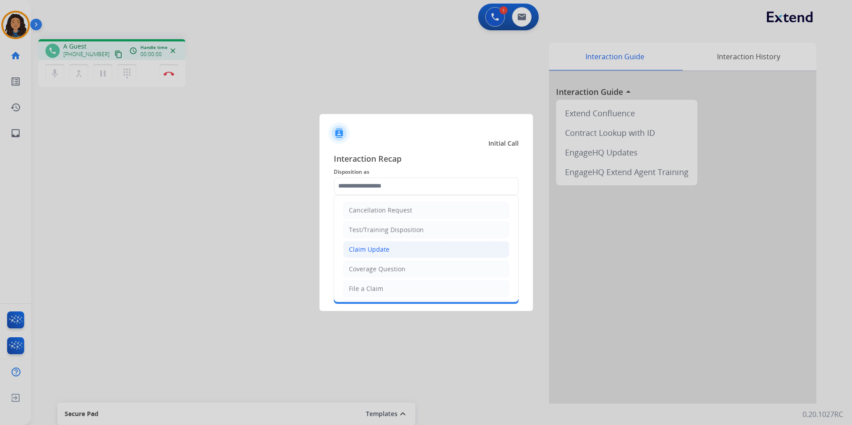
click at [396, 253] on li "Claim Update" at bounding box center [426, 249] width 166 height 17
type input "**********"
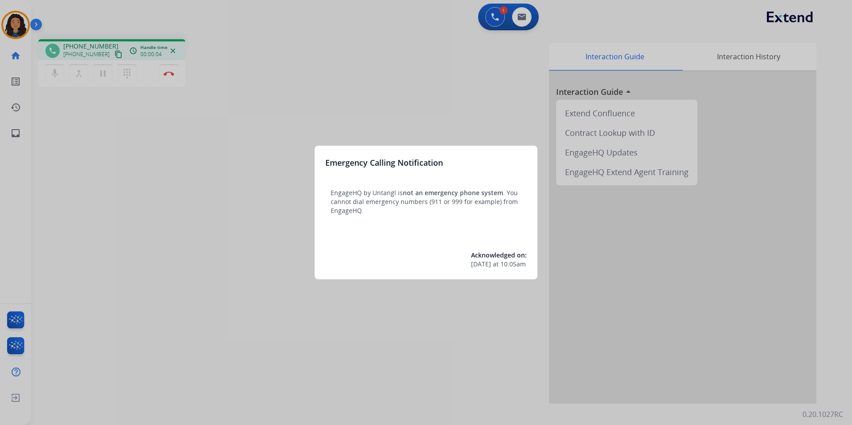
click at [171, 221] on div at bounding box center [426, 212] width 852 height 425
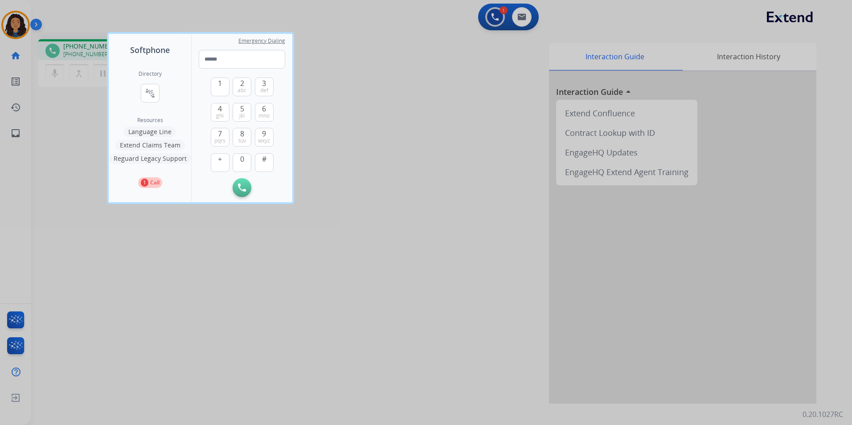
click at [198, 258] on div at bounding box center [426, 212] width 852 height 425
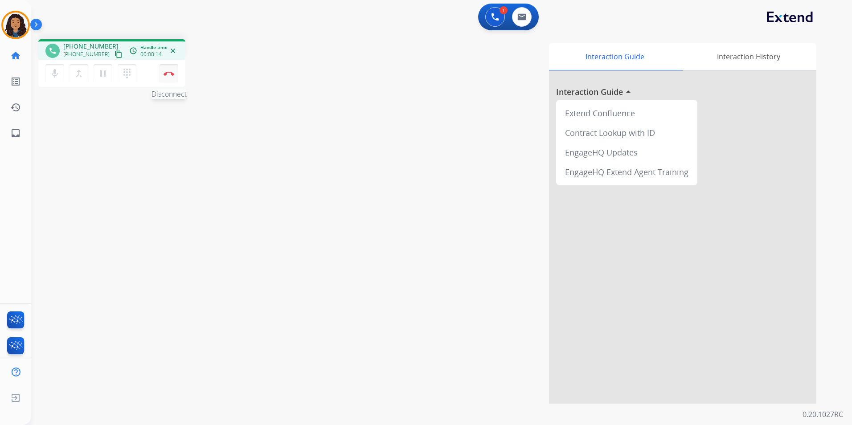
click at [167, 71] on img at bounding box center [169, 73] width 11 height 4
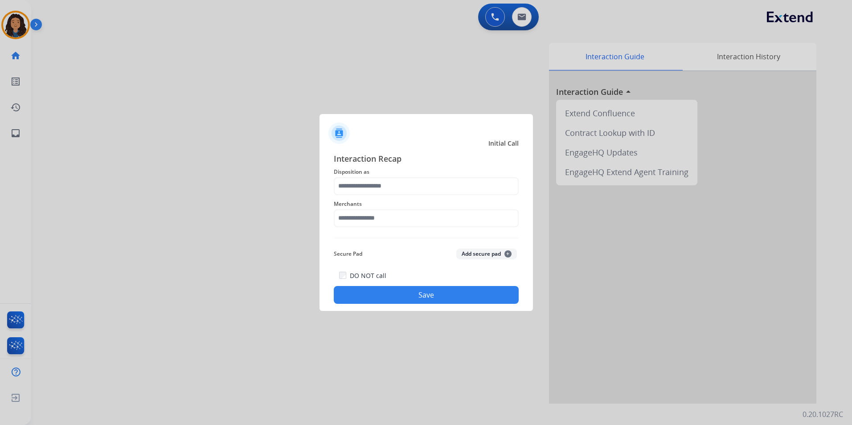
click at [386, 174] on span "Disposition as" at bounding box center [426, 172] width 185 height 11
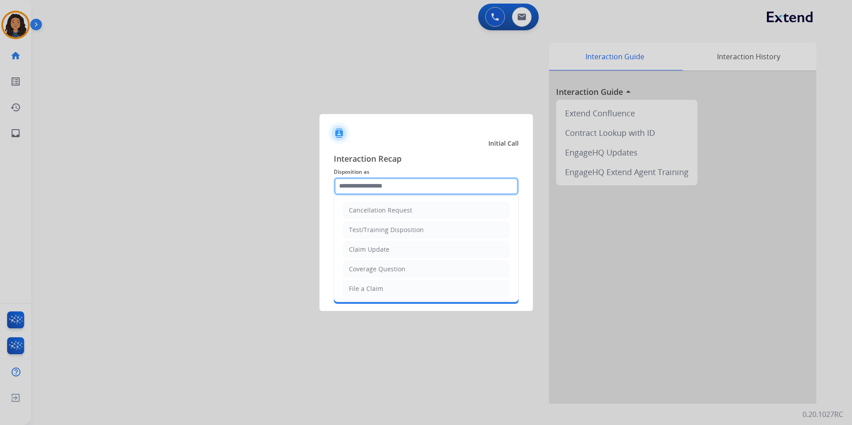
click at [388, 179] on input "text" at bounding box center [426, 186] width 185 height 18
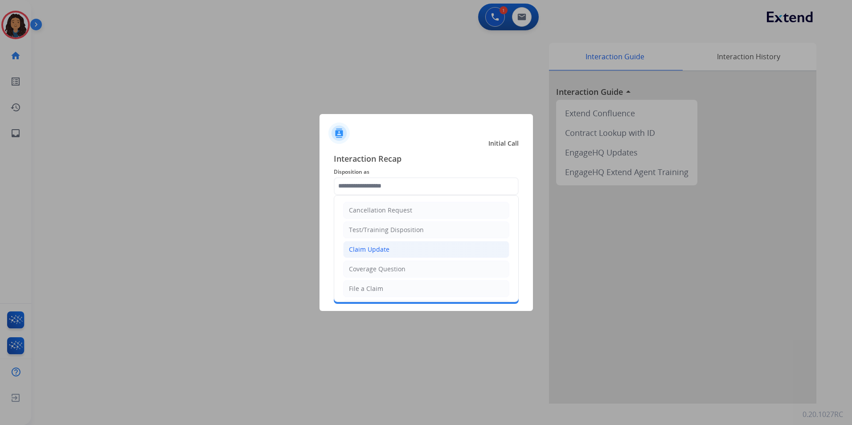
click at [360, 247] on div "Claim Update" at bounding box center [369, 249] width 41 height 9
type input "**********"
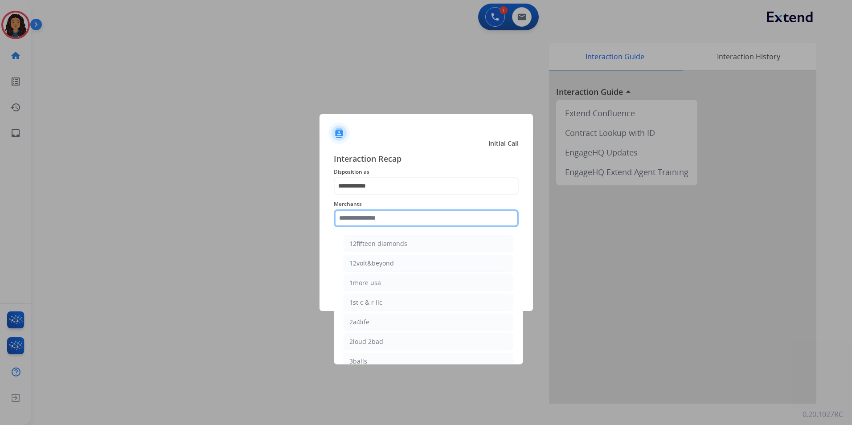
click at [362, 222] on input "text" at bounding box center [426, 218] width 185 height 18
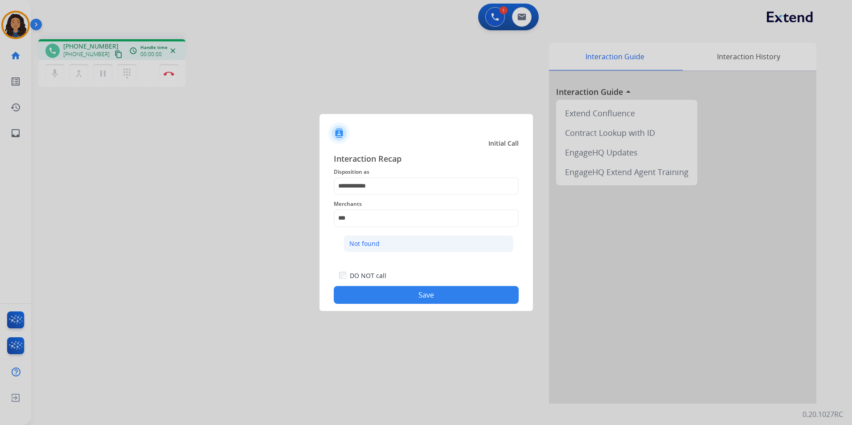
click at [450, 249] on li "Not found" at bounding box center [429, 243] width 170 height 17
type input "*********"
click at [394, 296] on button "Save" at bounding box center [426, 295] width 185 height 18
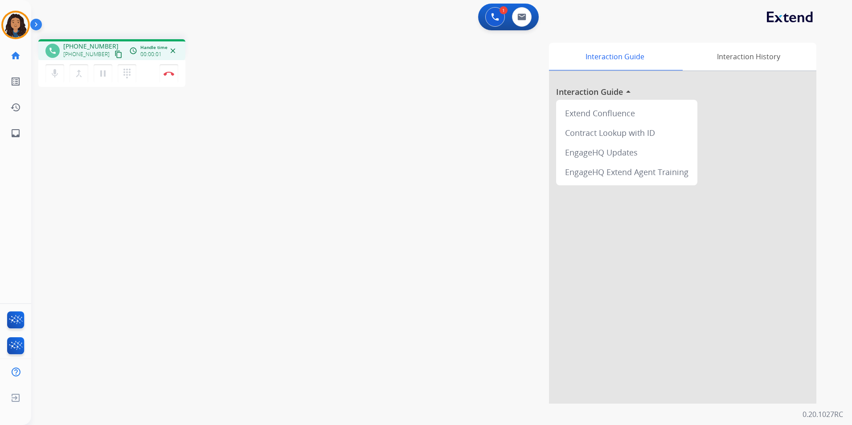
click at [209, 237] on div "phone +12547212202 +12547212202 content_copy access_time Call metrics Queue 00:…" at bounding box center [431, 218] width 800 height 372
click at [206, 233] on div "phone +12547212202 +12547212202 content_copy access_time Call metrics Queue 00:…" at bounding box center [431, 218] width 800 height 372
click at [115, 55] on mat-icon "content_copy" at bounding box center [119, 54] width 8 height 8
click at [172, 73] on img at bounding box center [169, 73] width 11 height 4
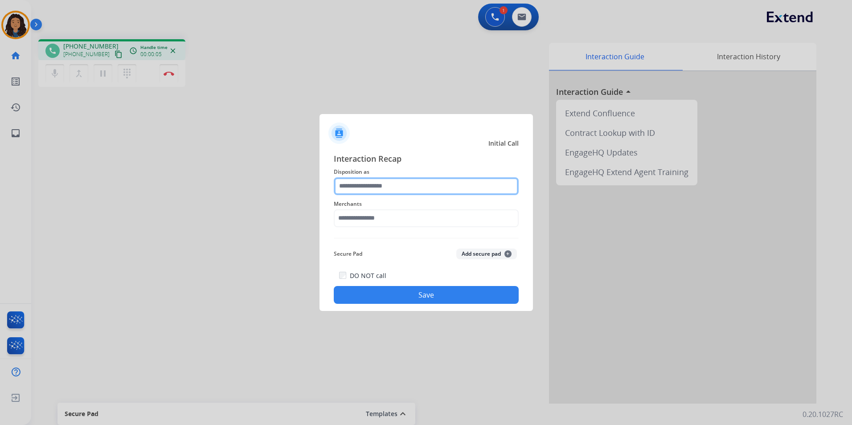
click at [426, 180] on input "text" at bounding box center [426, 186] width 185 height 18
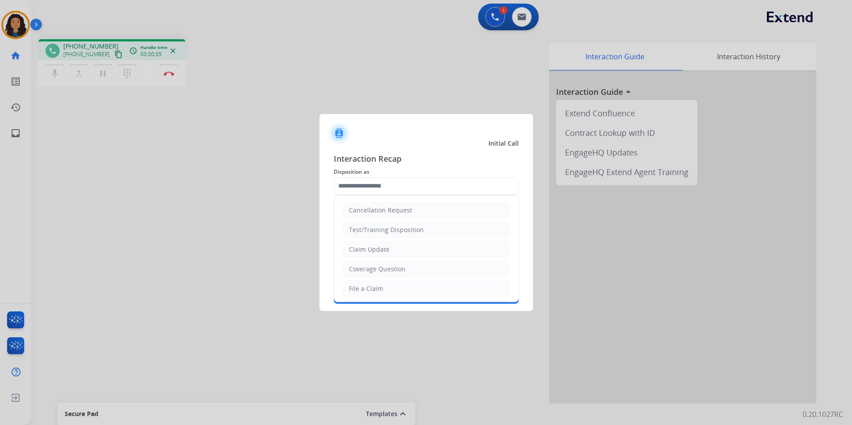
drag, startPoint x: 354, startPoint y: 245, endPoint x: 349, endPoint y: 224, distance: 21.5
click at [354, 244] on li "Claim Update" at bounding box center [426, 249] width 166 height 17
type input "**********"
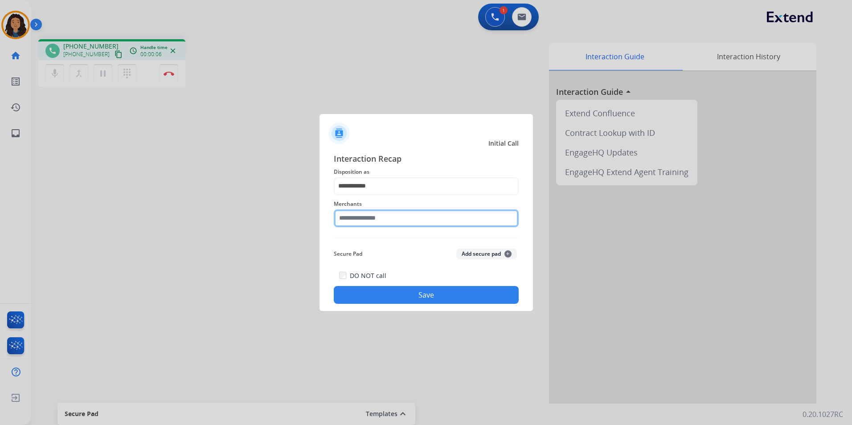
click at [350, 219] on input "text" at bounding box center [426, 218] width 185 height 18
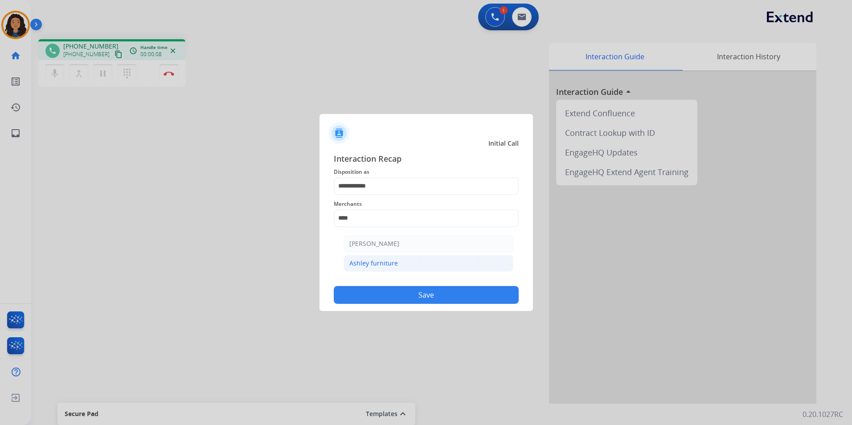
click at [379, 263] on div "Ashley furniture" at bounding box center [373, 263] width 49 height 9
type input "**********"
click at [377, 290] on button "Save" at bounding box center [426, 295] width 185 height 18
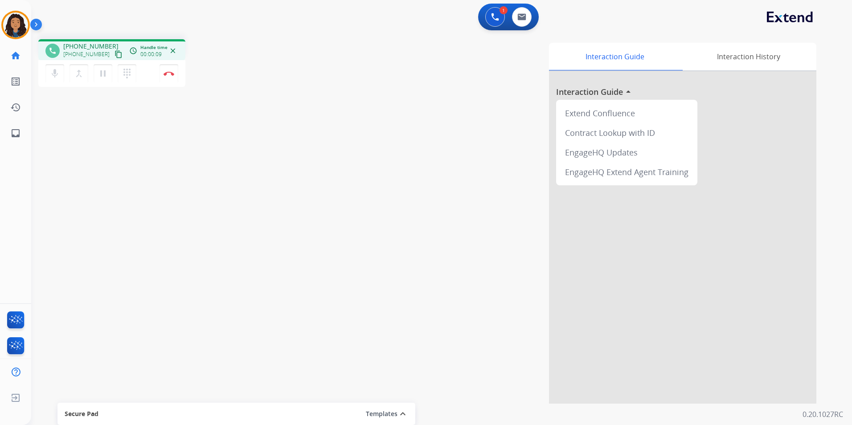
drag, startPoint x: 177, startPoint y: 185, endPoint x: 172, endPoint y: 179, distance: 8.3
click at [176, 183] on div "phone +18637815355 +18637815355 content_copy access_time Call metrics Queue 00:…" at bounding box center [431, 218] width 800 height 372
click at [115, 54] on mat-icon "content_copy" at bounding box center [119, 54] width 8 height 8
click at [514, 19] on button at bounding box center [522, 17] width 20 height 20
select select "**********"
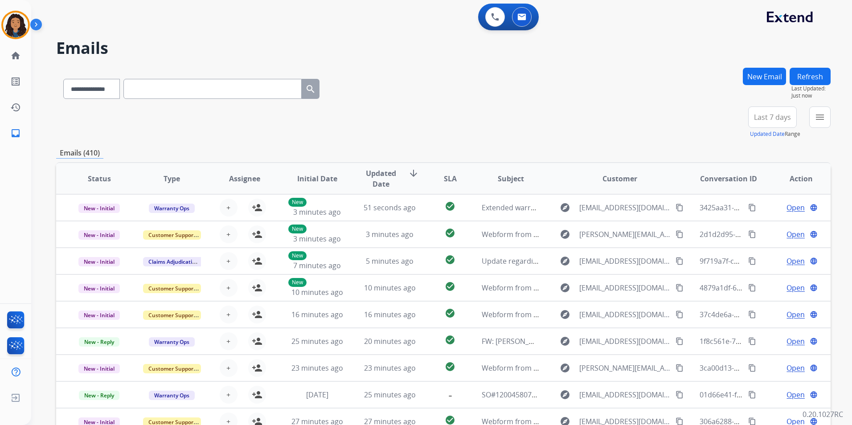
click at [742, 74] on div "**********" at bounding box center [443, 87] width 775 height 39
click at [771, 82] on button "New Email" at bounding box center [764, 76] width 43 height 17
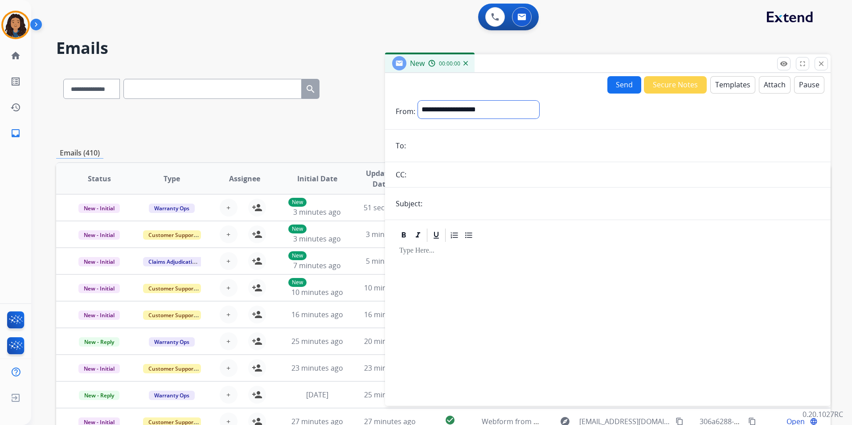
click at [489, 111] on select "**********" at bounding box center [478, 110] width 121 height 18
select select "**********"
click at [418, 101] on select "**********" at bounding box center [478, 110] width 121 height 18
paste input "**********"
type input "**********"
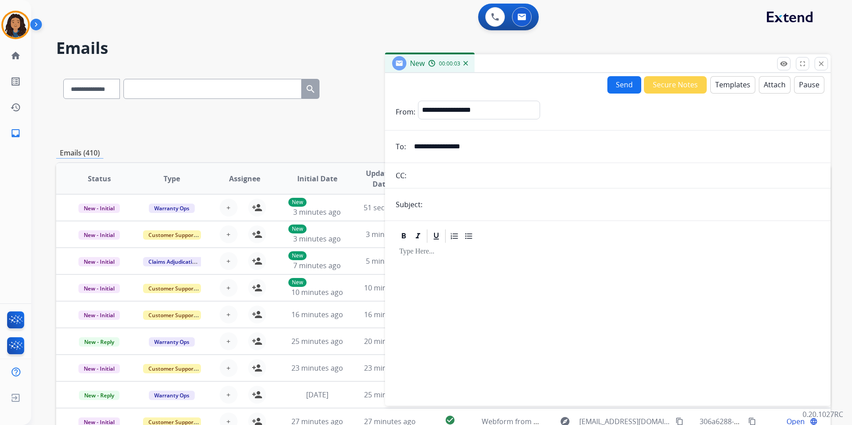
click at [441, 201] on input "text" at bounding box center [622, 205] width 395 height 18
type input "**********"
click at [721, 83] on button "Templates" at bounding box center [732, 84] width 45 height 17
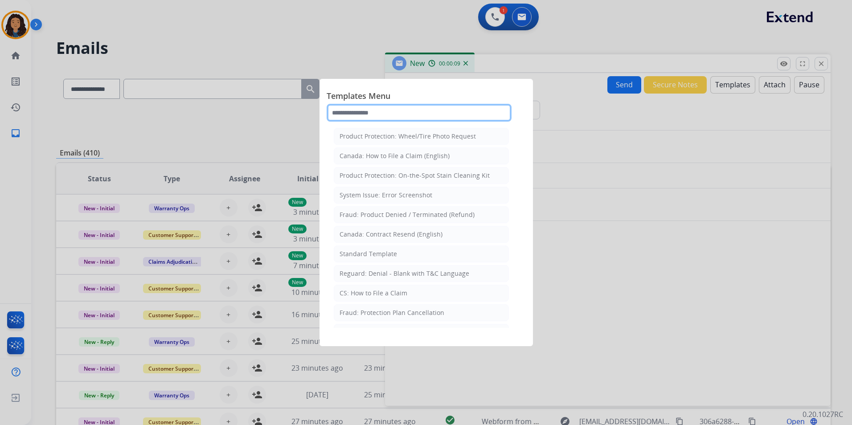
click at [392, 116] on input "text" at bounding box center [419, 113] width 185 height 18
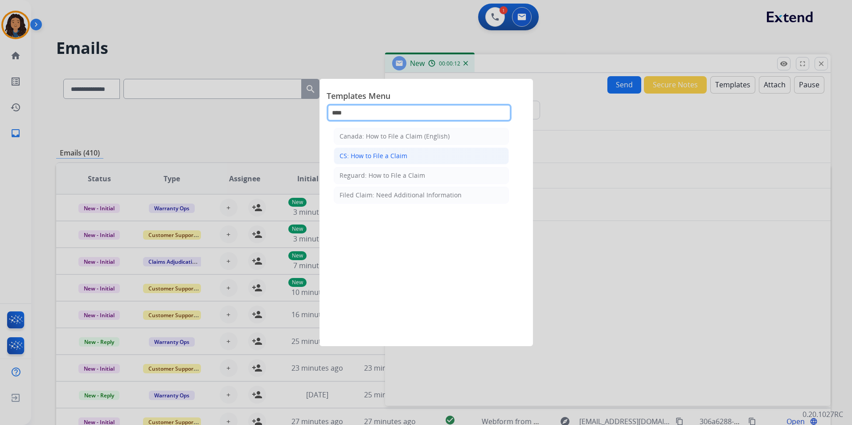
type input "****"
click at [406, 159] on li "CS: How to File a Claim" at bounding box center [421, 156] width 175 height 17
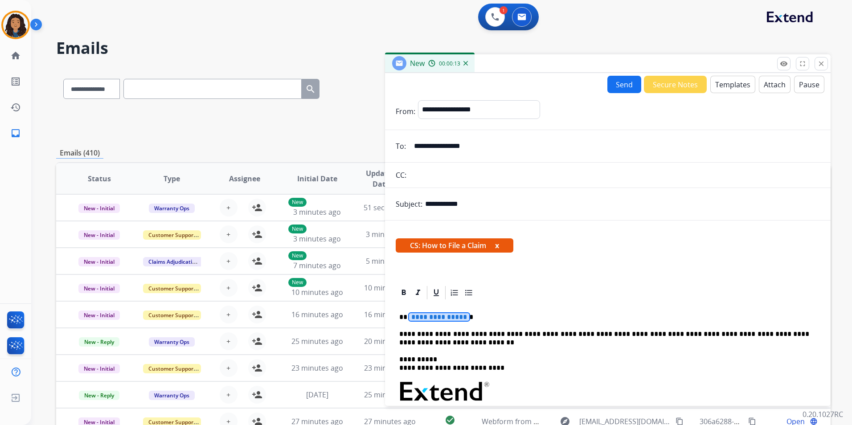
click at [441, 317] on span "**********" at bounding box center [439, 317] width 60 height 8
click at [613, 88] on button "Send" at bounding box center [624, 84] width 34 height 17
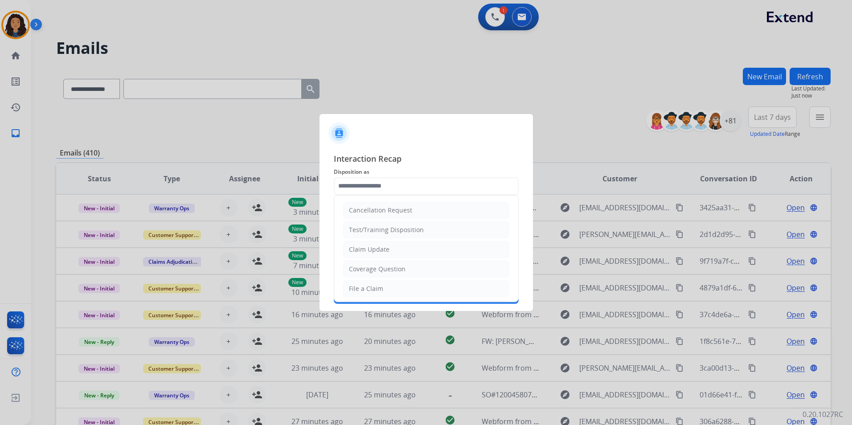
click at [402, 180] on input "text" at bounding box center [426, 186] width 185 height 18
drag, startPoint x: 377, startPoint y: 245, endPoint x: 373, endPoint y: 239, distance: 7.4
click at [377, 246] on div "Claim Update" at bounding box center [369, 249] width 41 height 9
type input "**********"
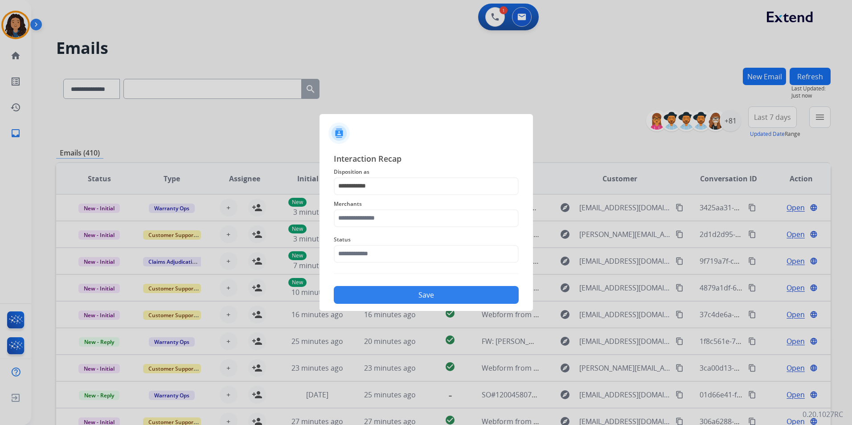
click at [393, 229] on div "Merchants" at bounding box center [426, 213] width 185 height 36
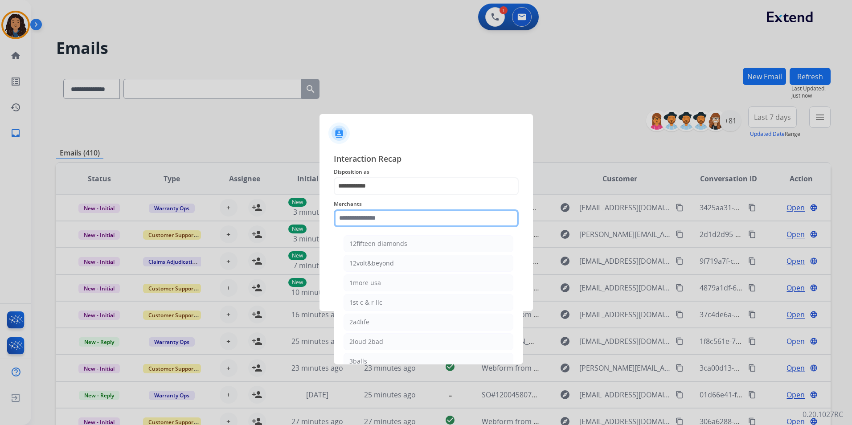
click at [390, 223] on input "text" at bounding box center [426, 218] width 185 height 18
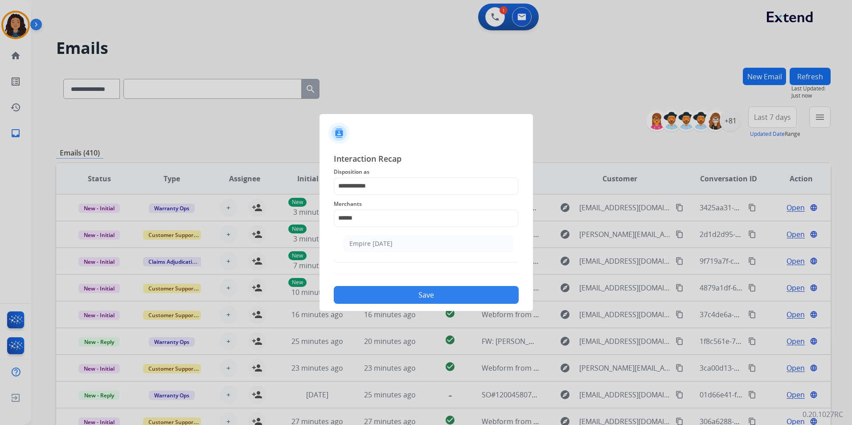
click at [401, 242] on li "Empire [DATE]" at bounding box center [429, 243] width 170 height 17
type input "**********"
click at [385, 259] on input "text" at bounding box center [426, 254] width 185 height 18
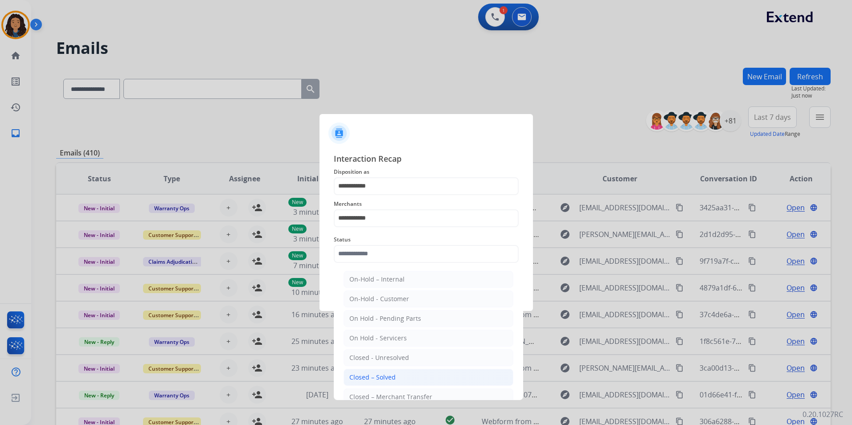
click at [361, 377] on div "Closed – Solved" at bounding box center [372, 377] width 46 height 9
type input "**********"
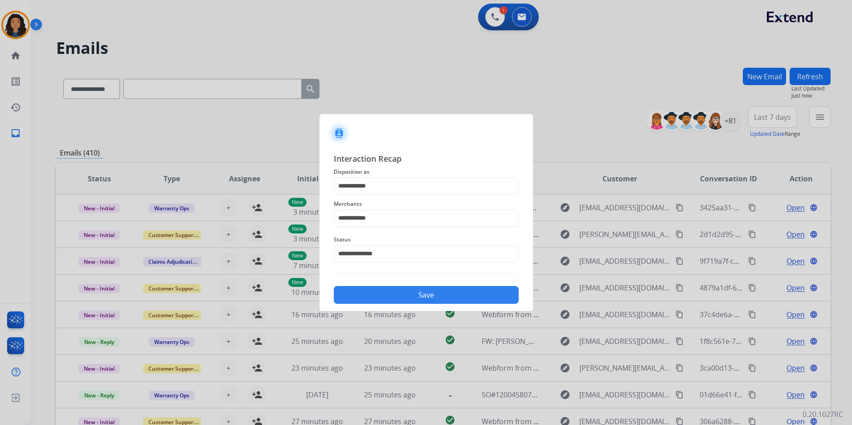
click at [380, 304] on div "**********" at bounding box center [426, 228] width 213 height 166
drag, startPoint x: 386, startPoint y: 299, endPoint x: 394, endPoint y: 293, distance: 10.0
click at [388, 298] on button "Save" at bounding box center [426, 295] width 185 height 18
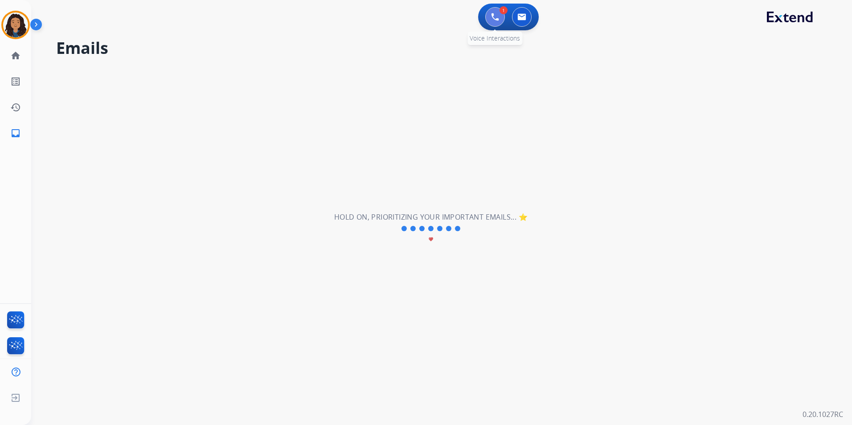
click at [497, 14] on img at bounding box center [495, 17] width 8 height 8
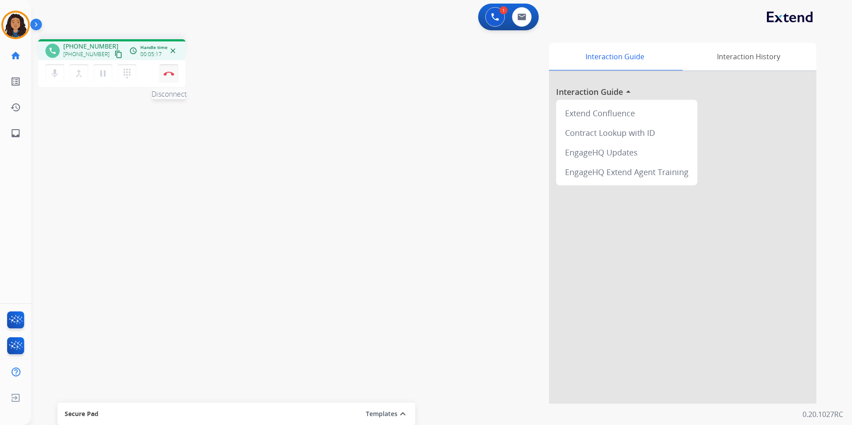
click at [170, 77] on button "Disconnect" at bounding box center [169, 73] width 19 height 19
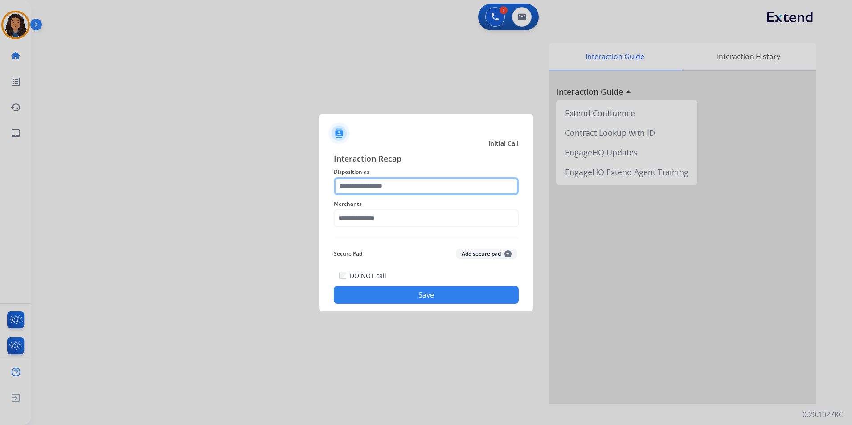
click at [452, 185] on input "text" at bounding box center [426, 186] width 185 height 18
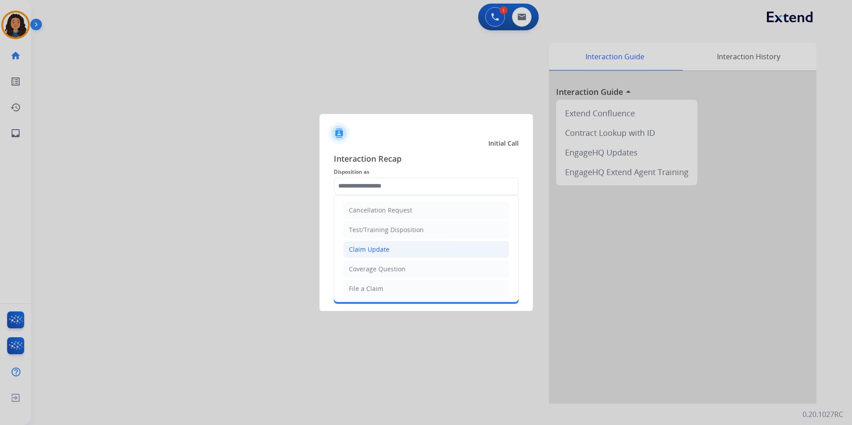
drag, startPoint x: 397, startPoint y: 252, endPoint x: 387, endPoint y: 241, distance: 14.5
click at [395, 250] on li "Claim Update" at bounding box center [426, 249] width 166 height 17
type input "**********"
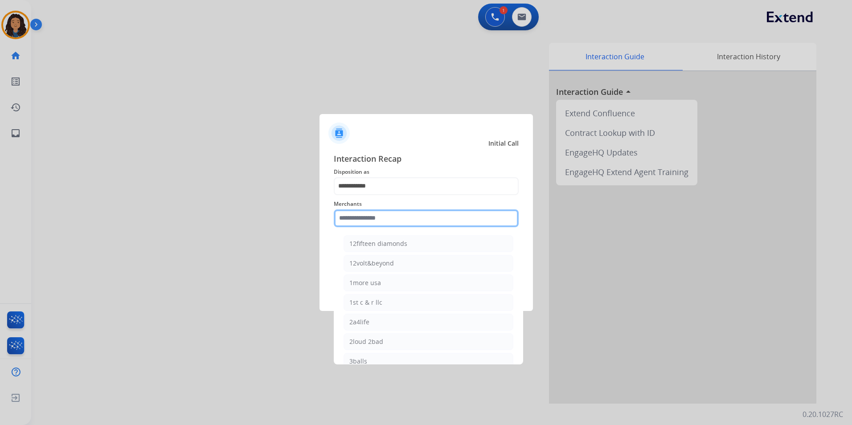
click at [371, 211] on input "text" at bounding box center [426, 218] width 185 height 18
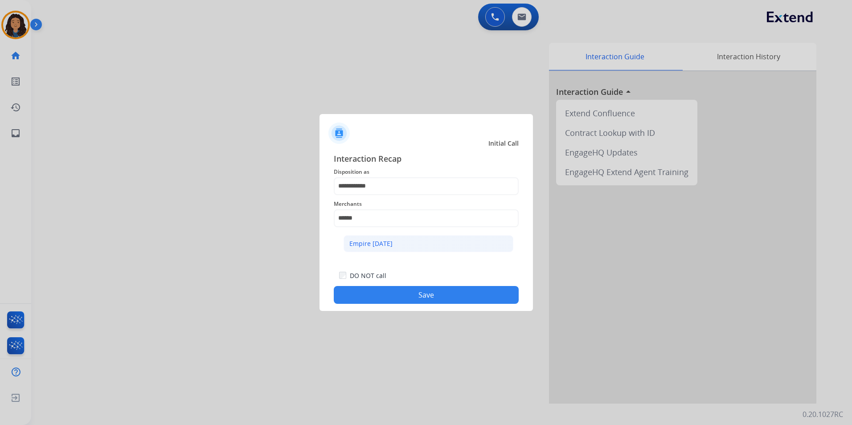
click at [397, 244] on li "Empire [DATE]" at bounding box center [429, 243] width 170 height 17
type input "**********"
click at [419, 299] on button "Save" at bounding box center [426, 295] width 185 height 18
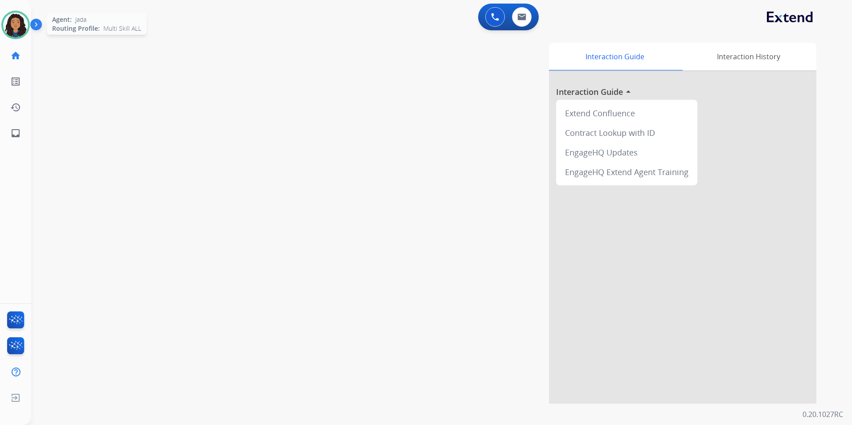
click at [6, 11] on div "Agent: Jada Routing Profile: Multi Skill ALL" at bounding box center [15, 25] width 29 height 29
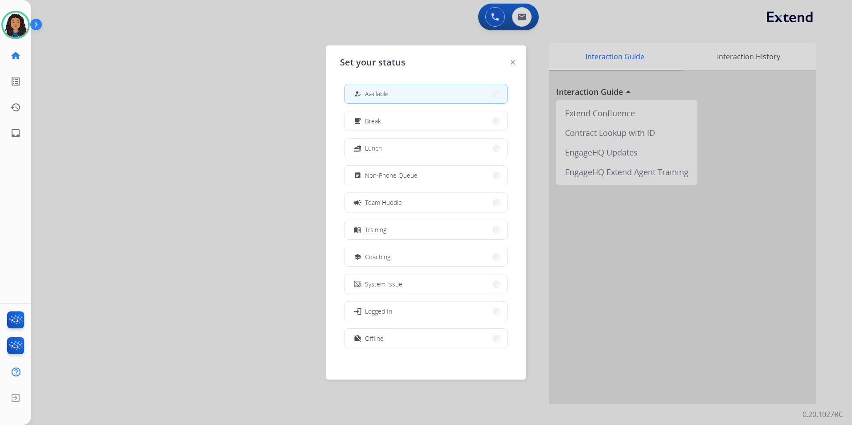
click at [400, 181] on button "assignment Non-Phone Queue" at bounding box center [426, 175] width 162 height 19
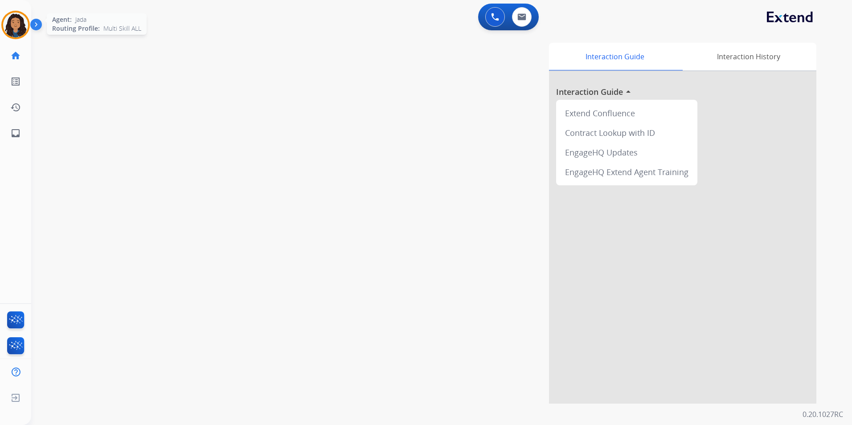
click at [17, 35] on img at bounding box center [15, 24] width 25 height 25
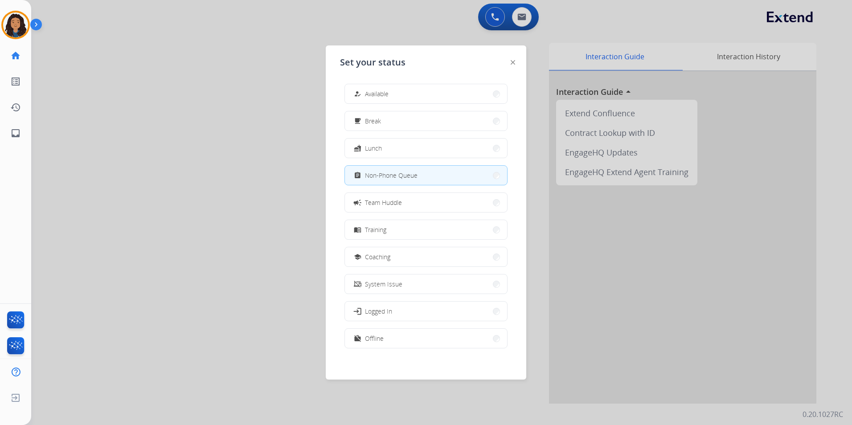
click at [593, 193] on div at bounding box center [426, 212] width 852 height 425
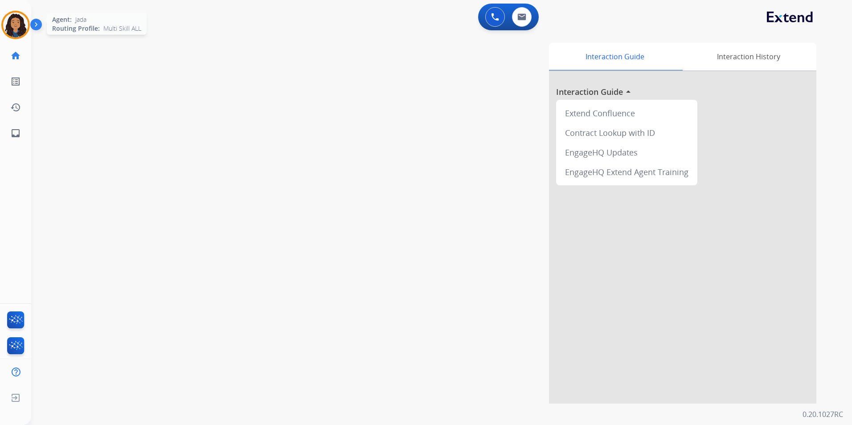
click at [12, 26] on img at bounding box center [15, 24] width 25 height 25
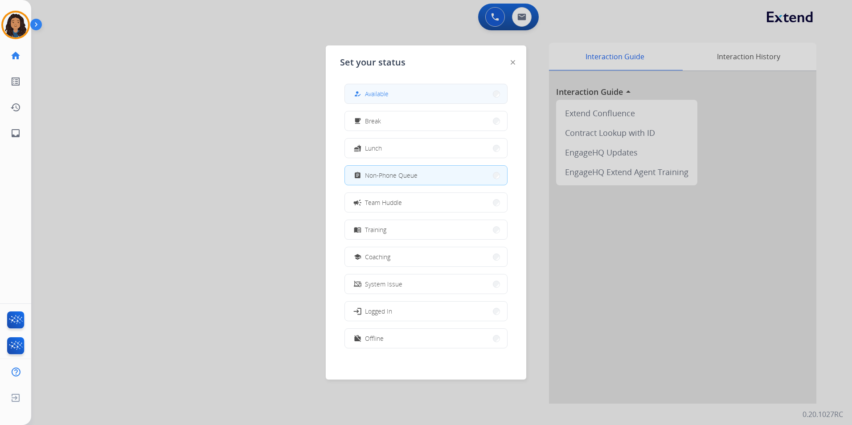
click at [441, 90] on button "how_to_reg Available" at bounding box center [426, 93] width 162 height 19
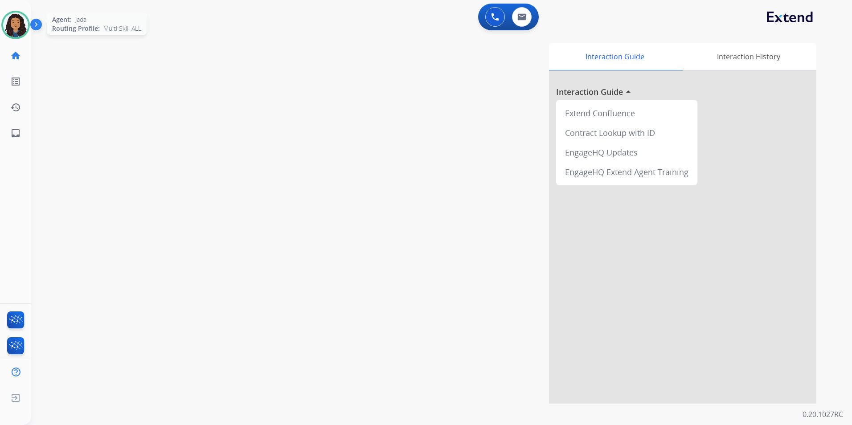
click at [17, 33] on img at bounding box center [15, 24] width 25 height 25
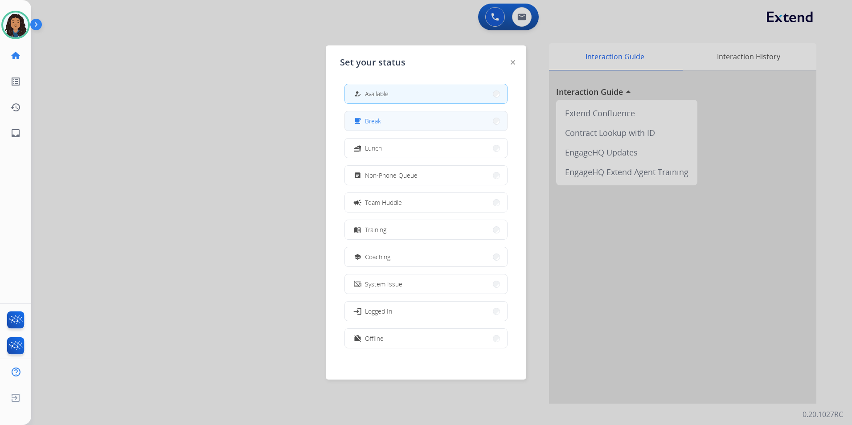
click at [411, 128] on button "free_breakfast Break" at bounding box center [426, 120] width 162 height 19
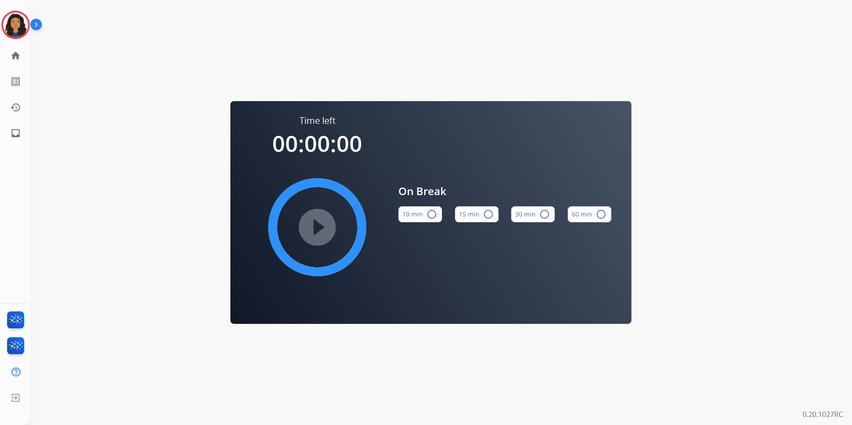
drag, startPoint x: 483, startPoint y: 213, endPoint x: 360, endPoint y: 238, distance: 125.5
click at [482, 213] on button "15 min radio_button_unchecked" at bounding box center [477, 214] width 44 height 16
click at [319, 233] on mat-icon "play_circle_filled" at bounding box center [317, 227] width 11 height 11
click at [432, 58] on div "Time left 00:14:59 pause_circle_filled On Break 10 min radio_button_unchecked 1…" at bounding box center [431, 212] width 800 height 425
click at [10, 16] on img at bounding box center [15, 24] width 25 height 25
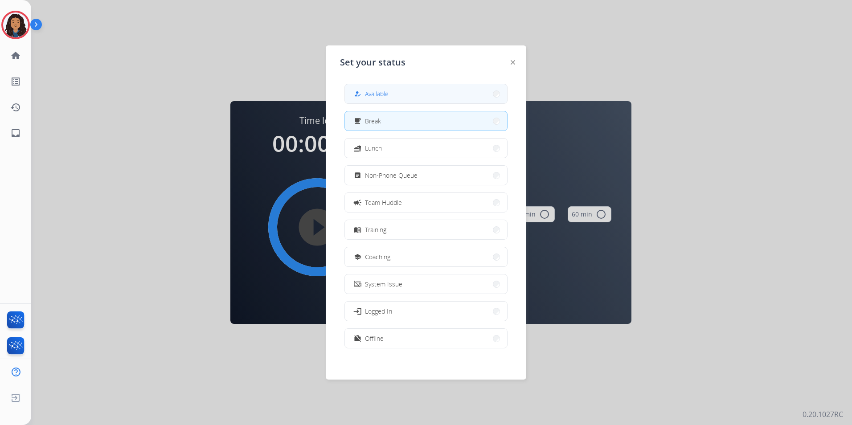
click at [455, 84] on div "how_to_reg Available" at bounding box center [425, 94] width 163 height 20
click at [443, 91] on button "how_to_reg Available" at bounding box center [426, 93] width 162 height 19
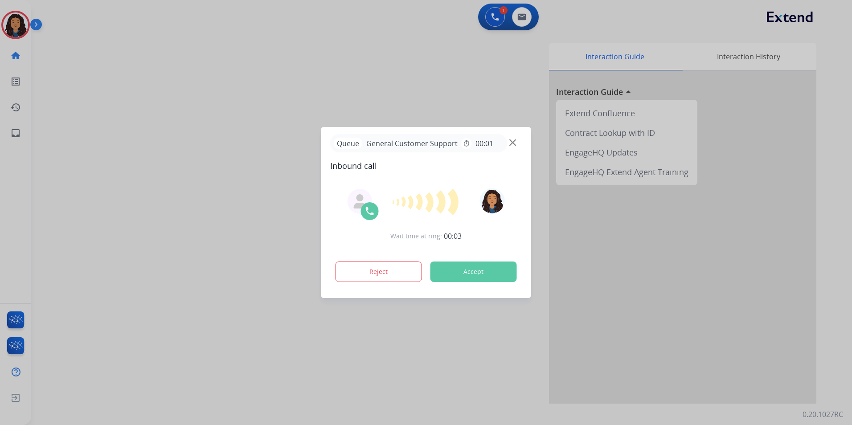
click at [513, 140] on img at bounding box center [512, 142] width 7 height 7
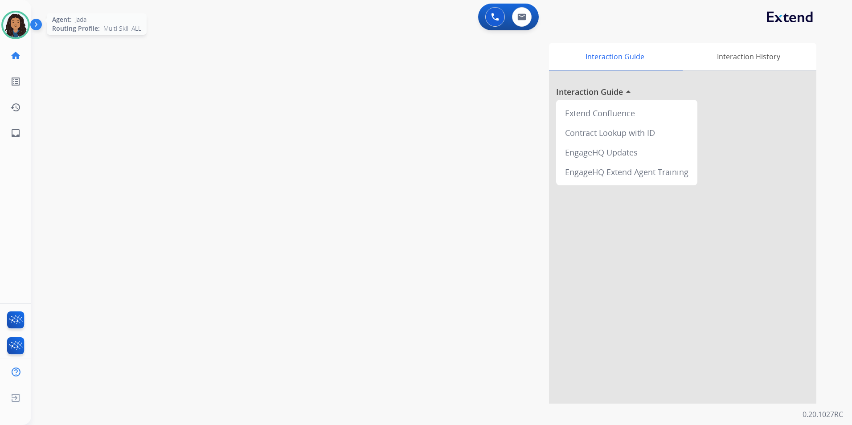
click at [7, 16] on img at bounding box center [15, 24] width 25 height 25
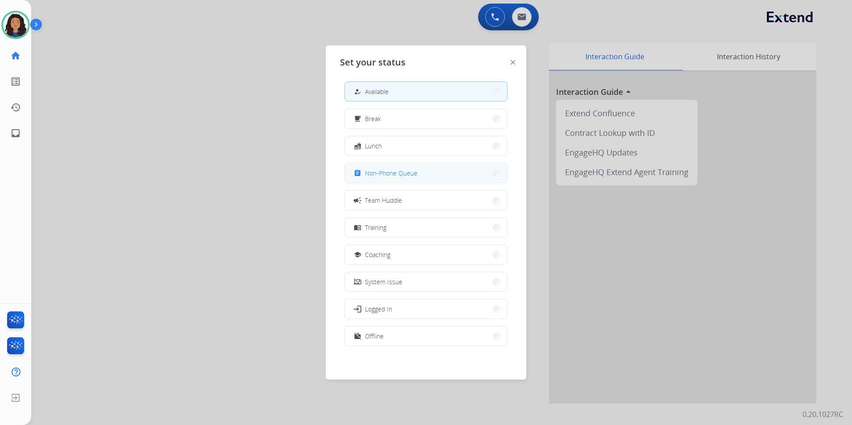
scroll to position [3, 0]
click at [395, 199] on span "Team Huddle" at bounding box center [383, 199] width 37 height 9
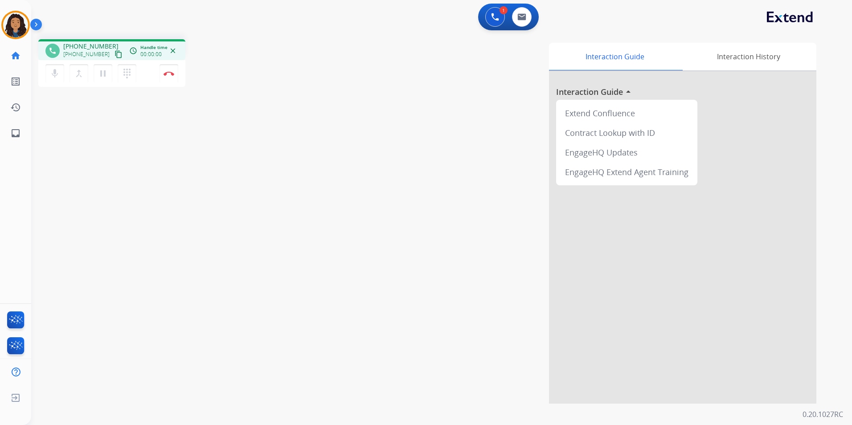
click at [115, 51] on mat-icon "content_copy" at bounding box center [119, 54] width 8 height 8
click at [166, 74] on img at bounding box center [169, 73] width 11 height 4
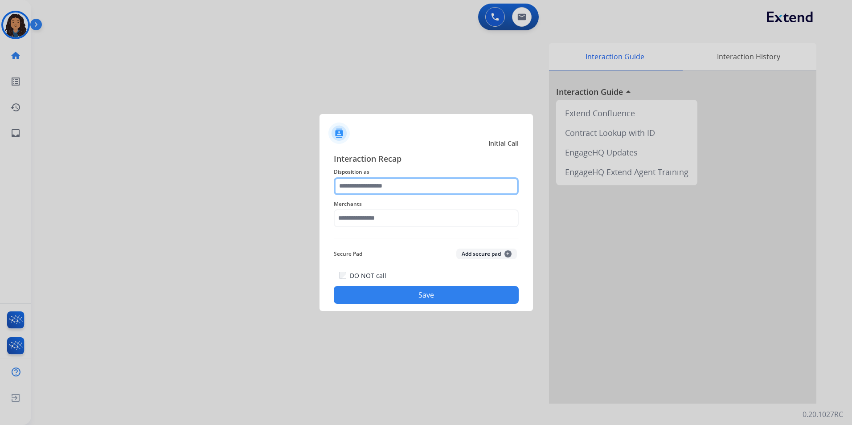
click at [400, 183] on input "text" at bounding box center [426, 186] width 185 height 18
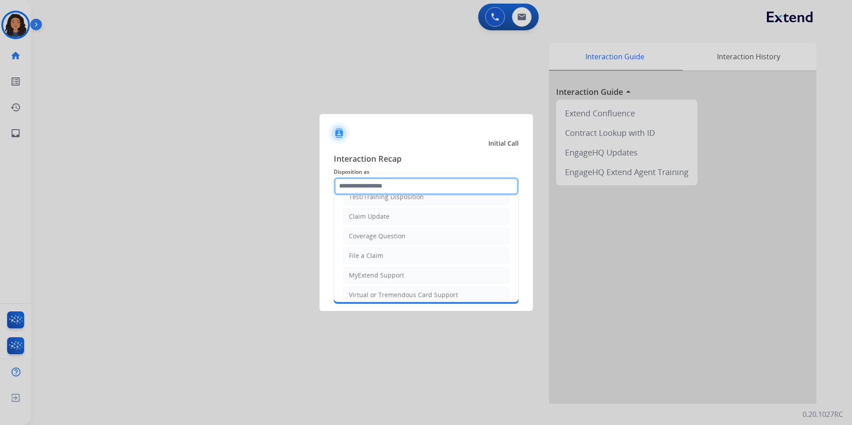
scroll to position [139, 0]
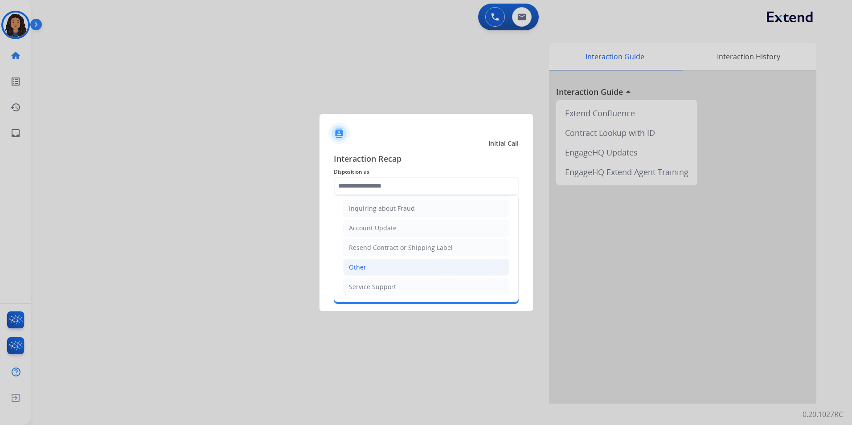
click at [381, 262] on li "Other" at bounding box center [426, 267] width 166 height 17
type input "*****"
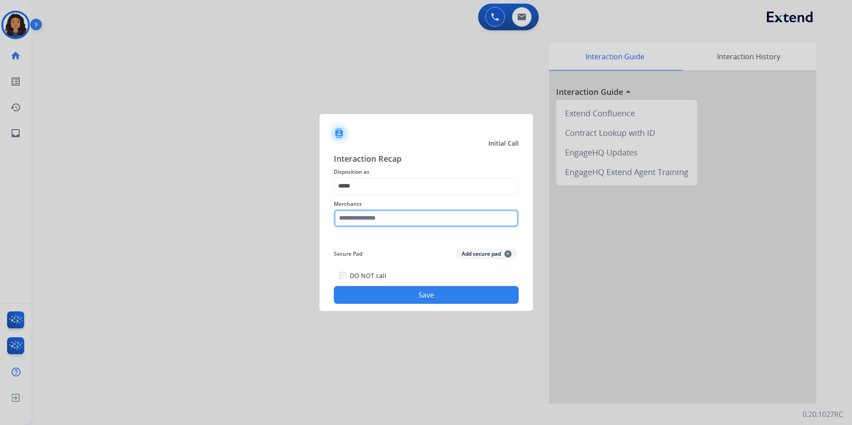
click at [387, 217] on input "text" at bounding box center [426, 218] width 185 height 18
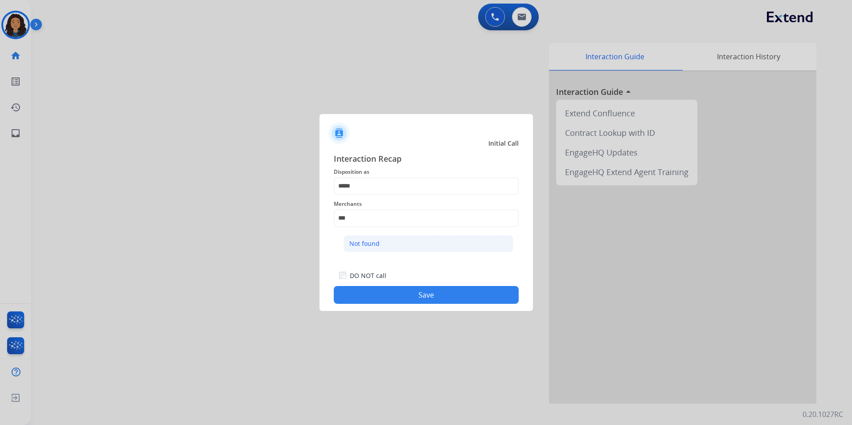
click at [361, 241] on div "Not found" at bounding box center [364, 243] width 30 height 9
type input "*********"
click at [393, 307] on div "Interaction Recap Disposition as ***** Merchants ********* Secure Pad Add secur…" at bounding box center [426, 228] width 213 height 166
drag, startPoint x: 392, startPoint y: 295, endPoint x: 384, endPoint y: 291, distance: 9.0
click at [392, 295] on button "Save" at bounding box center [426, 295] width 185 height 18
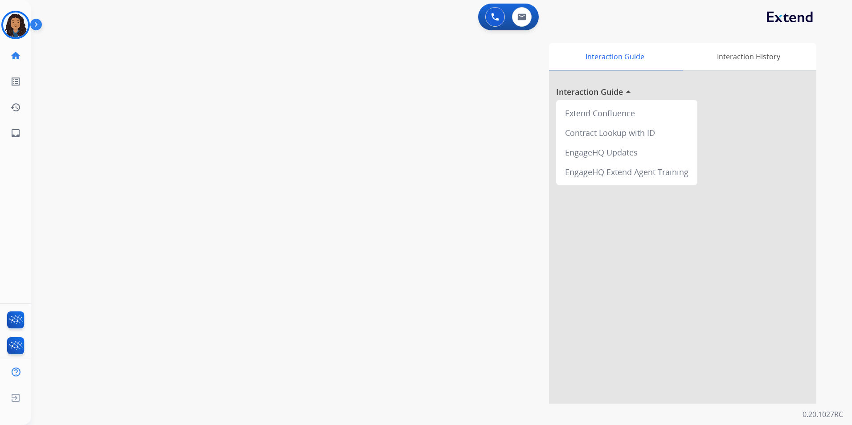
click at [291, 265] on div "swap_horiz Break voice bridge close_fullscreen Connect 3-Way Call merge_type Se…" at bounding box center [431, 218] width 800 height 372
click at [13, 27] on img at bounding box center [15, 24] width 25 height 25
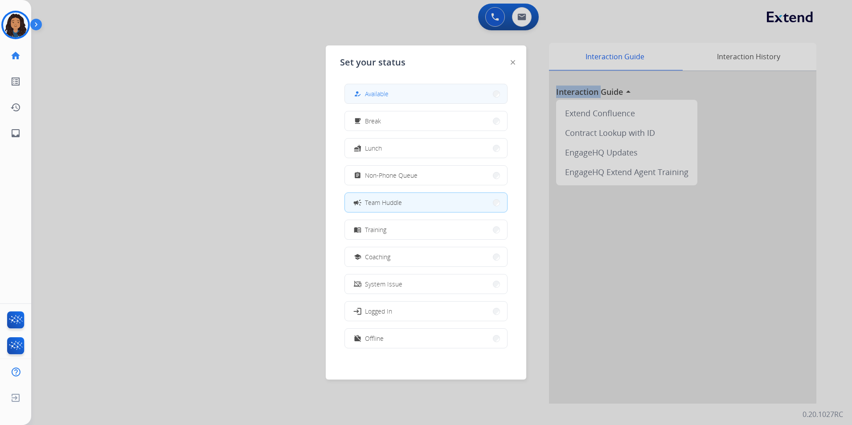
click at [394, 97] on button "how_to_reg Available" at bounding box center [426, 93] width 162 height 19
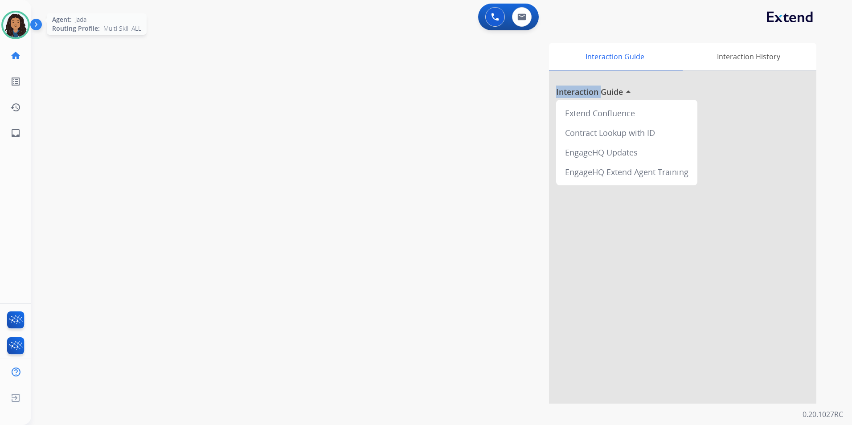
click at [16, 27] on img at bounding box center [15, 24] width 25 height 25
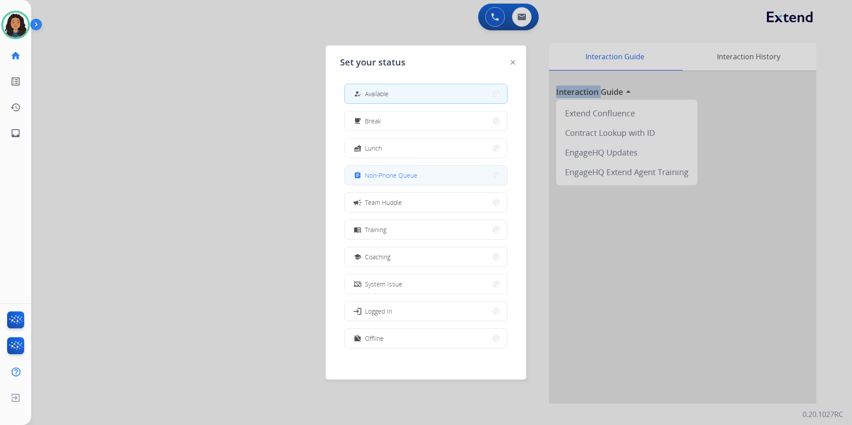
click at [405, 174] on span "Non-Phone Queue" at bounding box center [391, 175] width 53 height 9
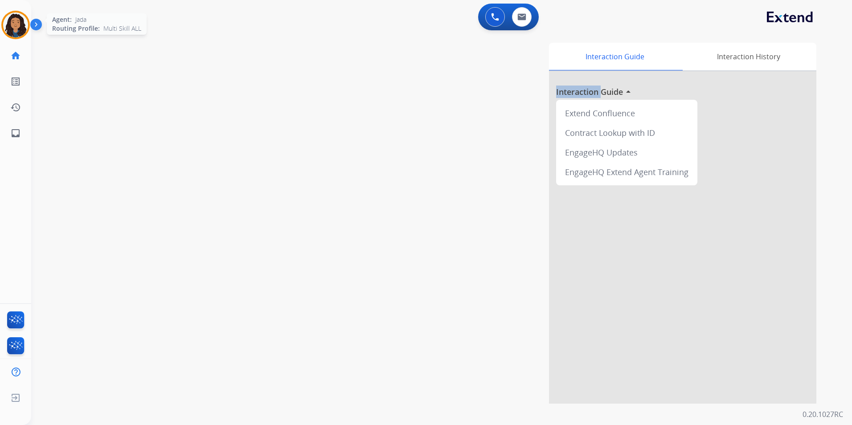
click at [9, 27] on img at bounding box center [15, 24] width 25 height 25
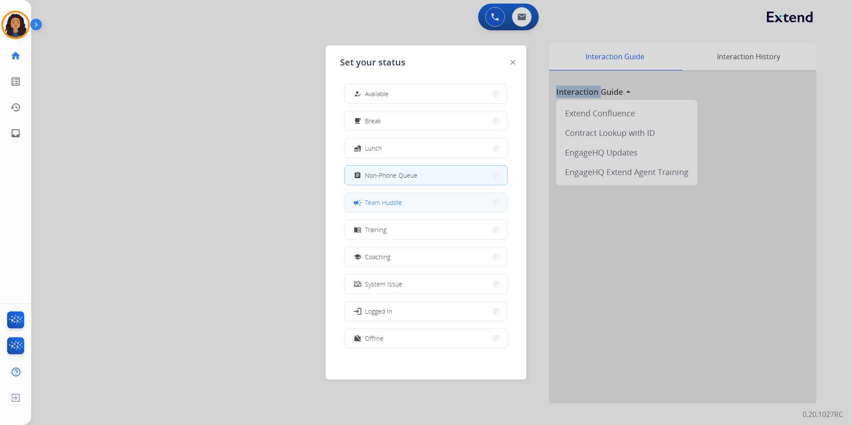
click at [413, 204] on button "campaign Team Huddle" at bounding box center [426, 202] width 162 height 19
